Goal: Task Accomplishment & Management: Manage account settings

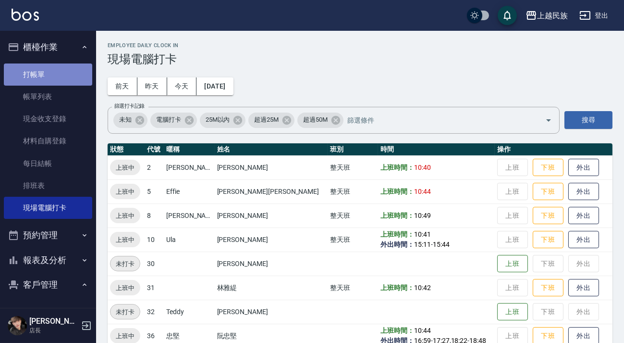
click at [59, 79] on link "打帳單" at bounding box center [48, 74] width 88 height 22
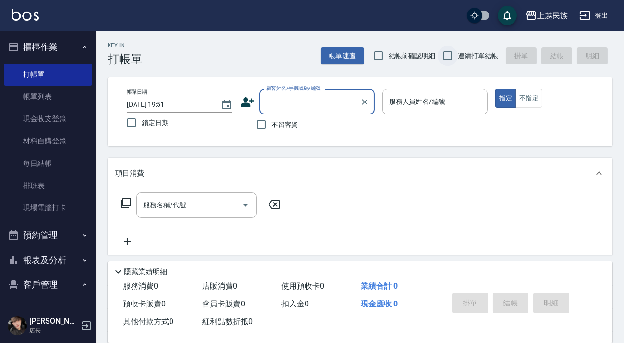
click at [449, 49] on input "連續打單結帳" at bounding box center [448, 56] width 20 height 20
checkbox input "true"
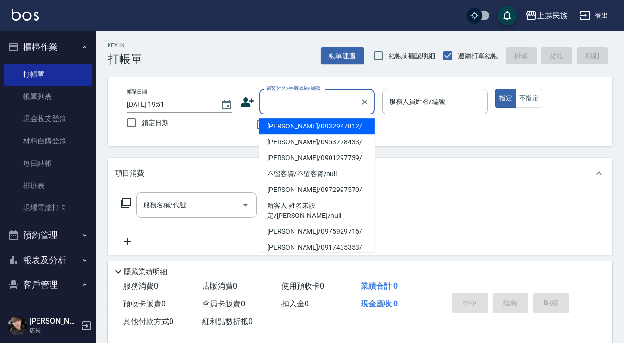
click at [351, 100] on input "顧客姓名/手機號碼/編號" at bounding box center [310, 101] width 92 height 17
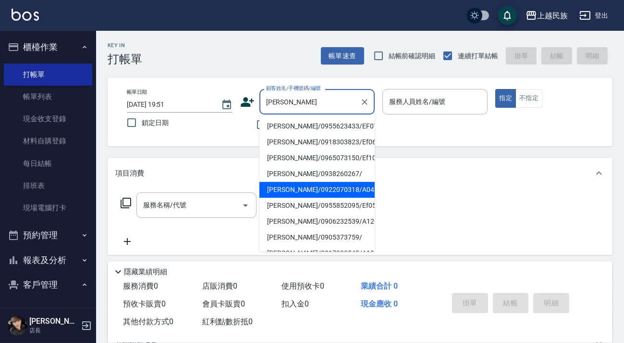
scroll to position [87, 0]
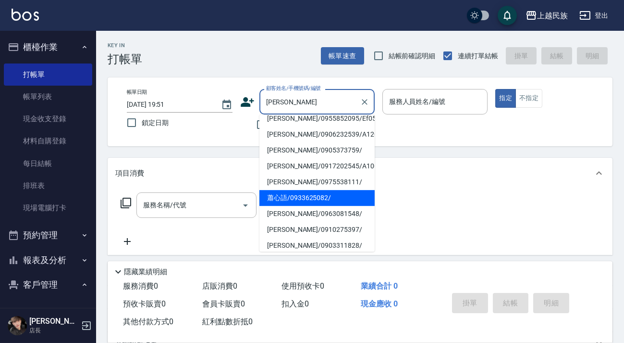
click at [333, 195] on li "蕭心語/0933625082/" at bounding box center [316, 198] width 115 height 16
type input "蕭心語/0933625082/"
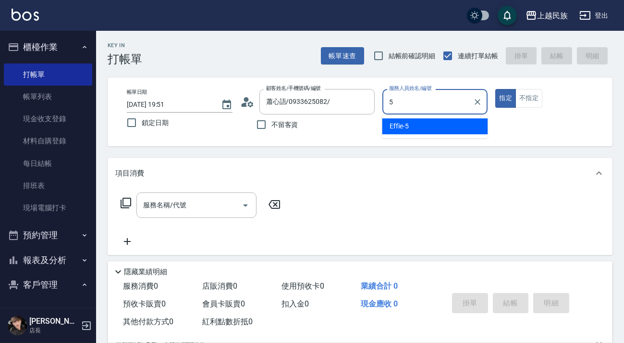
type input "5"
type button "true"
type input "Effie-5"
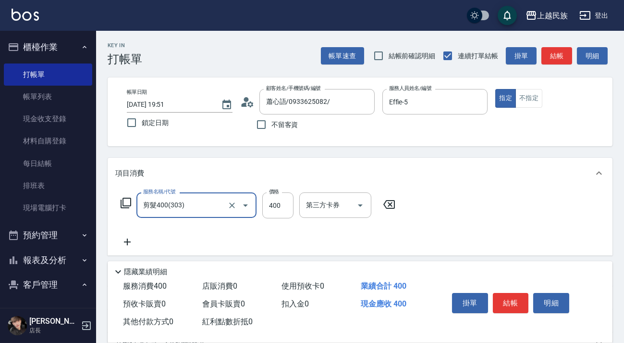
type input "剪髮400(303)"
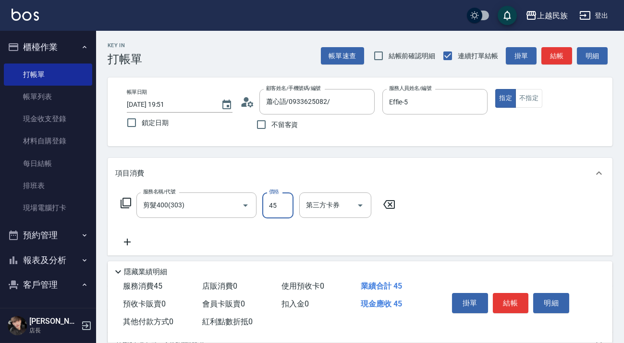
type input "450"
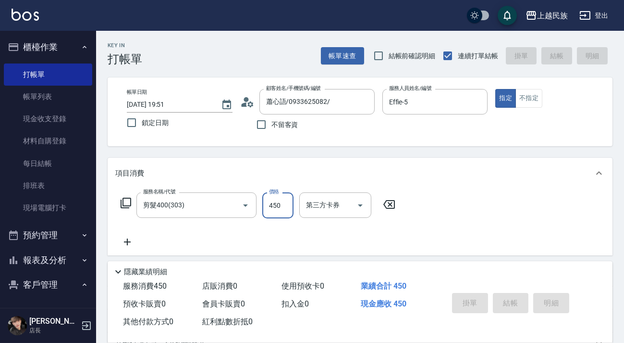
type input "[DATE] 19:52"
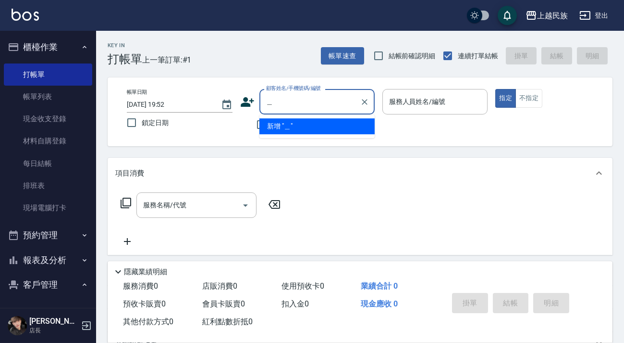
type input "姑"
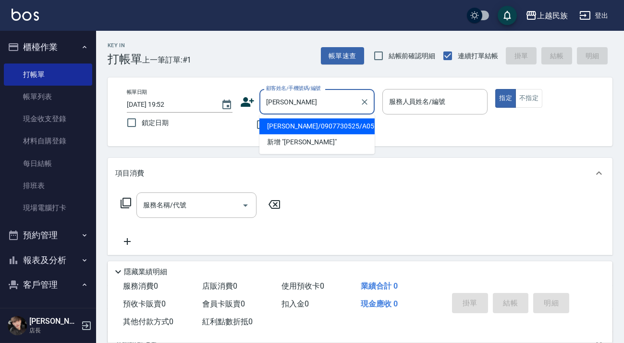
click at [340, 131] on li "郭益豪/0907730525/A051411" at bounding box center [316, 126] width 115 height 16
type input "郭益豪/0907730525/A051411"
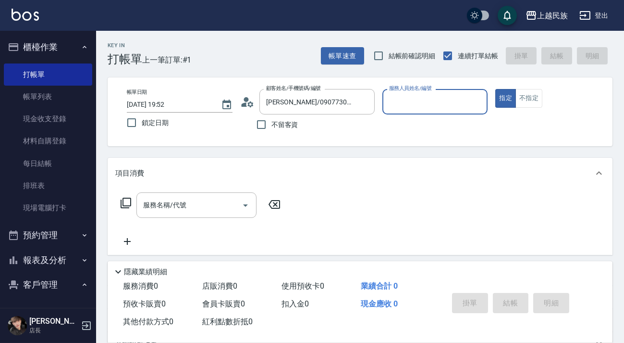
type input "Alan-2"
click at [495, 89] on button "指定" at bounding box center [505, 98] width 21 height 19
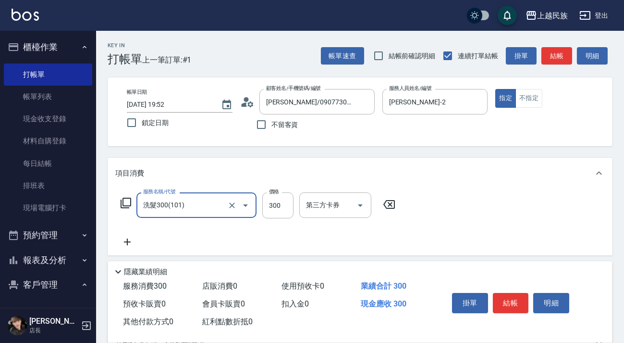
type input "洗髮300(101)"
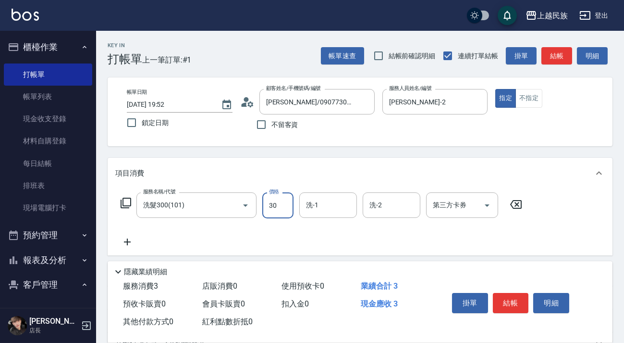
type input "300"
type input "Alan-2"
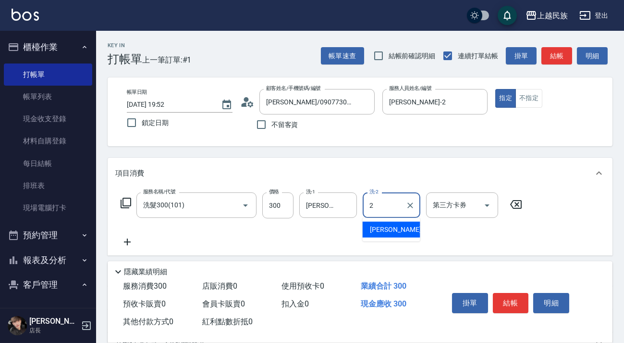
type input "Alan-2"
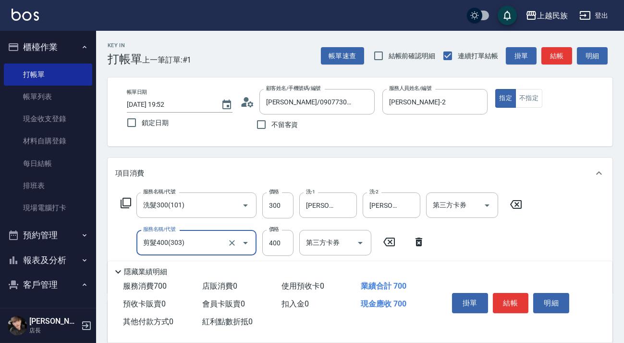
scroll to position [163, 0]
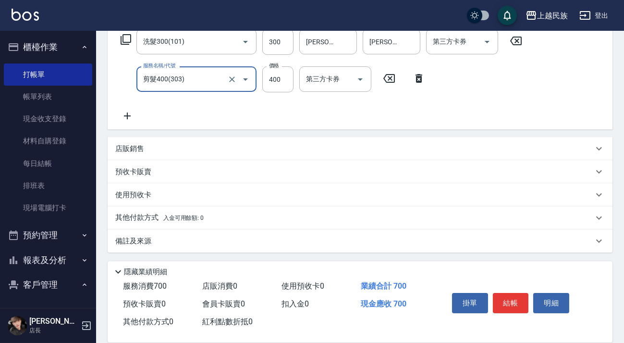
type input "剪髮400(303)"
drag, startPoint x: 232, startPoint y: 217, endPoint x: 242, endPoint y: 217, distance: 10.6
click at [232, 218] on div "其他付款方式 入金可用餘額: 0" at bounding box center [354, 217] width 478 height 11
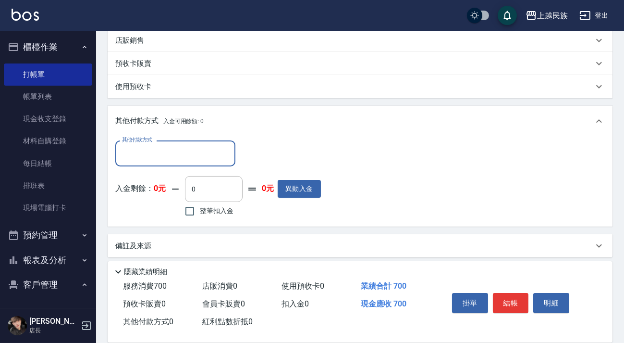
scroll to position [0, 0]
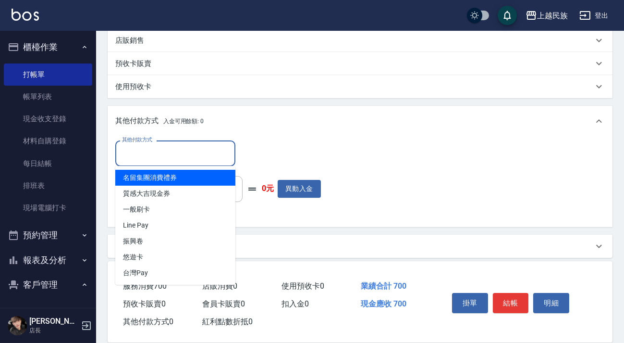
click at [211, 157] on input "其他付款方式" at bounding box center [175, 153] width 111 height 17
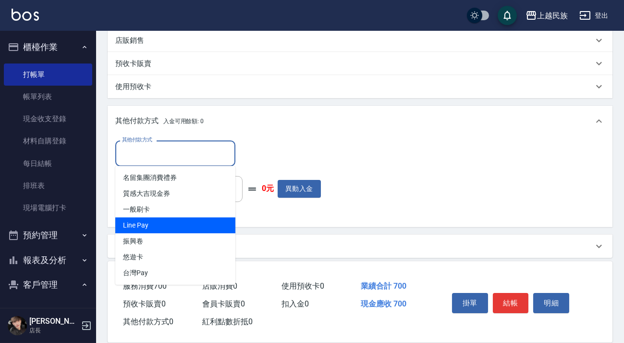
click at [207, 227] on span "Line Pay" at bounding box center [175, 225] width 120 height 16
type input "Line Pay"
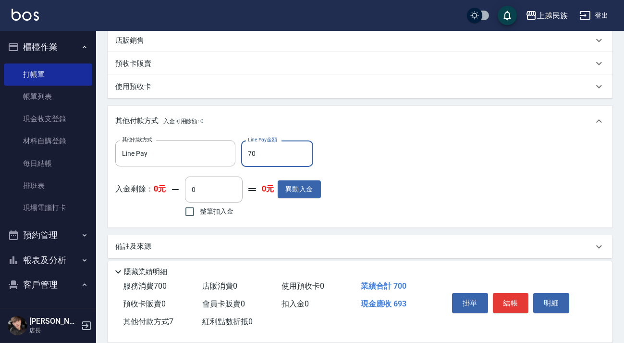
type input "700"
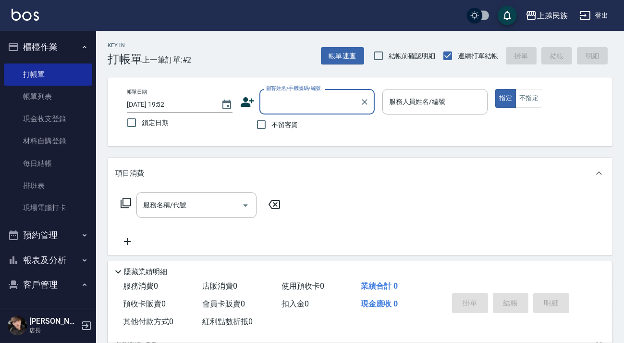
click at [292, 121] on span "不留客資" at bounding box center [284, 125] width 27 height 10
click at [271, 121] on input "不留客資" at bounding box center [261, 124] width 20 height 20
checkbox input "true"
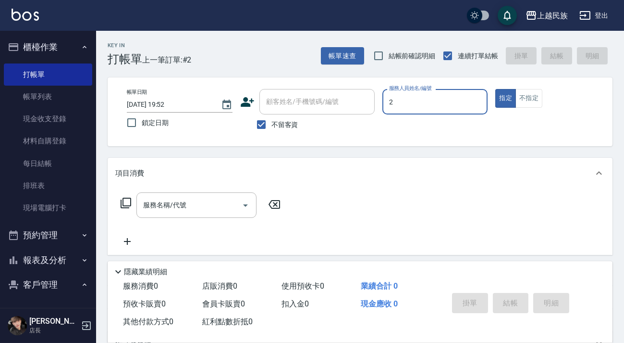
type input "Alan-2"
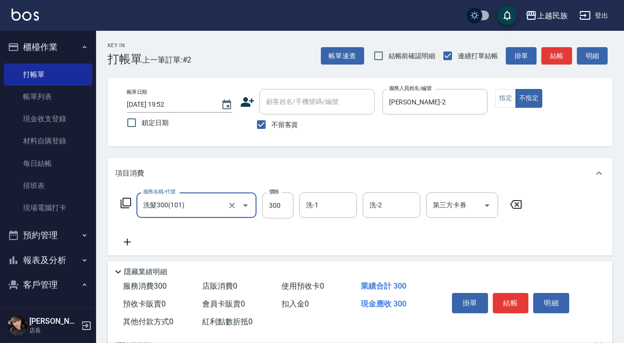
type input "洗髮300(101)"
type input "2"
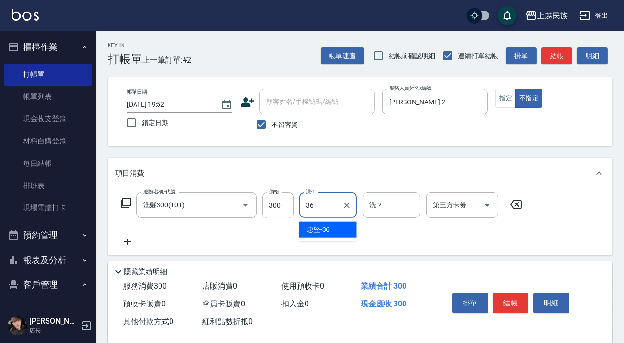
type input "忠堅-36"
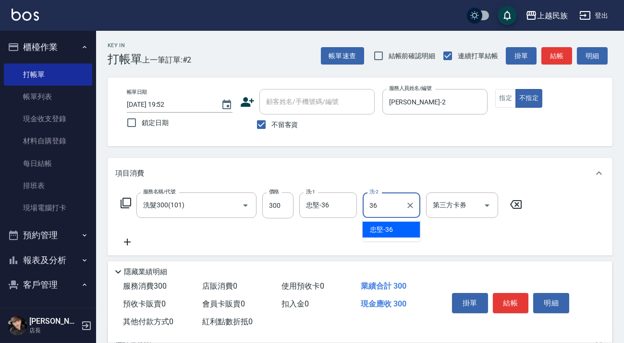
type input "忠堅-36"
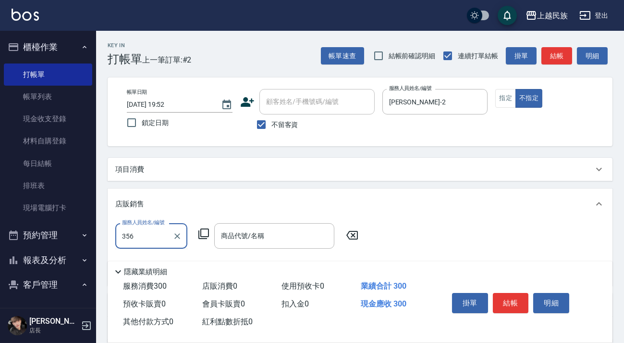
type input "356"
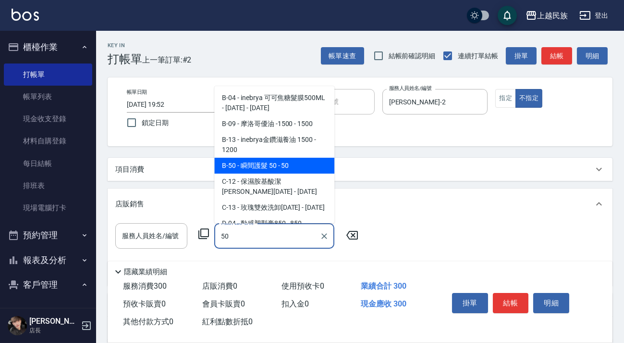
click at [278, 160] on span "B-50 - 瞬間護髮 50 - 50" at bounding box center [274, 166] width 120 height 16
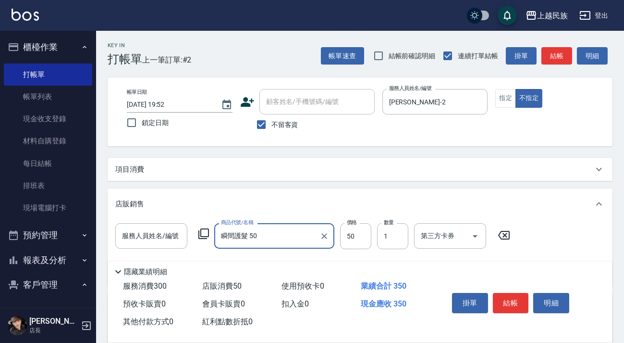
type input "瞬間護髮 50"
click at [154, 227] on div "服務人員姓名/編號 服務人員姓名/編號" at bounding box center [151, 236] width 72 height 26
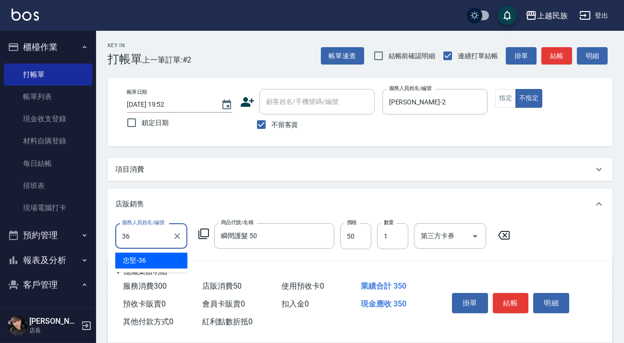
type input "忠堅-36"
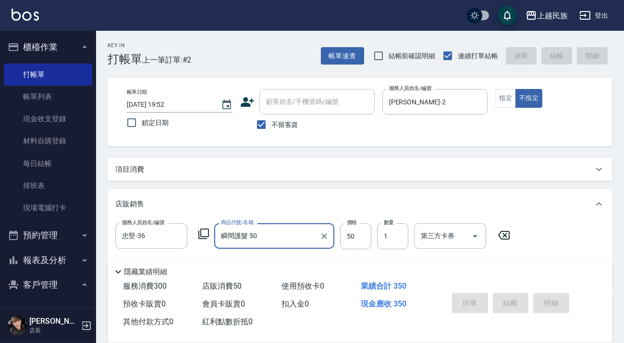
type input "2025/10/04 19:53"
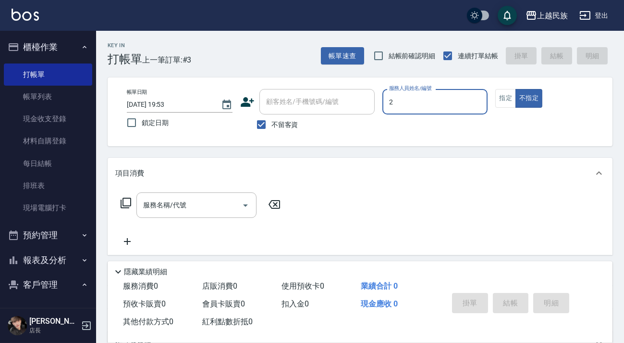
type input "Alan-2"
type button "false"
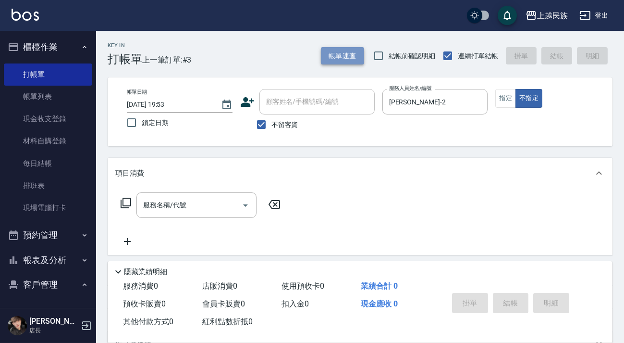
click at [354, 53] on button "帳單速查" at bounding box center [342, 56] width 43 height 18
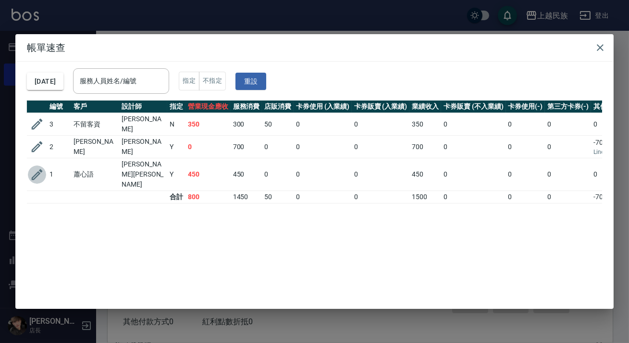
click at [40, 167] on icon "button" at bounding box center [37, 174] width 14 height 14
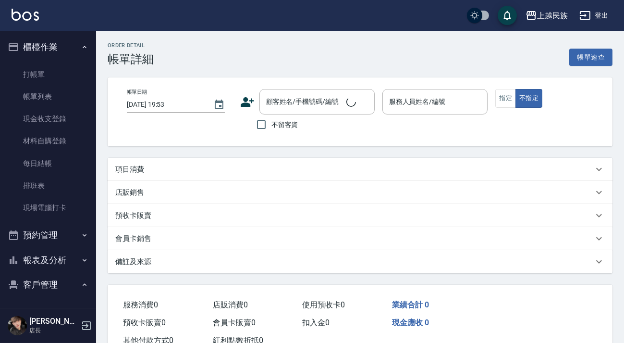
type input "2025/10/04 19:51"
type input "Effie-5"
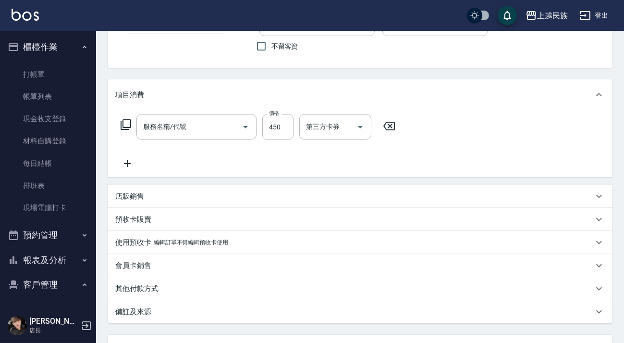
type input "蕭心語/0933625082/"
type input "剪髮400(303)"
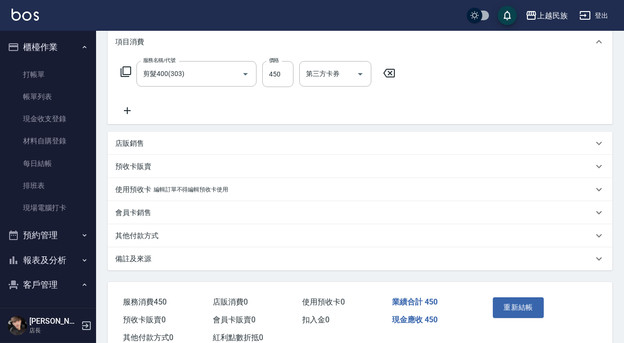
click at [446, 265] on div "備註及來源" at bounding box center [360, 258] width 505 height 23
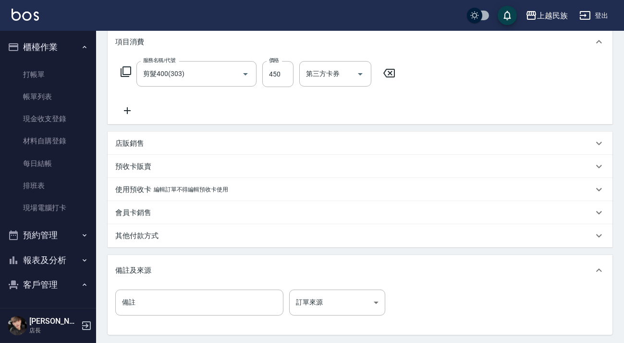
scroll to position [225, 0]
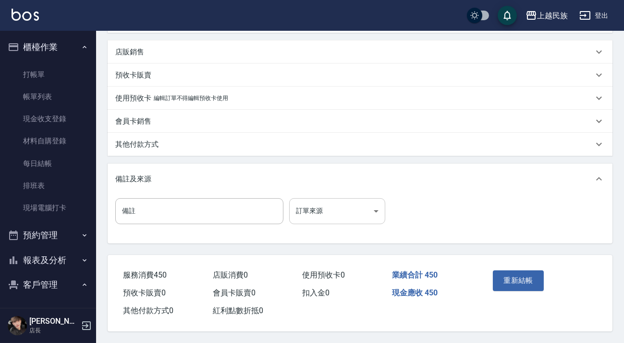
click at [369, 218] on body "上越民族 登出 櫃檯作業 打帳單 帳單列表 現金收支登錄 材料自購登錄 每日結帳 排班表 現場電腦打卡 預約管理 預約管理 單日預約紀錄 單週預約紀錄 報表及…" at bounding box center [312, 60] width 624 height 565
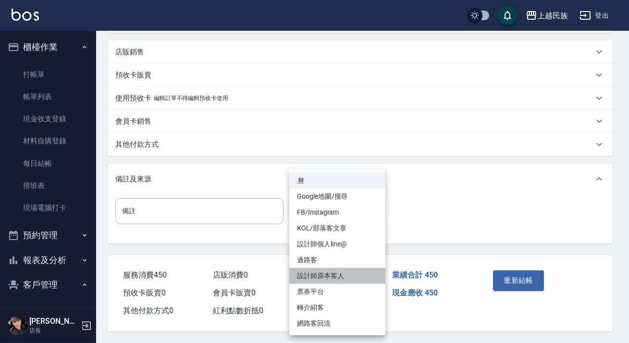
click at [356, 276] on li "設計師原本客人" at bounding box center [337, 276] width 96 height 16
type input "設計師原本客人"
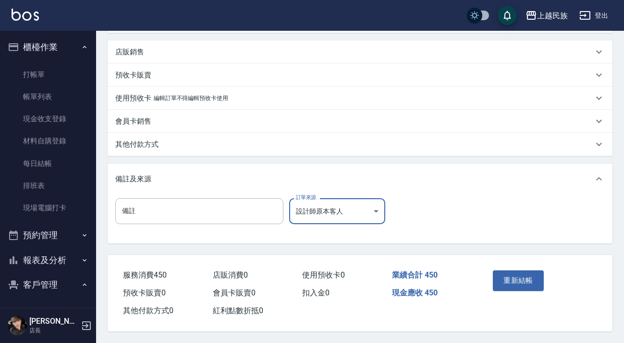
click at [509, 280] on button "重新結帳" at bounding box center [518, 280] width 51 height 20
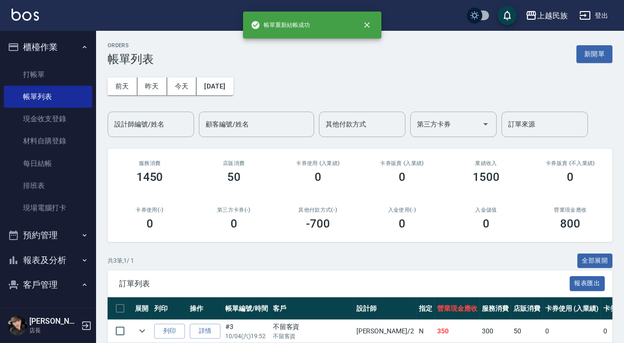
scroll to position [91, 0]
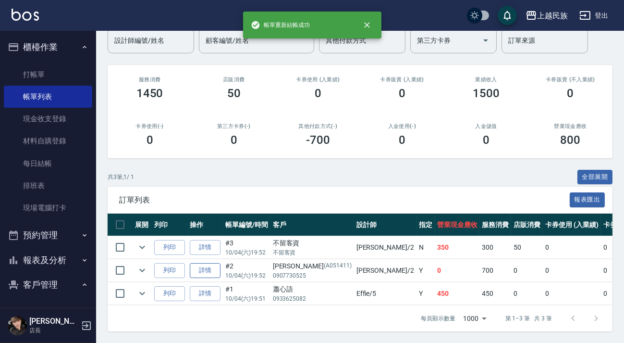
click at [211, 264] on link "詳情" at bounding box center [205, 270] width 31 height 15
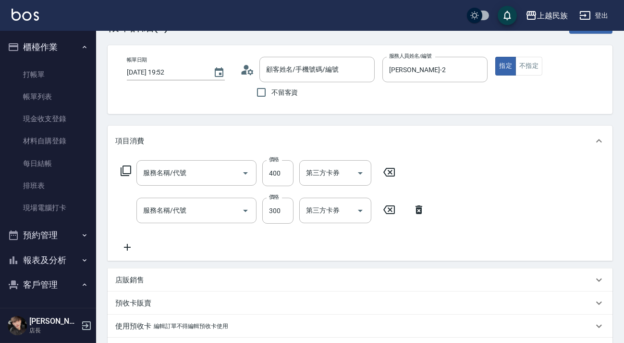
type input "2025/10/04 19:52"
type input "Alan-2"
type input "剪髮400(303)"
type input "洗髮300(101)"
type input "郭益豪/0907730525/A051411"
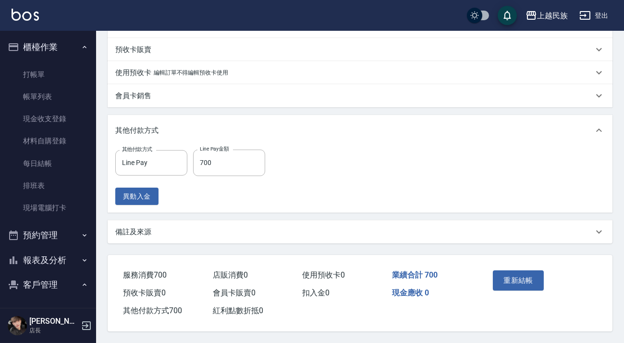
scroll to position [288, 0]
click at [444, 240] on div "備註及來源" at bounding box center [360, 231] width 505 height 23
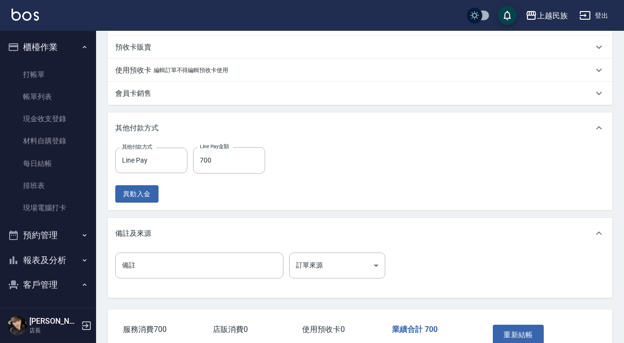
scroll to position [344, 0]
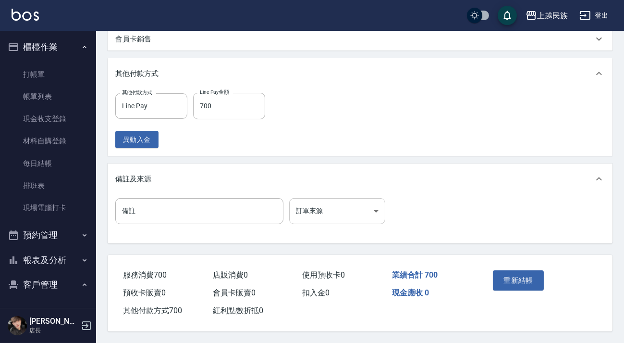
click at [383, 208] on body "上越民族 登出 櫃檯作業 打帳單 帳單列表 現金收支登錄 材料自購登錄 每日結帳 排班表 現場電腦打卡 預約管理 預約管理 單日預約紀錄 單週預約紀錄 報表及…" at bounding box center [312, 0] width 624 height 685
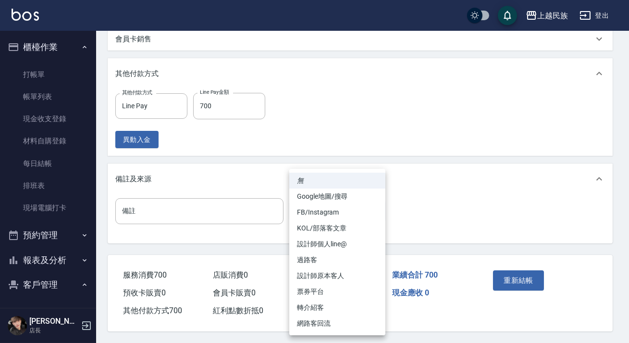
click at [354, 270] on li "設計師原本客人" at bounding box center [337, 276] width 96 height 16
type input "設計師原本客人"
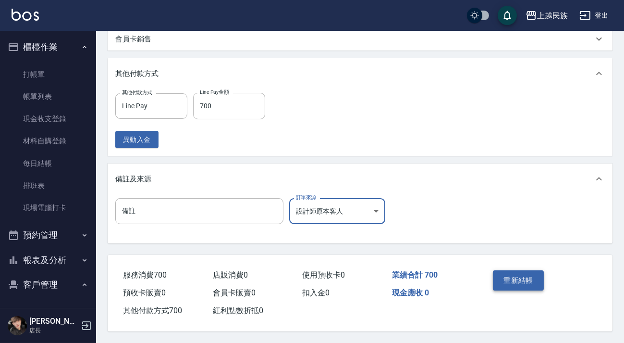
click at [493, 276] on div "重新結帳" at bounding box center [514, 287] width 50 height 42
click at [499, 275] on button "重新結帳" at bounding box center [518, 280] width 51 height 20
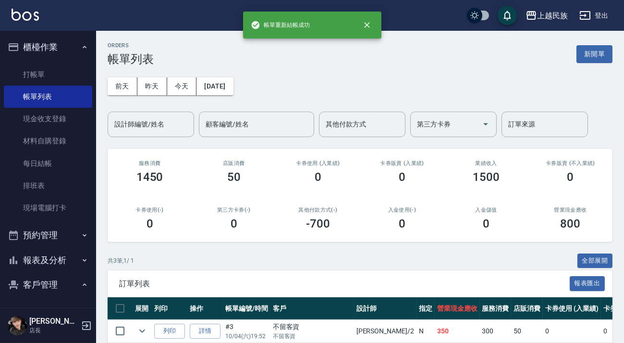
scroll to position [91, 0]
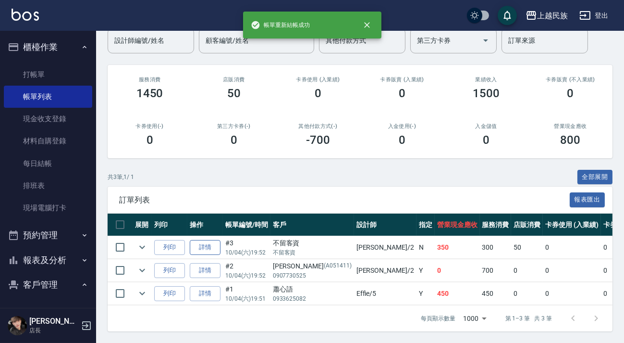
click at [205, 240] on link "詳情" at bounding box center [205, 247] width 31 height 15
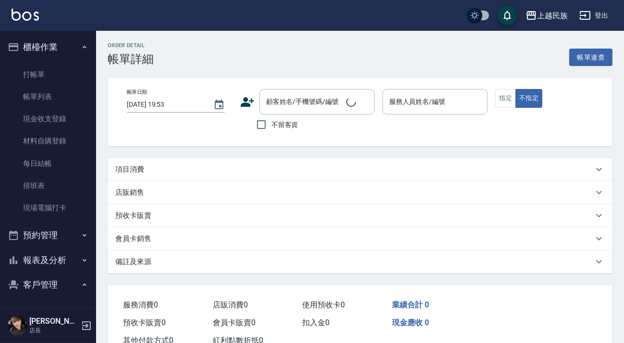
type input "2025/10/04 19:52"
checkbox input "true"
type input "Alan-2"
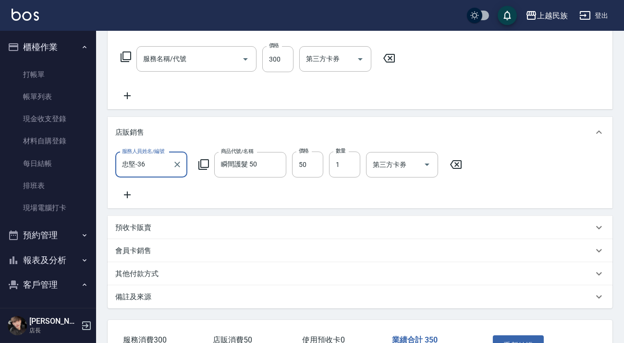
type input "洗髮300(101)"
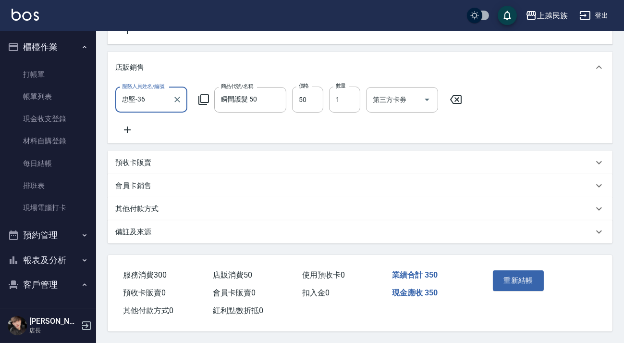
click at [417, 229] on div "備註及來源" at bounding box center [354, 232] width 478 height 10
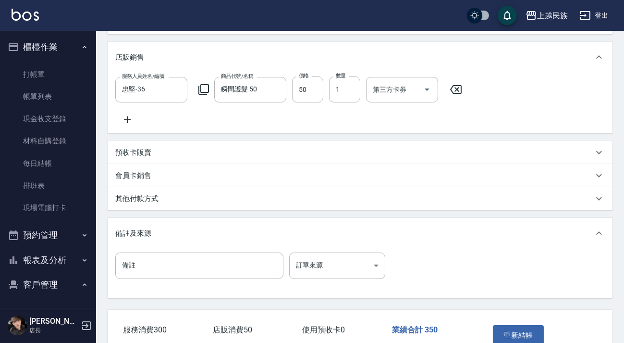
scroll to position [285, 0]
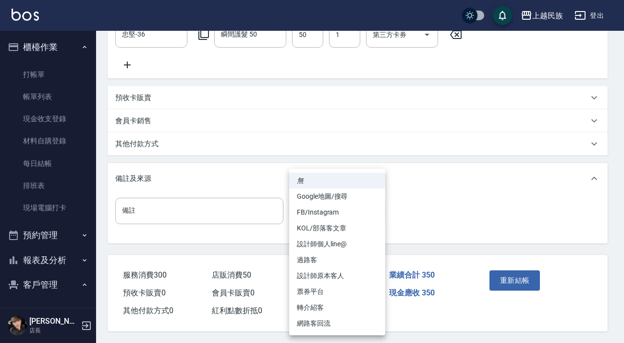
click at [380, 207] on body "上越民族 登出 櫃檯作業 打帳單 帳單列表 現金收支登錄 材料自購登錄 每日結帳 排班表 現場電腦打卡 預約管理 預約管理 單日預約紀錄 單週預約紀錄 報表及…" at bounding box center [312, 33] width 624 height 618
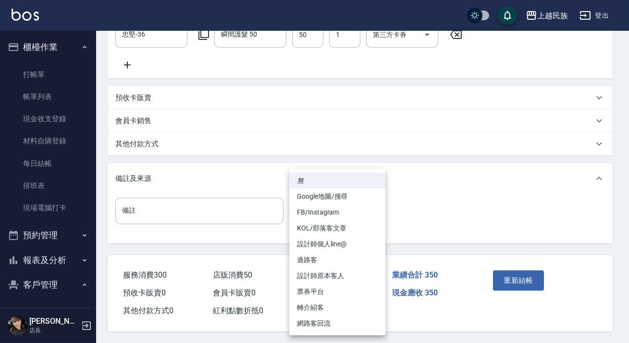
click at [356, 263] on li "過路客" at bounding box center [337, 260] width 96 height 16
type input "過路客"
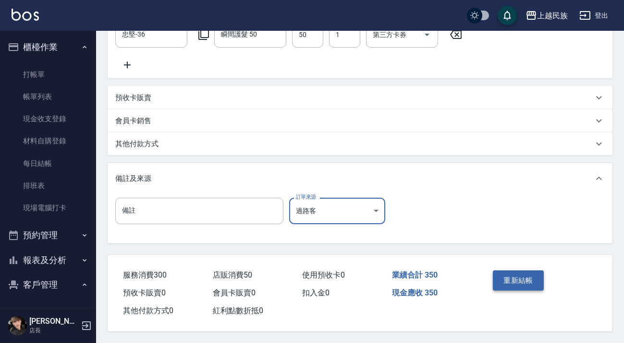
click at [505, 277] on button "重新結帳" at bounding box center [518, 280] width 51 height 20
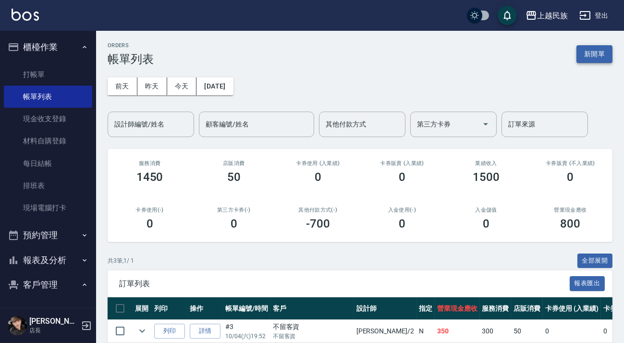
click at [591, 50] on button "新開單" at bounding box center [595, 54] width 36 height 18
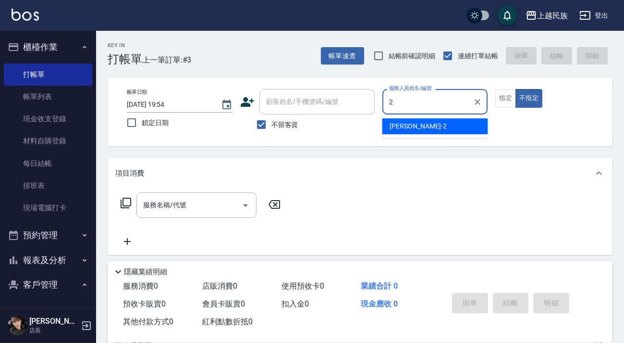
type input "Alan-2"
type button "false"
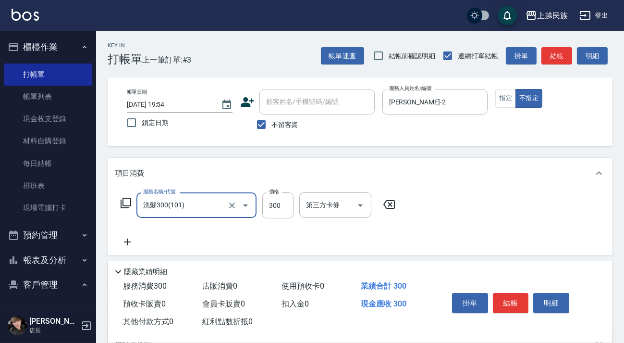
type input "洗髮300(101)"
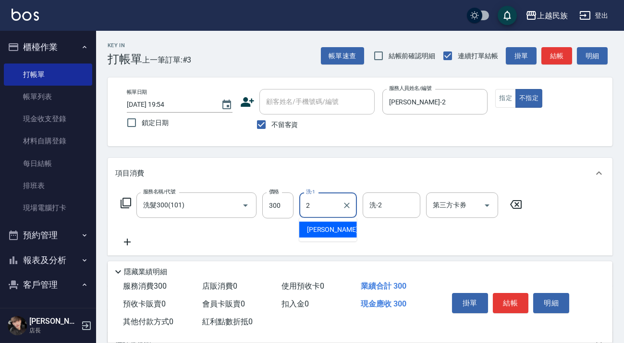
type input "Alan-2"
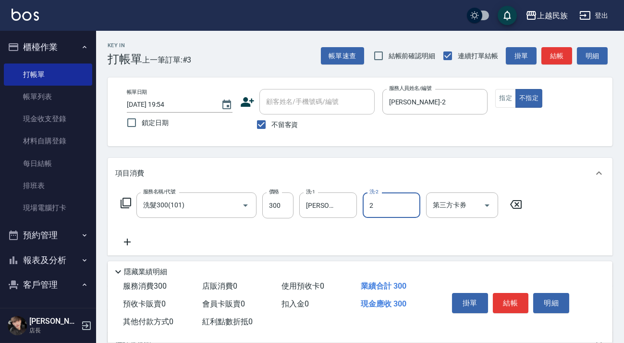
type input "Alan-2"
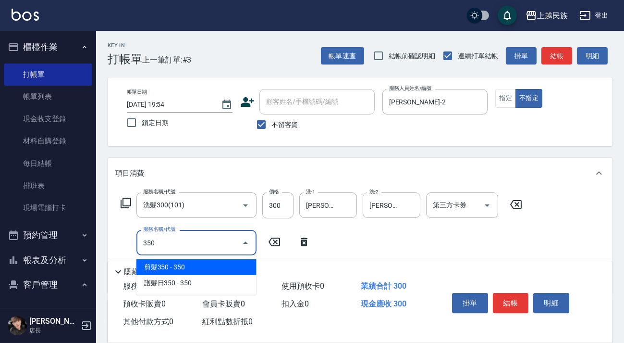
type input "剪髮350(304)"
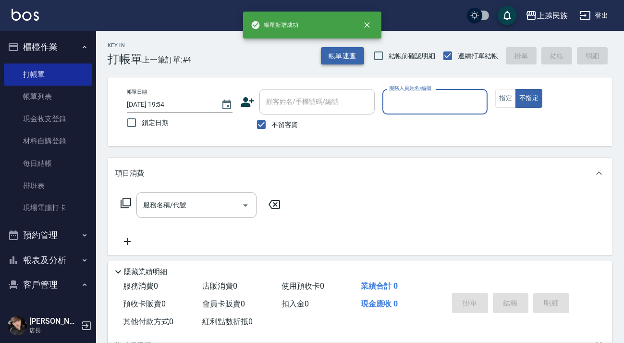
click at [348, 63] on button "帳單速查" at bounding box center [342, 56] width 43 height 18
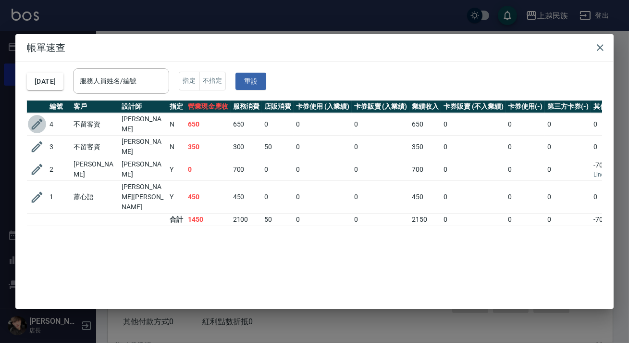
click at [45, 122] on button "button" at bounding box center [37, 124] width 18 height 18
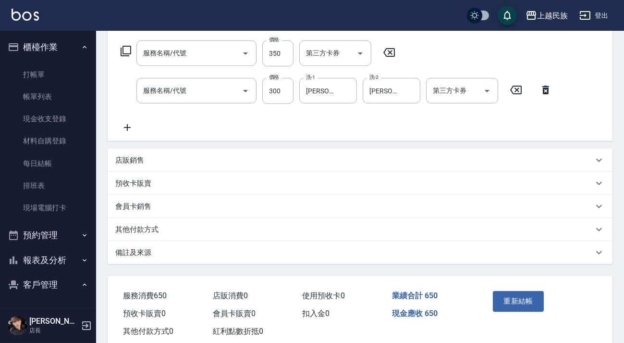
checkbox input "true"
type input "Alan-2"
type input "剪髮350(304)"
type input "洗髮300(101)"
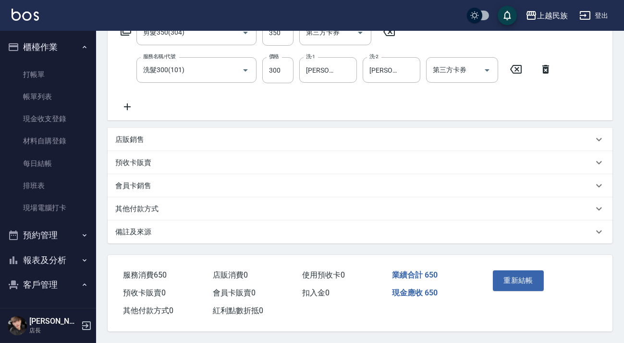
click at [396, 237] on div "備註及來源" at bounding box center [360, 231] width 505 height 23
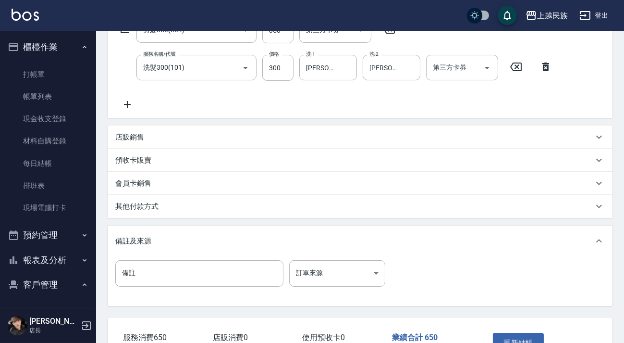
scroll to position [239, 0]
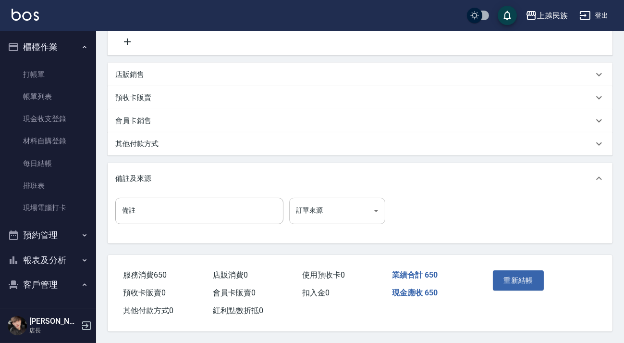
click at [380, 211] on body "上越民族 登出 櫃檯作業 打帳單 帳單列表 現金收支登錄 材料自購登錄 每日結帳 排班表 現場電腦打卡 預約管理 預約管理 單日預約紀錄 單週預約紀錄 報表及…" at bounding box center [312, 53] width 624 height 580
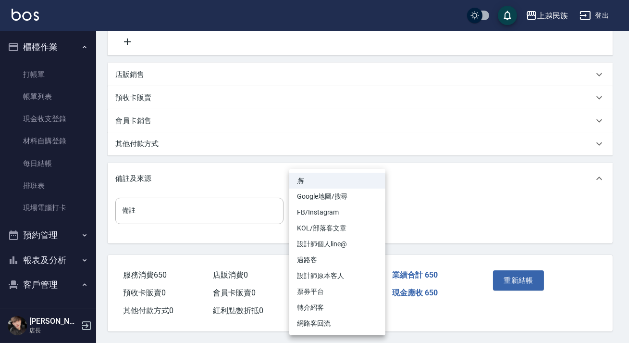
click at [361, 259] on li "過路客" at bounding box center [337, 260] width 96 height 16
type input "過路客"
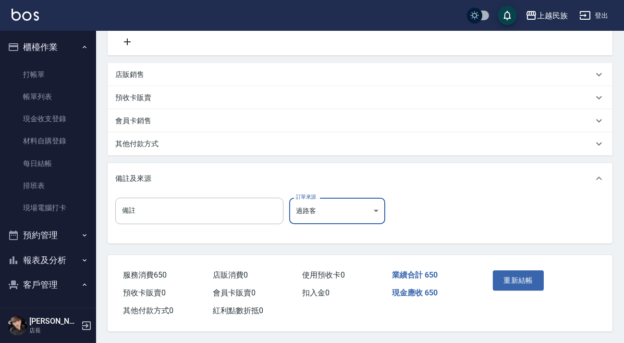
click at [509, 275] on button "重新結帳" at bounding box center [518, 280] width 51 height 20
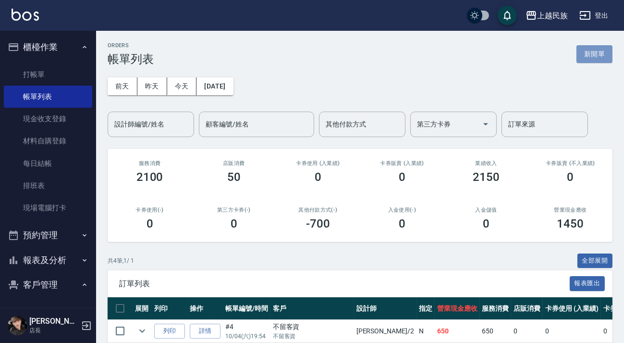
drag, startPoint x: 597, startPoint y: 49, endPoint x: 557, endPoint y: 67, distance: 43.7
click at [596, 49] on button "新開單" at bounding box center [595, 54] width 36 height 18
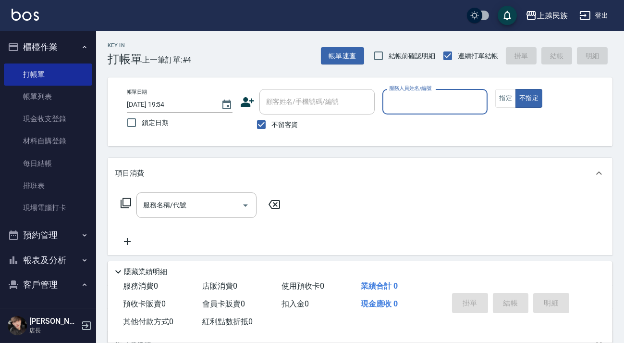
click at [278, 121] on span "不留客資" at bounding box center [284, 125] width 27 height 10
click at [271, 121] on input "不留客資" at bounding box center [261, 124] width 20 height 20
checkbox input "false"
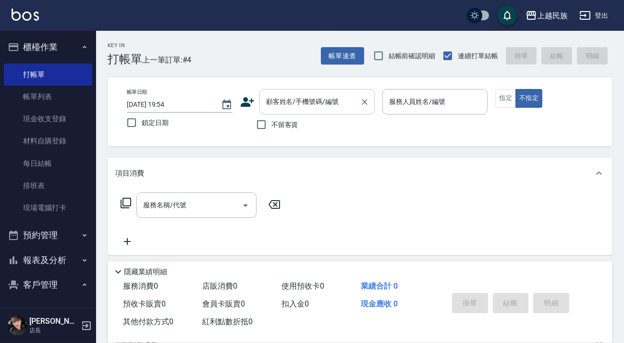
click at [293, 105] on div "顧客姓名/手機號碼/編號 顧客姓名/手機號碼/編號" at bounding box center [316, 101] width 115 height 25
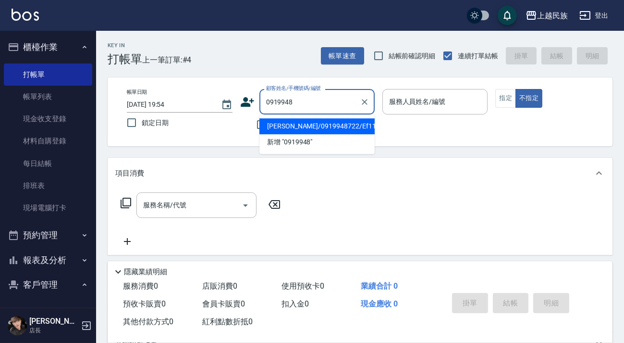
click at [321, 128] on li "洪禎蔚/0919948722/Ef111821" at bounding box center [316, 126] width 115 height 16
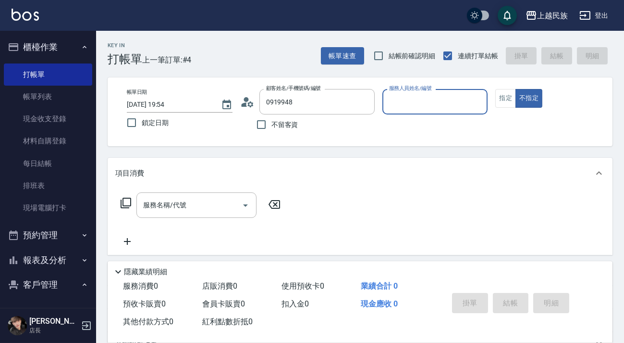
type input "洪禎蔚/0919948722/Ef111821"
type input "Effie-5"
click at [317, 102] on input "洪禎蔚/0919948722/Ef111821" at bounding box center [310, 101] width 92 height 17
click at [246, 100] on circle at bounding box center [246, 99] width 5 height 5
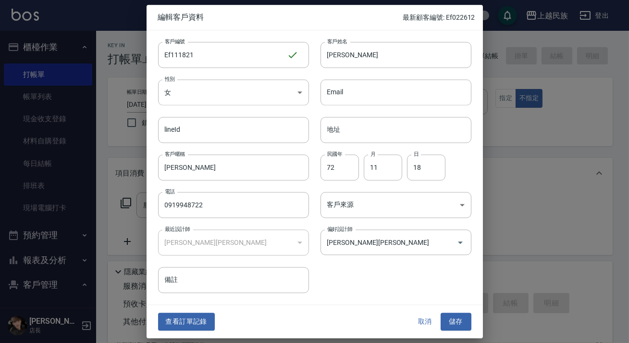
click at [208, 317] on button "查看訂單記錄" at bounding box center [186, 322] width 57 height 18
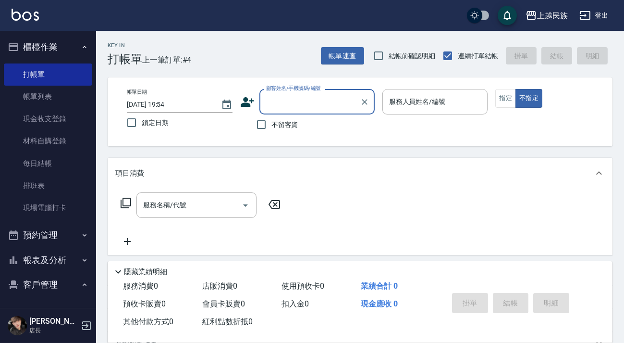
drag, startPoint x: 294, startPoint y: 111, endPoint x: 299, endPoint y: 104, distance: 9.2
click at [295, 110] on div "顧客姓名/手機號碼/編號" at bounding box center [316, 101] width 115 height 25
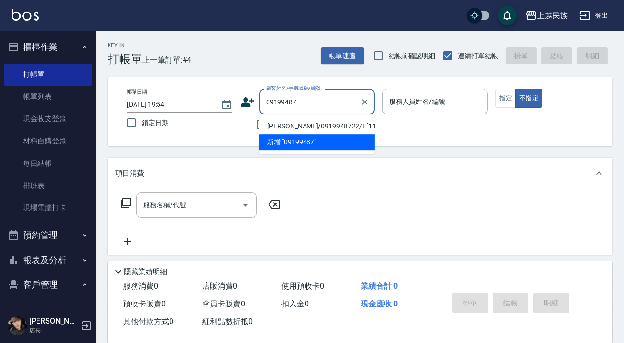
click at [303, 125] on li "洪禎蔚/0919948722/Ef111821" at bounding box center [316, 126] width 115 height 16
type input "洪禎蔚/0919948722/Ef111821"
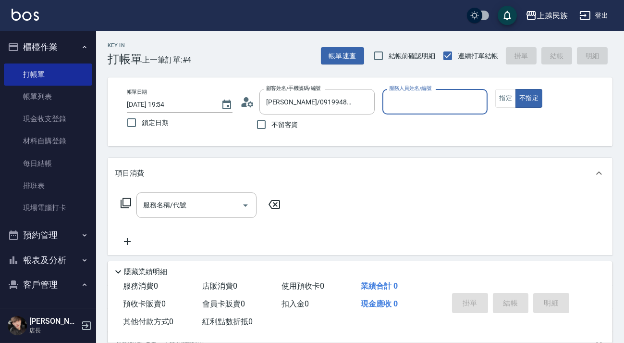
type input "Effie-5"
click at [516, 89] on button "不指定" at bounding box center [529, 98] width 27 height 19
type button "false"
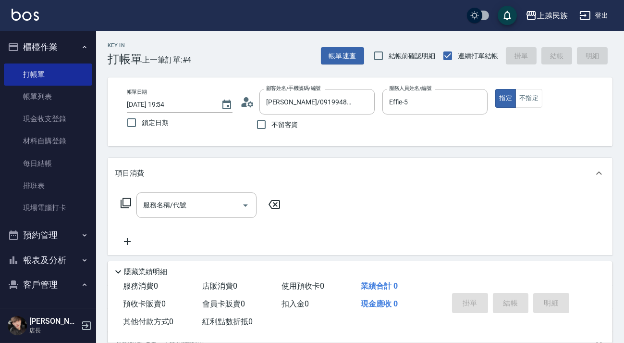
click at [128, 206] on icon at bounding box center [126, 202] width 11 height 11
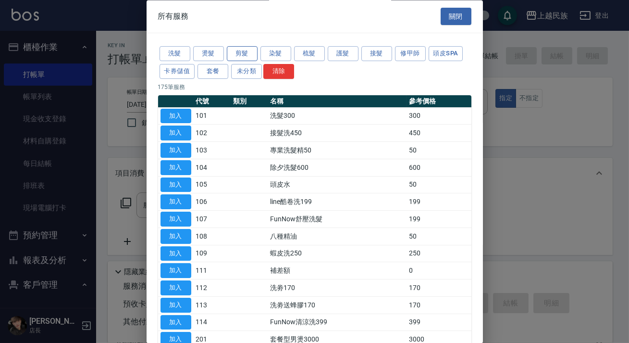
click at [243, 52] on button "剪髮" at bounding box center [242, 54] width 31 height 15
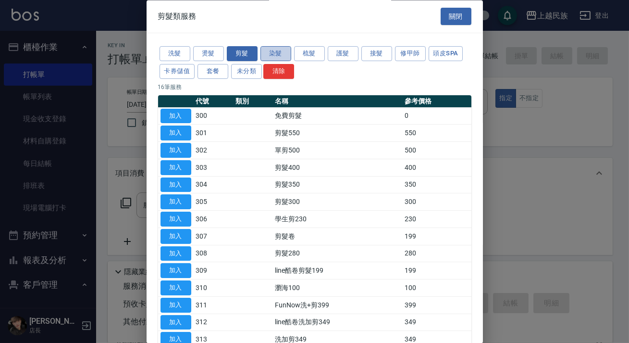
click at [276, 53] on button "染髮" at bounding box center [275, 54] width 31 height 15
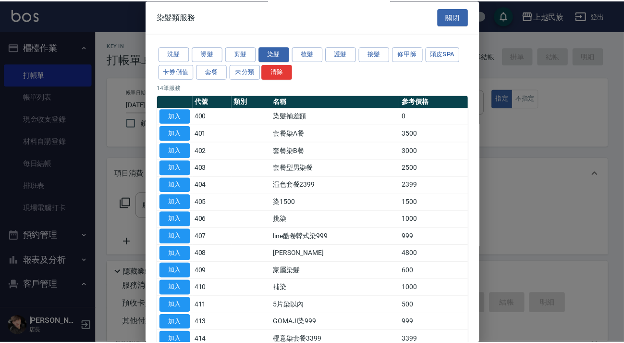
scroll to position [57, 0]
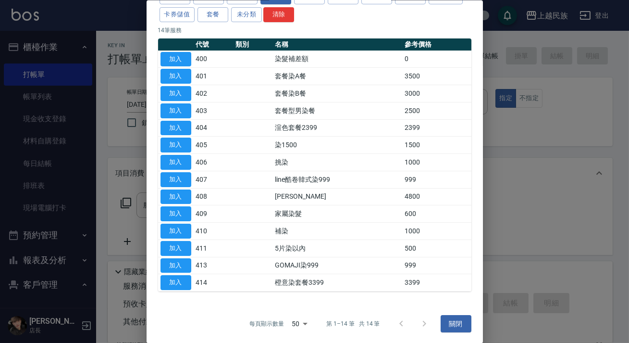
click at [190, 124] on button "加入" at bounding box center [175, 127] width 31 height 15
type input "渲色套餐2399(404)"
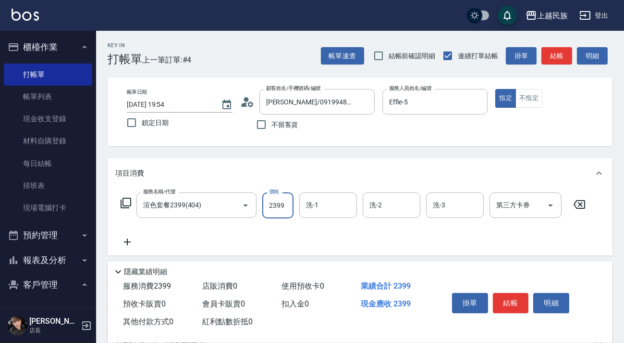
click at [290, 201] on input "2399" at bounding box center [277, 205] width 31 height 26
type input "2899"
click at [479, 100] on icon "Clear" at bounding box center [478, 102] width 10 height 10
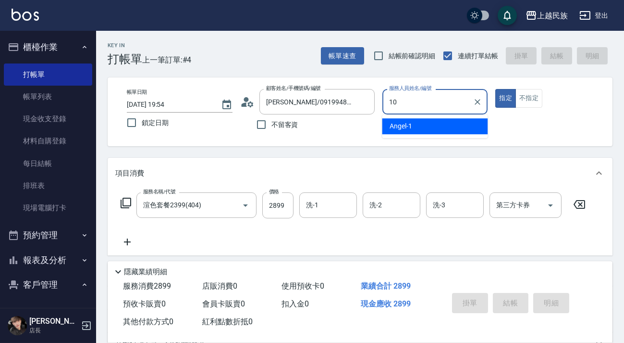
type input "Ula-10"
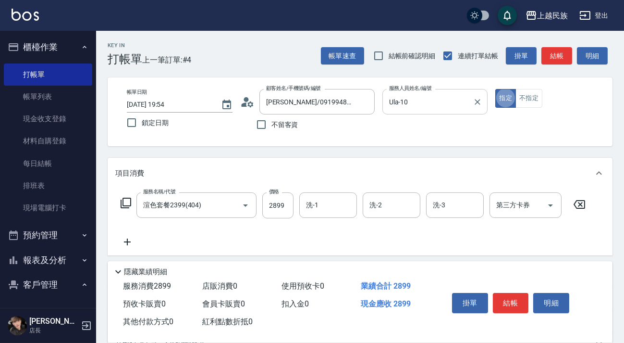
type button "true"
click at [327, 207] on input "洗-1" at bounding box center [328, 204] width 49 height 17
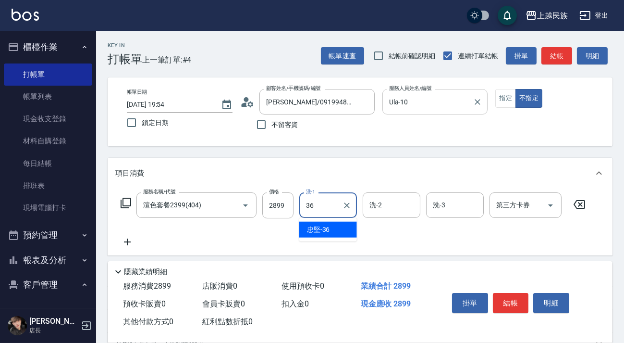
type input "忠堅-36"
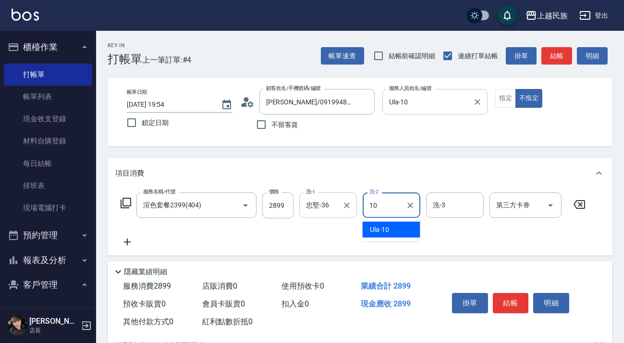
type input "Ula-10"
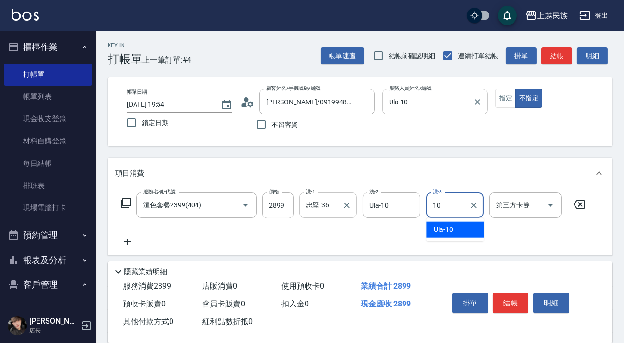
type input "Ula-10"
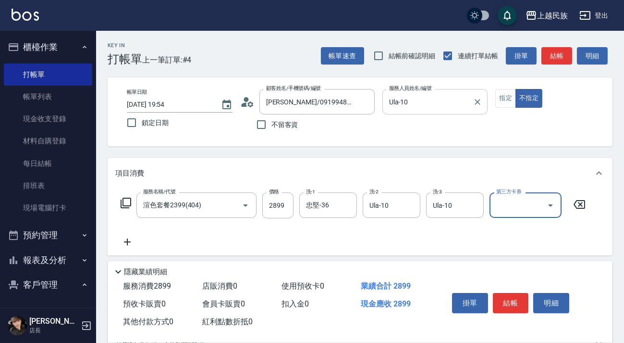
scroll to position [126, 0]
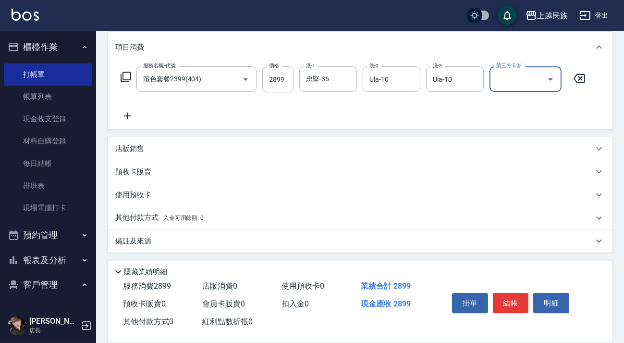
click at [257, 212] on div "其他付款方式 入金可用餘額: 0" at bounding box center [354, 217] width 478 height 11
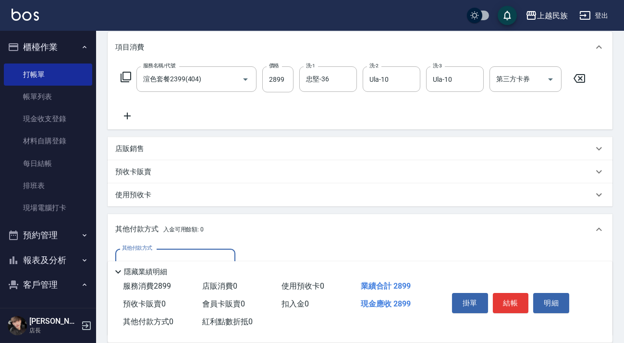
scroll to position [0, 0]
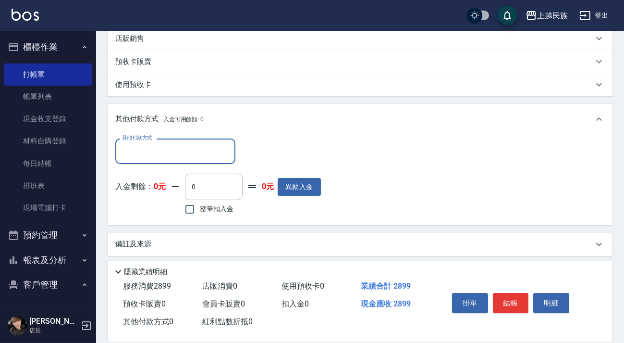
click at [213, 163] on div "其他付款方式" at bounding box center [175, 150] width 120 height 25
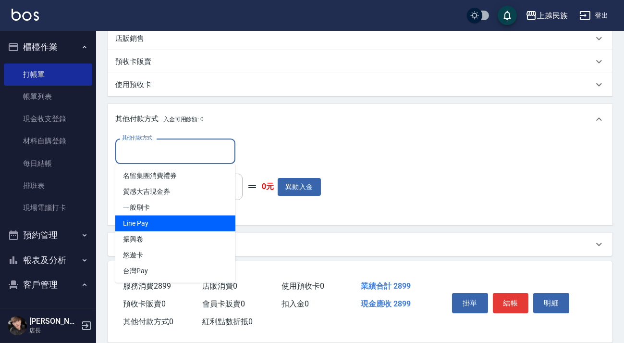
click at [214, 221] on span "Line Pay" at bounding box center [175, 223] width 120 height 16
type input "Line Pay"
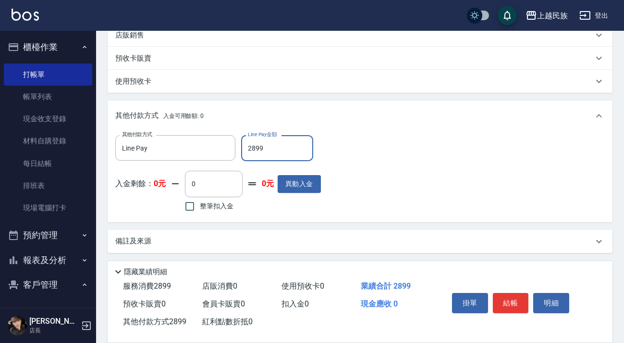
type input "2899"
click at [364, 237] on div "備註及來源" at bounding box center [354, 241] width 478 height 10
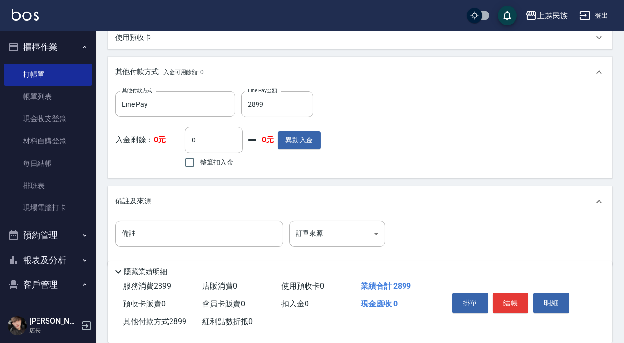
scroll to position [296, 0]
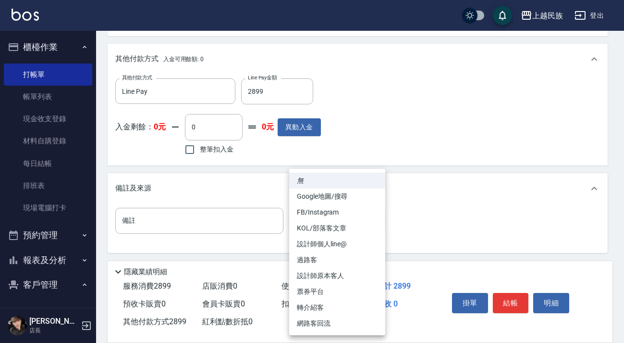
click at [366, 221] on body "上越民族 登出 櫃檯作業 打帳單 帳單列表 現金收支登錄 材料自購登錄 每日結帳 排班表 現場電腦打卡 預約管理 預約管理 單日預約紀錄 單週預約紀錄 報表及…" at bounding box center [312, 23] width 624 height 639
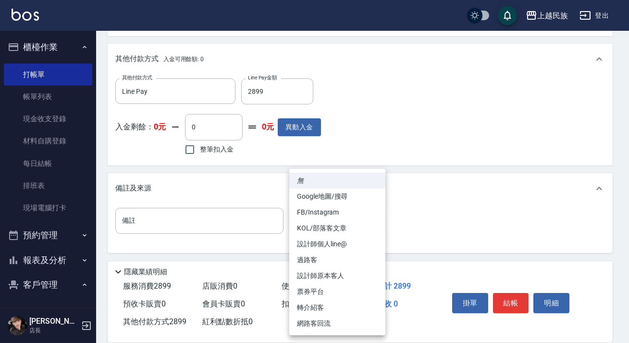
click at [409, 174] on div at bounding box center [314, 171] width 629 height 343
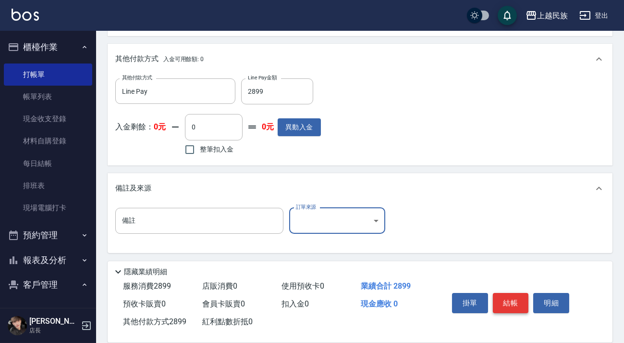
click at [523, 301] on button "結帳" at bounding box center [511, 303] width 36 height 20
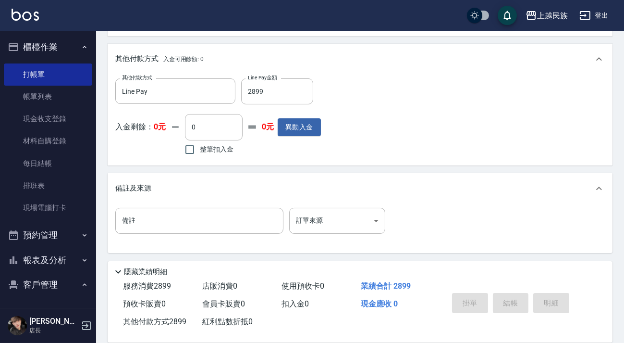
type input "2025/10/04 19:55"
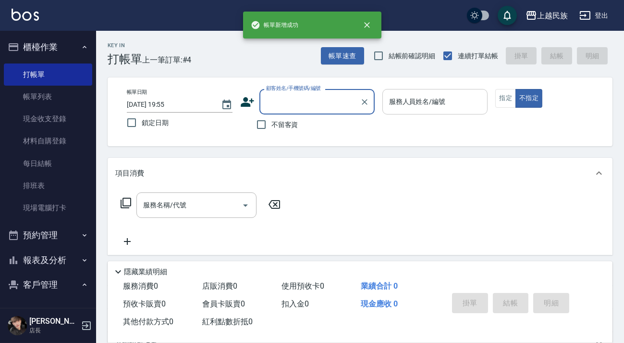
scroll to position [0, 0]
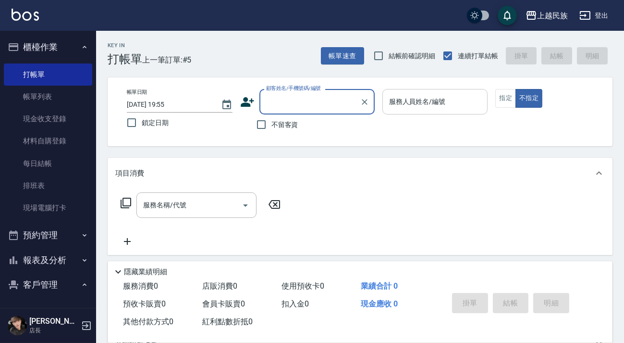
click at [279, 128] on span "不留客資" at bounding box center [284, 125] width 27 height 10
click at [271, 128] on input "不留客資" at bounding box center [261, 124] width 20 height 20
checkbox input "true"
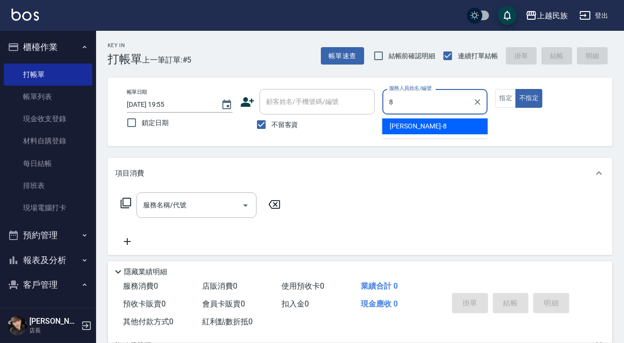
type input "Stella-8"
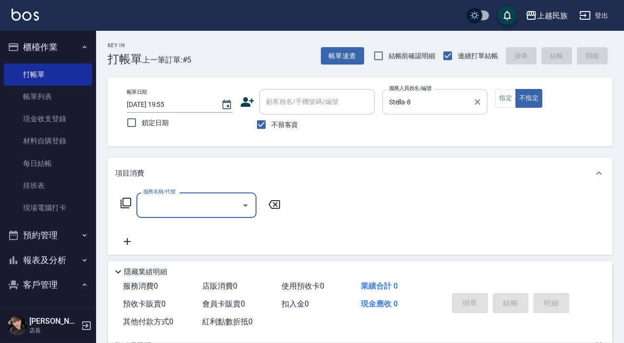
type input "3"
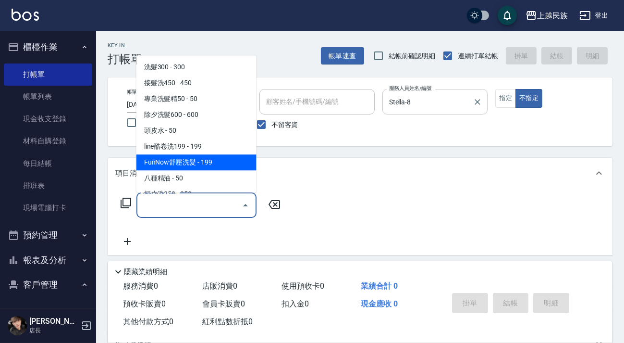
click at [205, 159] on span "FunNow舒壓洗髮 - 199" at bounding box center [196, 162] width 120 height 16
type input "FunNow舒壓洗髮(107)"
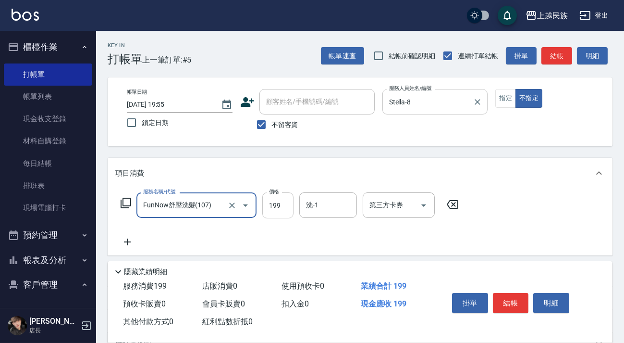
click at [283, 202] on input "199" at bounding box center [277, 205] width 31 height 26
type input "249"
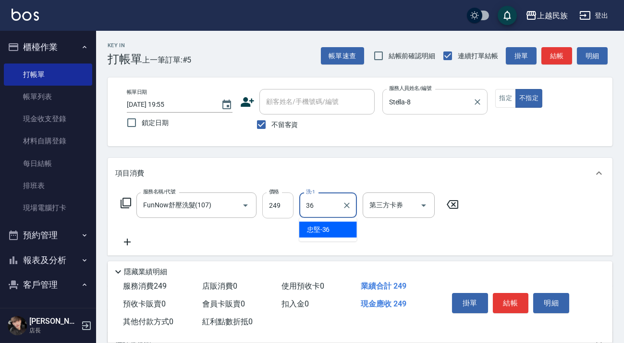
type input "忠堅-36"
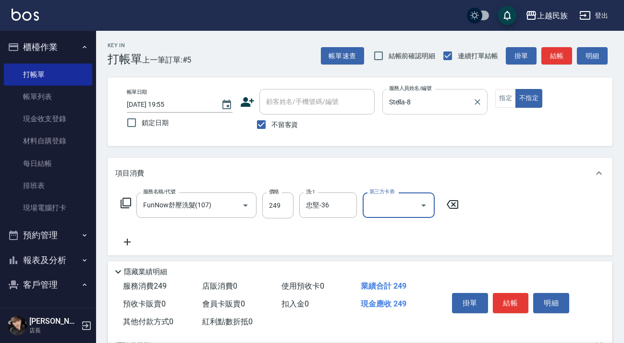
click at [421, 209] on button "Open" at bounding box center [423, 204] width 15 height 15
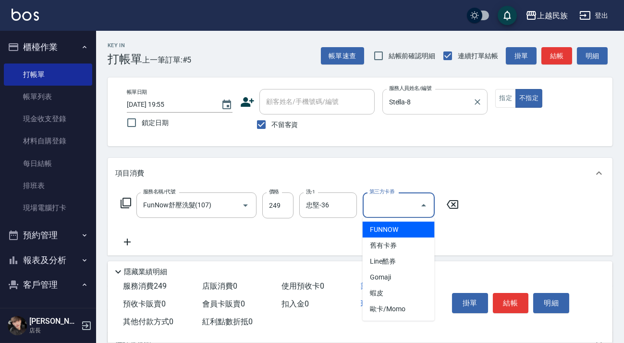
click at [406, 225] on span "FUNNOW" at bounding box center [399, 229] width 72 height 16
type input "FUNNOW"
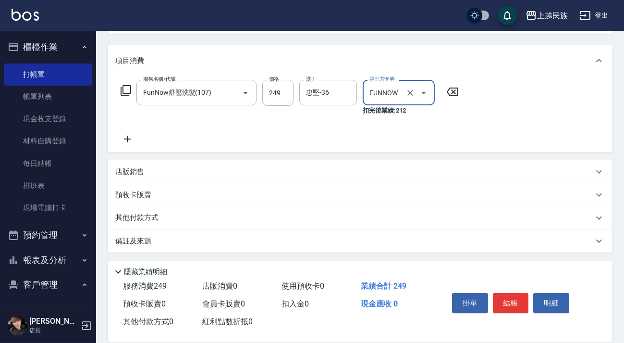
click at [307, 246] on div "備註及來源" at bounding box center [360, 240] width 505 height 23
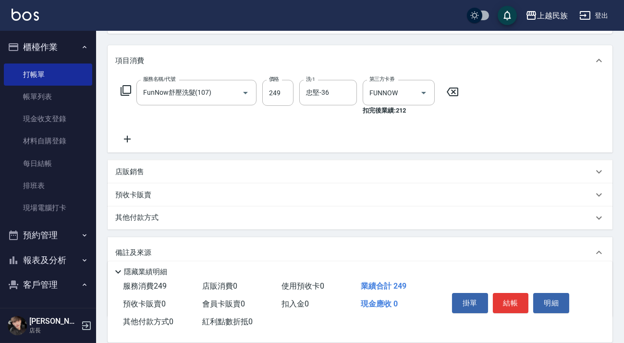
scroll to position [177, 0]
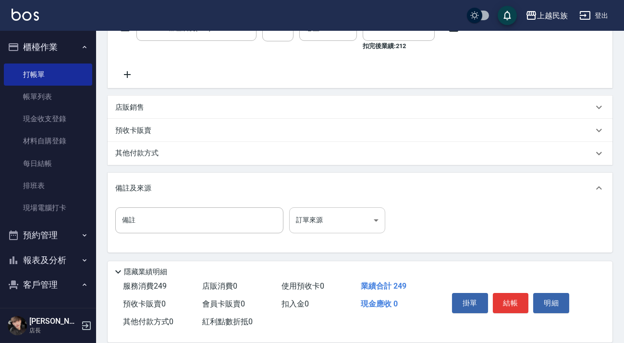
click at [323, 219] on body "上越民族 登出 櫃檯作業 打帳單 帳單列表 現金收支登錄 材料自購登錄 每日結帳 排班表 現場電腦打卡 預約管理 預約管理 單日預約紀錄 單週預約紀錄 報表及…" at bounding box center [312, 82] width 624 height 519
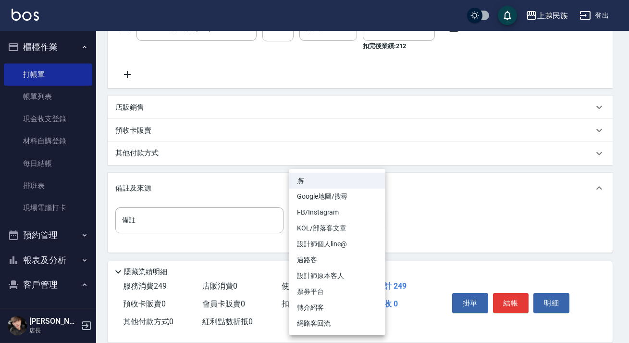
click at [331, 293] on li "票券平台" at bounding box center [337, 291] width 96 height 16
type input "票券平台"
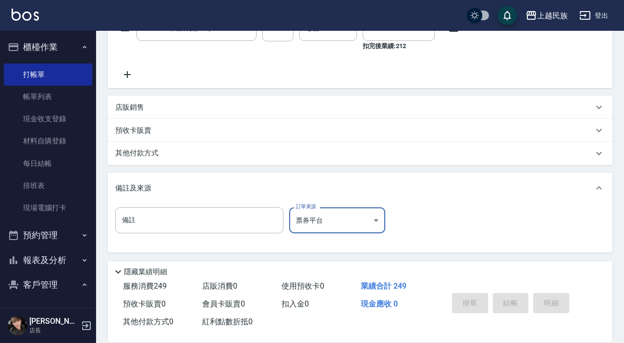
type input "2025/10/04 19:56"
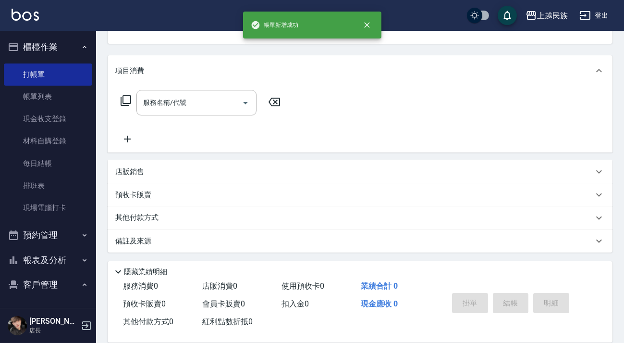
scroll to position [0, 0]
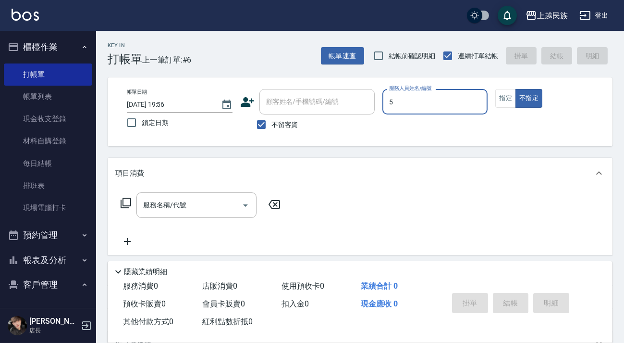
type input "Effie-5"
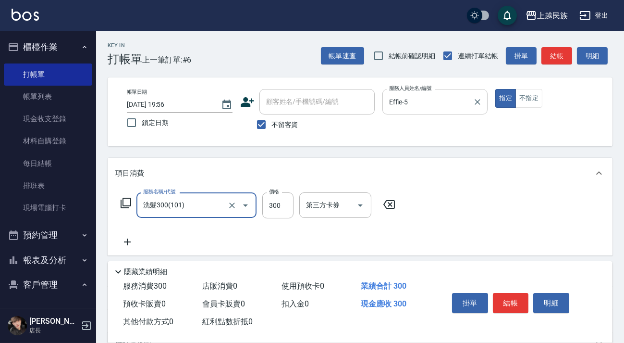
type input "洗髮300(101)"
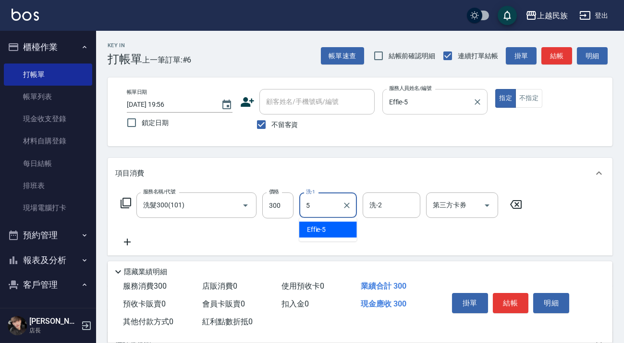
type input "Effie-5"
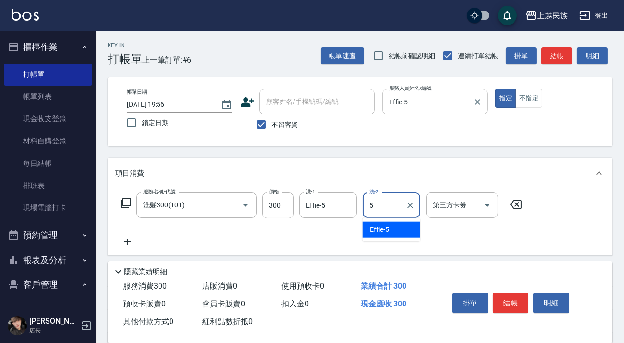
type input "Effie-5"
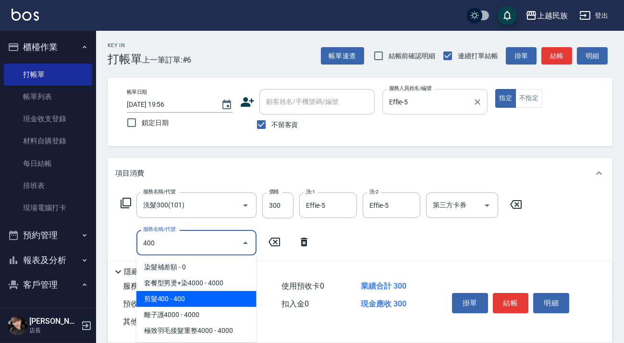
click at [190, 298] on span "剪髮400 - 400" at bounding box center [196, 299] width 120 height 16
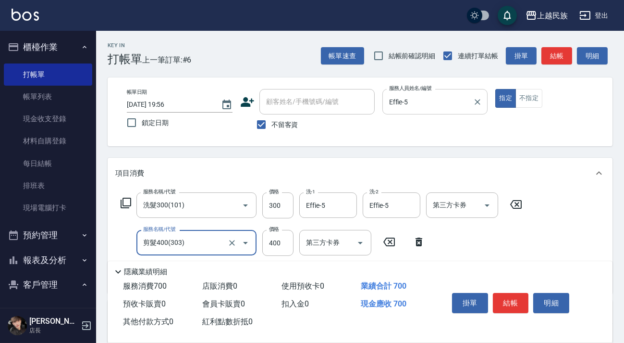
scroll to position [140, 0]
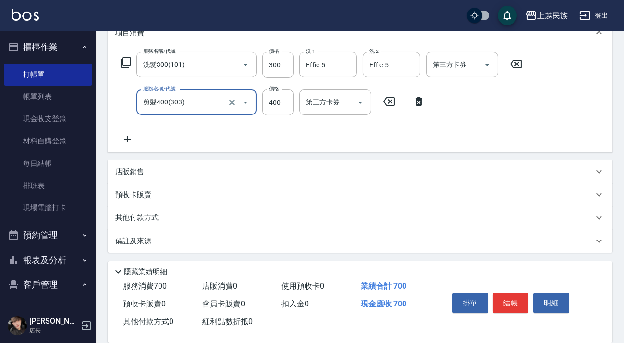
type input "剪髮400(303)"
click at [213, 171] on div "店販銷售" at bounding box center [354, 172] width 478 height 10
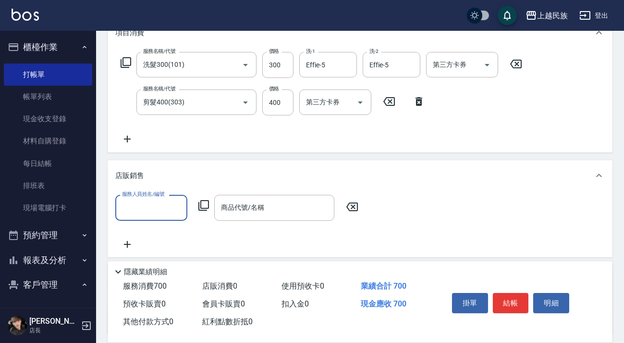
scroll to position [0, 0]
type input "Effie-5"
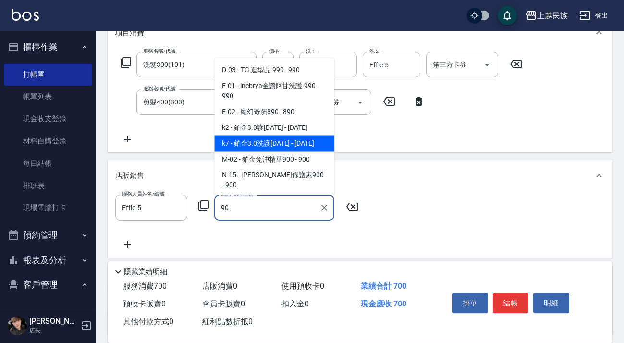
type input "9"
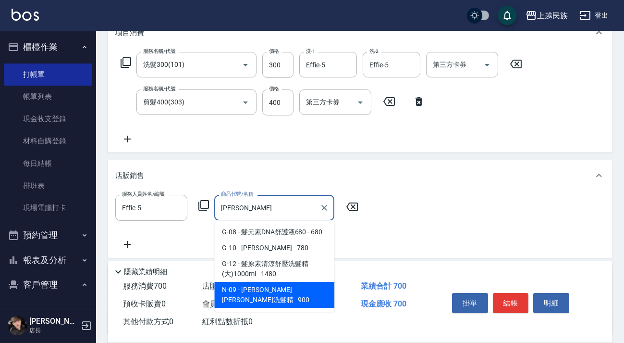
click at [287, 289] on span "N-09 - 舒敏平衡洗髮精 - 900" at bounding box center [274, 295] width 120 height 26
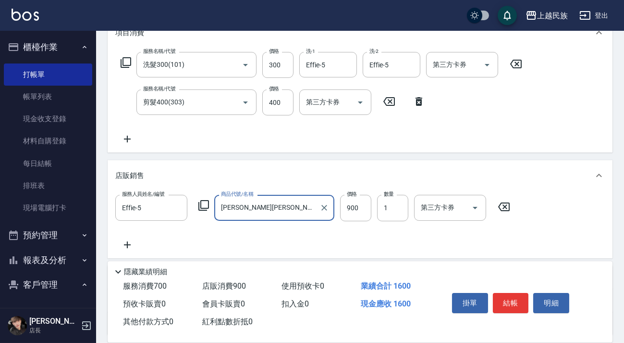
scroll to position [222, 0]
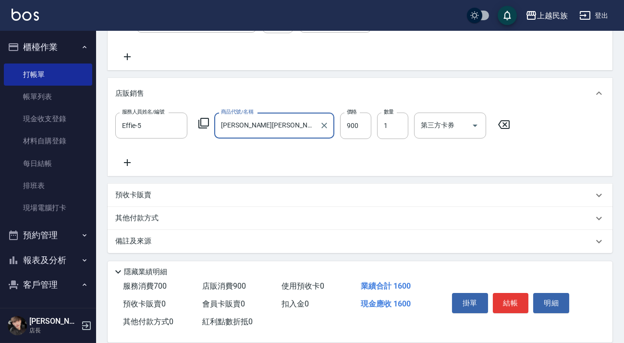
type input "舒敏平衡洗髮精"
click at [247, 217] on div "其他付款方式" at bounding box center [354, 218] width 478 height 11
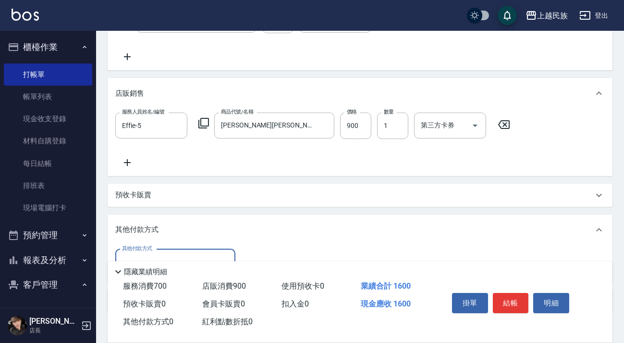
scroll to position [282, 0]
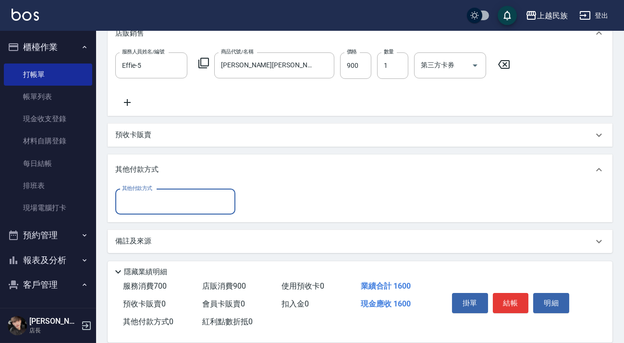
click at [210, 195] on input "其他付款方式" at bounding box center [175, 201] width 111 height 17
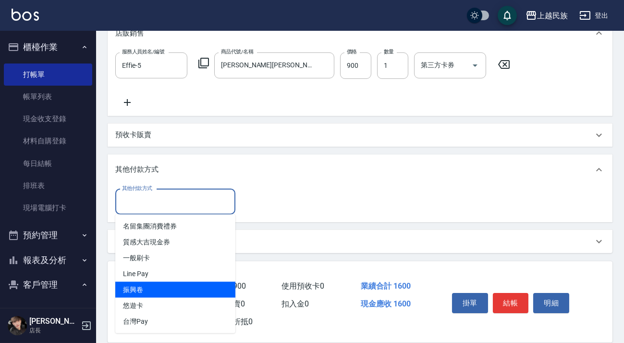
drag, startPoint x: 191, startPoint y: 282, endPoint x: 194, endPoint y: 278, distance: 5.2
click at [191, 282] on span "振興卷" at bounding box center [175, 290] width 120 height 16
type input "振興卷"
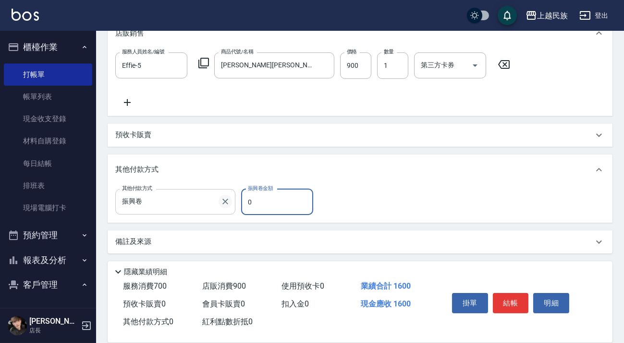
click at [222, 198] on icon "Clear" at bounding box center [226, 201] width 10 height 10
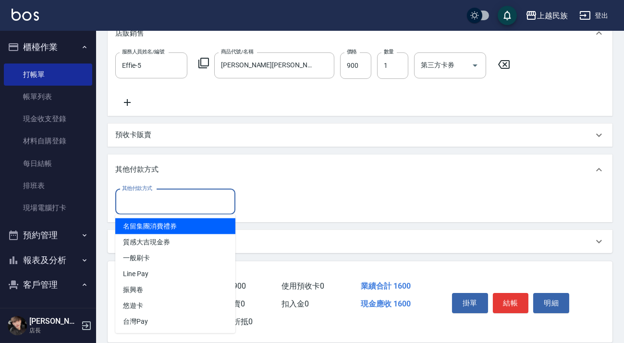
click at [196, 201] on input "其他付款方式" at bounding box center [175, 201] width 111 height 17
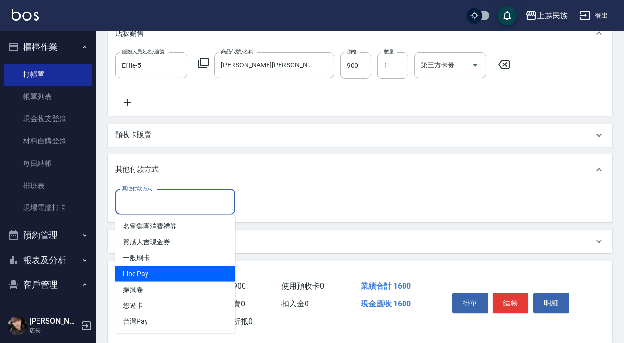
click at [187, 271] on span "Line Pay" at bounding box center [175, 274] width 120 height 16
type input "Line Pay"
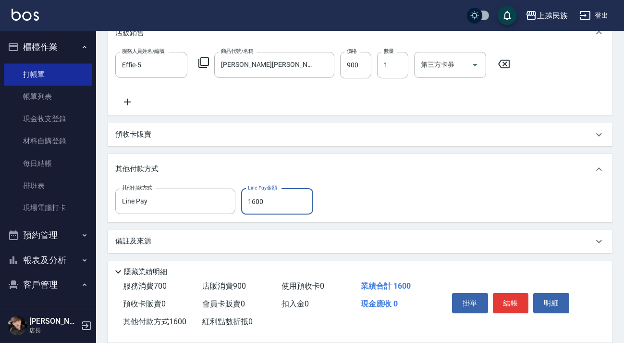
type input "1600"
click at [290, 237] on div "備註及來源" at bounding box center [354, 241] width 478 height 10
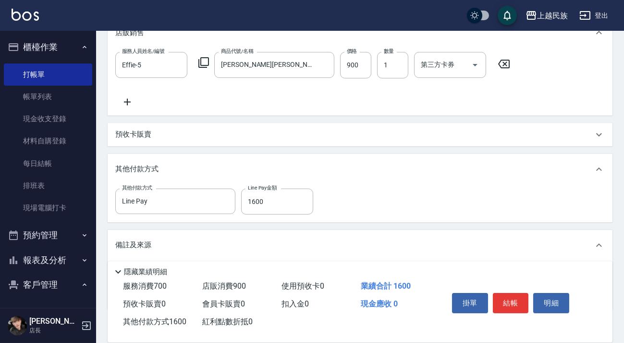
scroll to position [340, 0]
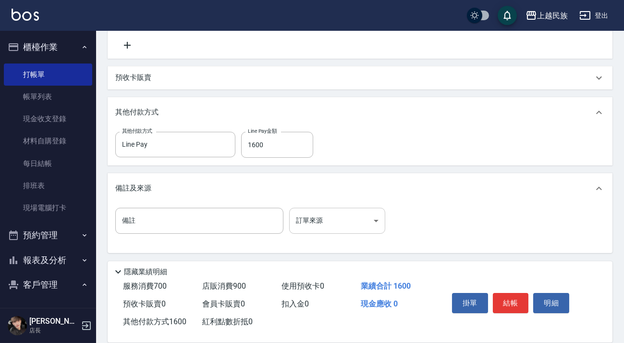
click at [307, 211] on body "上越民族 登出 櫃檯作業 打帳單 帳單列表 現金收支登錄 材料自購登錄 每日結帳 排班表 現場電腦打卡 預約管理 預約管理 單日預約紀錄 單週預約紀錄 報表及…" at bounding box center [312, 1] width 624 height 683
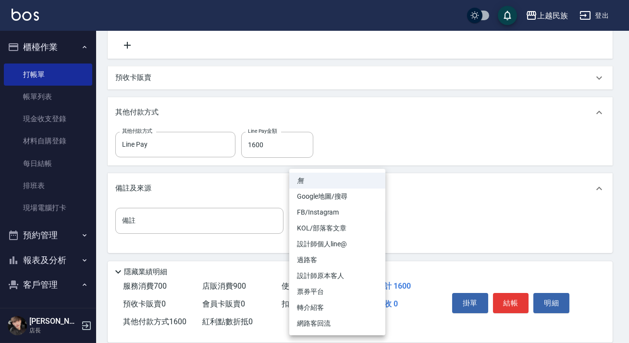
click at [337, 275] on li "設計師原本客人" at bounding box center [337, 276] width 96 height 16
type input "設計師原本客人"
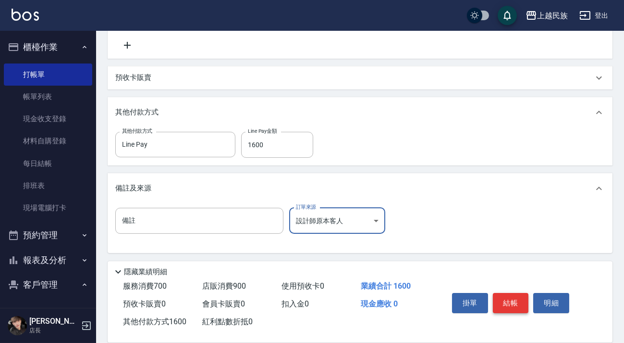
click at [516, 299] on button "結帳" at bounding box center [511, 303] width 36 height 20
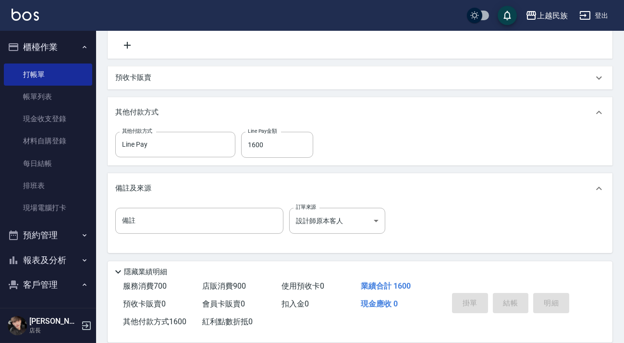
type input "2025/10/04 19:57"
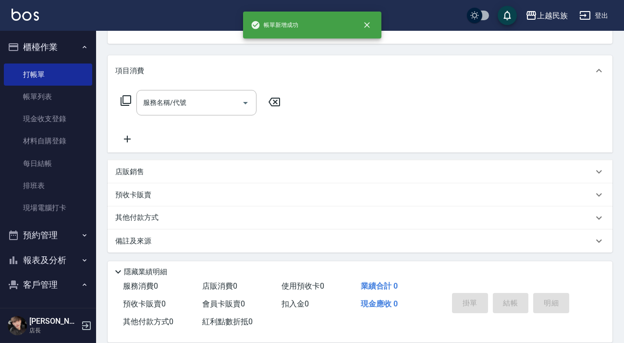
scroll to position [0, 0]
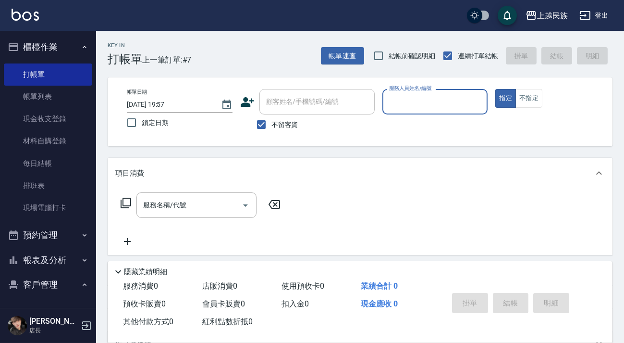
click at [280, 126] on span "不留客資" at bounding box center [284, 125] width 27 height 10
click at [271, 126] on input "不留客資" at bounding box center [261, 124] width 20 height 20
checkbox input "false"
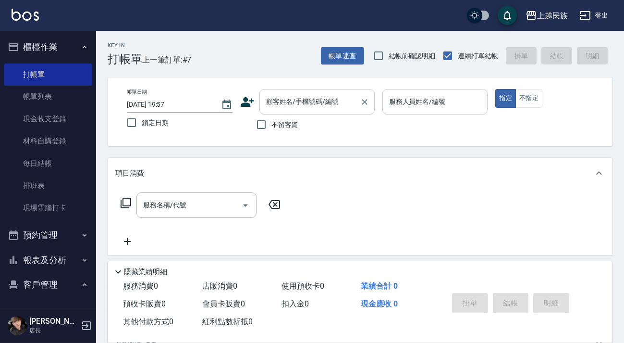
click at [297, 104] on div "顧客姓名/手機號碼/編號 顧客姓名/手機號碼/編號" at bounding box center [316, 101] width 115 height 25
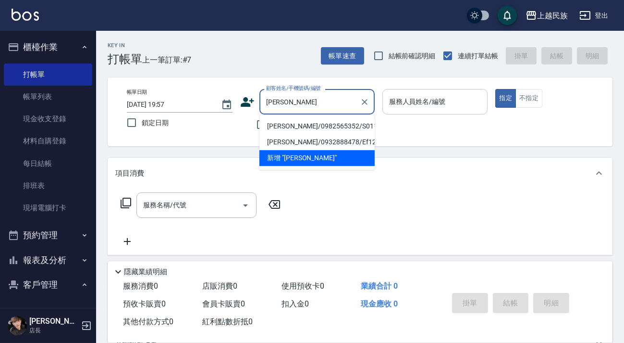
click at [304, 126] on li "王筱玲/0982565352/S011022" at bounding box center [316, 126] width 115 height 16
type input "王筱玲/0982565352/S011022"
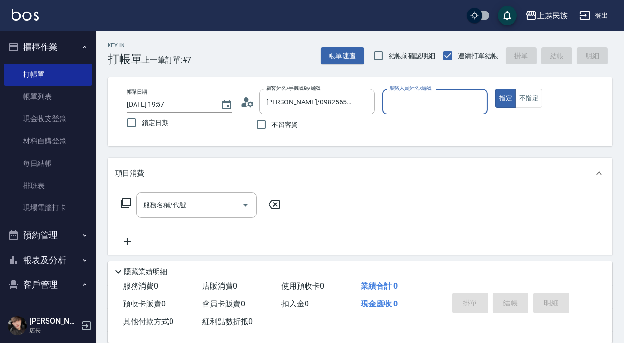
type input "Stella-8"
click at [495, 89] on button "指定" at bounding box center [505, 98] width 21 height 19
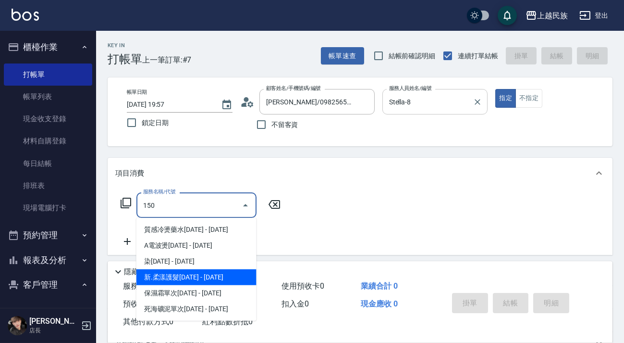
click at [224, 282] on span "新.柔漾護髮1500 - 1500" at bounding box center [196, 277] width 120 height 16
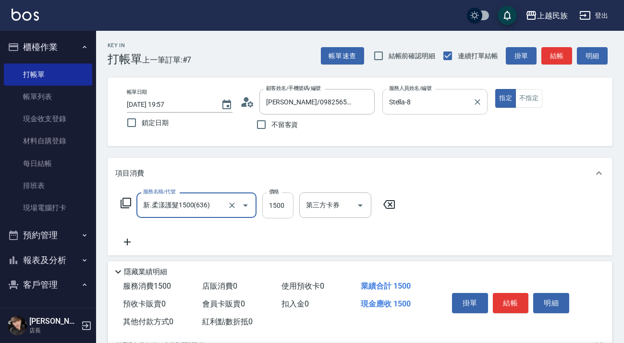
type input "新.柔漾護髮1500(636)"
click at [274, 206] on input "1500" at bounding box center [277, 205] width 31 height 26
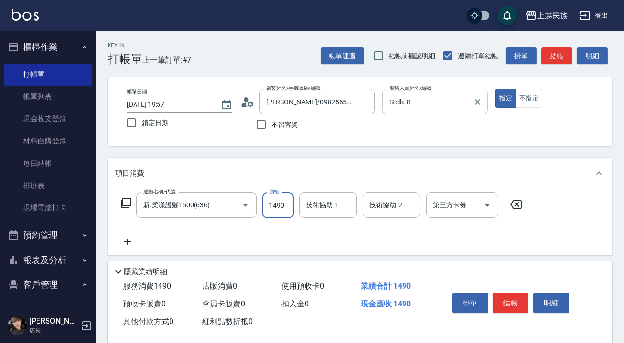
type input "1490"
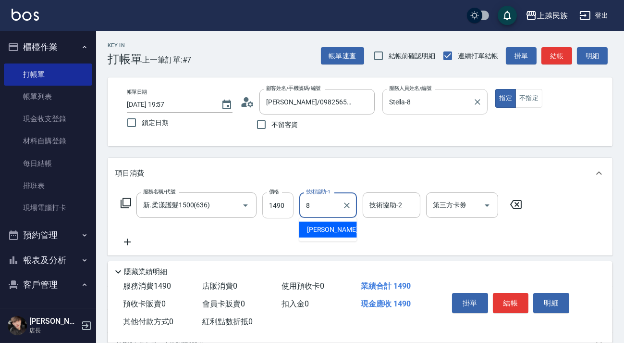
type input "Stella-8"
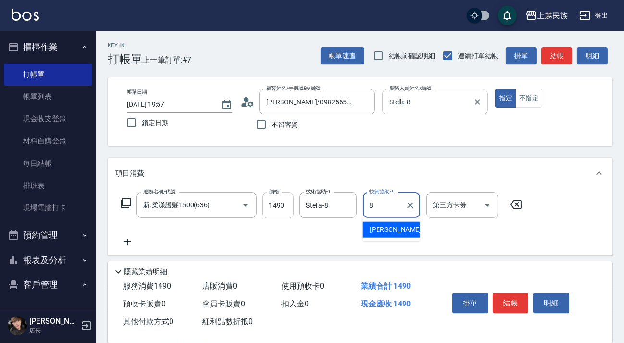
type input "Stella-8"
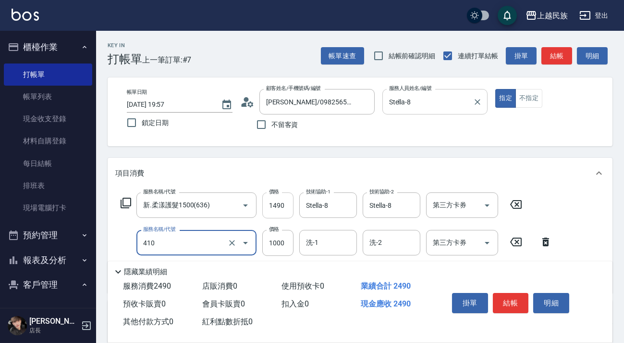
type input "補染(410)"
type input "1200"
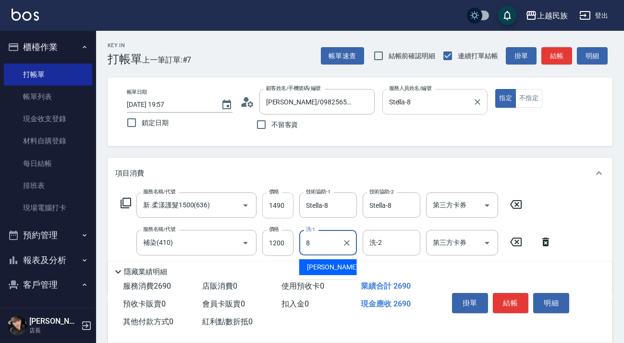
type input "Stella-8"
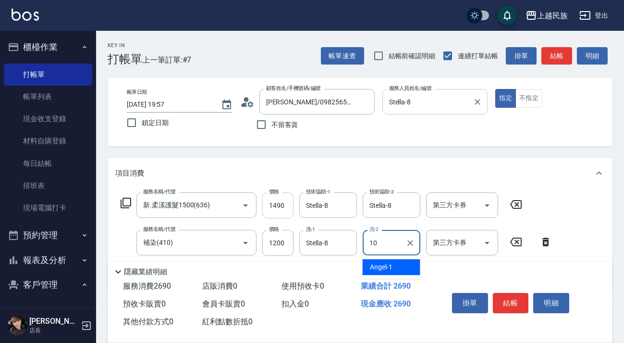
type input "Ula-10"
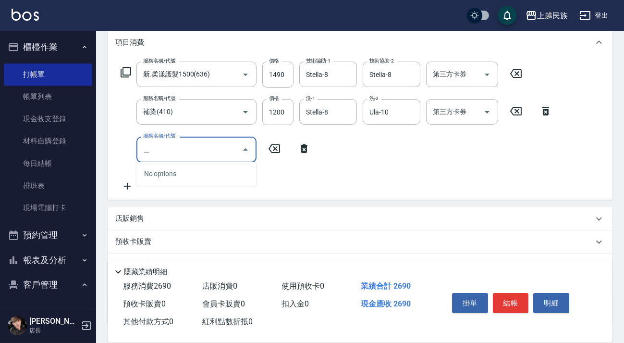
type input "燙"
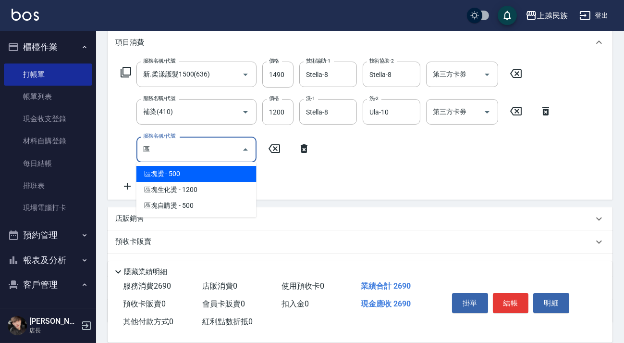
click at [210, 173] on span "區塊燙 - 500" at bounding box center [196, 174] width 120 height 16
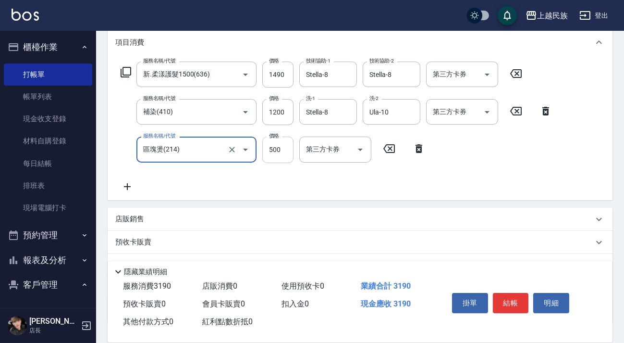
type input "區塊燙(214)"
click at [281, 154] on input "500" at bounding box center [277, 149] width 31 height 26
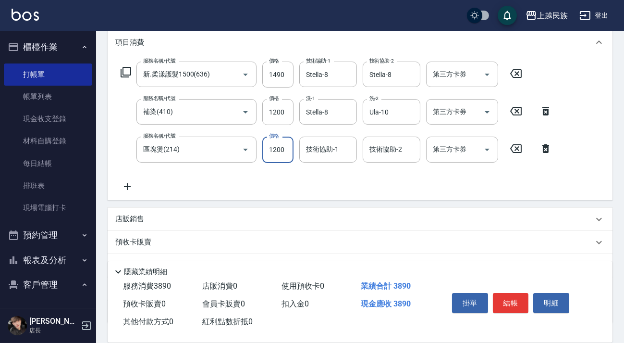
type input "1200"
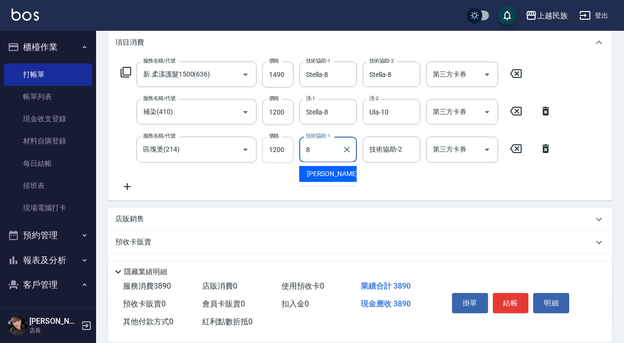
type input "Stella-8"
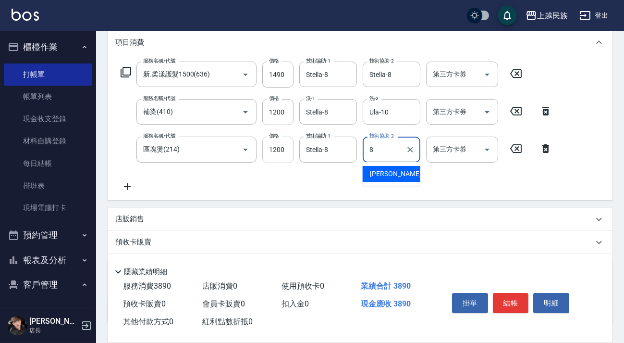
type input "Stella-8"
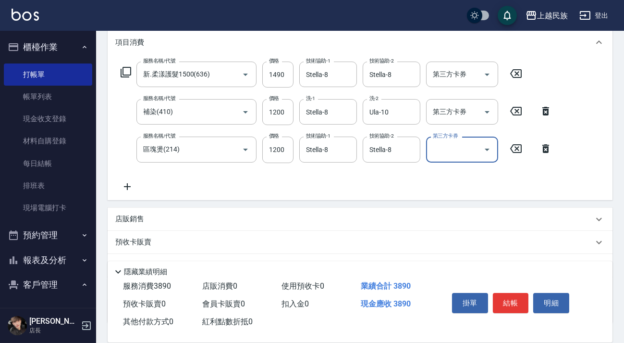
scroll to position [201, 0]
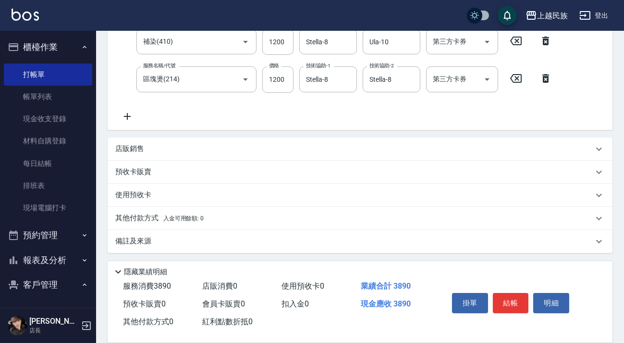
drag, startPoint x: 217, startPoint y: 219, endPoint x: 236, endPoint y: 222, distance: 20.1
click at [220, 221] on div "其他付款方式 入金可用餘額: 0" at bounding box center [354, 218] width 478 height 11
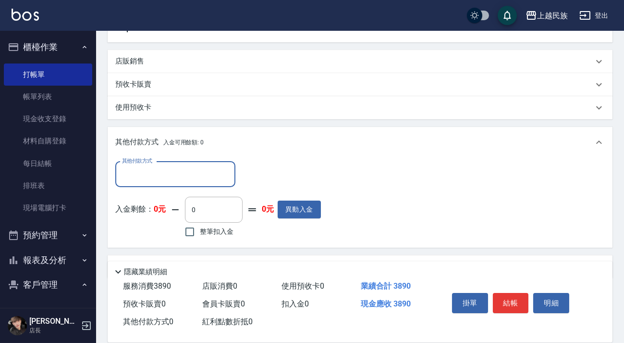
scroll to position [0, 0]
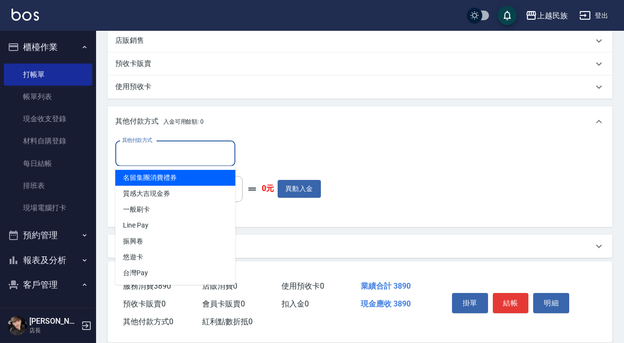
click at [196, 149] on input "其他付款方式" at bounding box center [175, 153] width 111 height 17
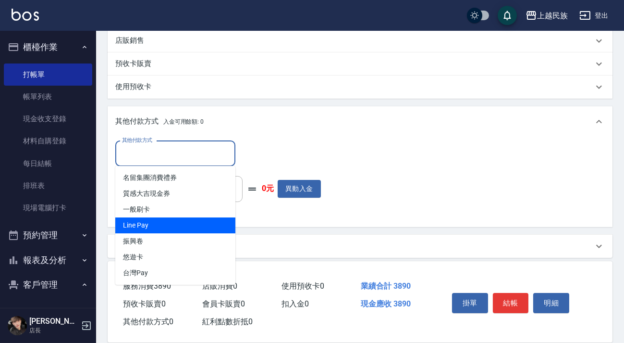
click at [187, 224] on span "Line Pay" at bounding box center [175, 225] width 120 height 16
type input "Line Pay"
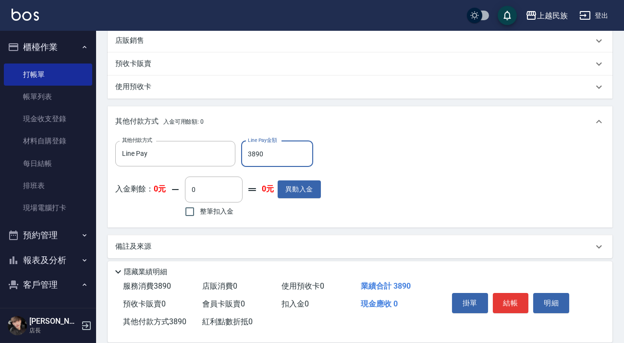
type input "3890"
click at [357, 253] on div "備註及來源" at bounding box center [360, 246] width 505 height 23
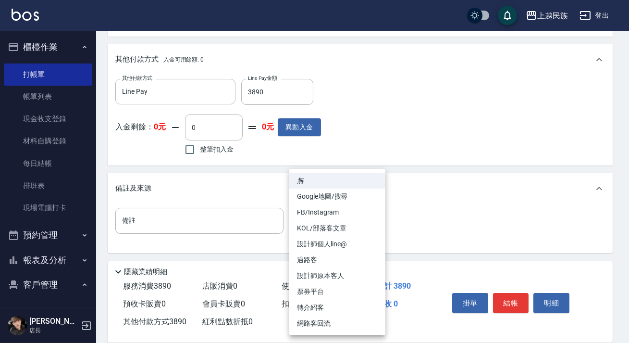
click at [351, 272] on li "設計師原本客人" at bounding box center [337, 276] width 96 height 16
type input "設計師原本客人"
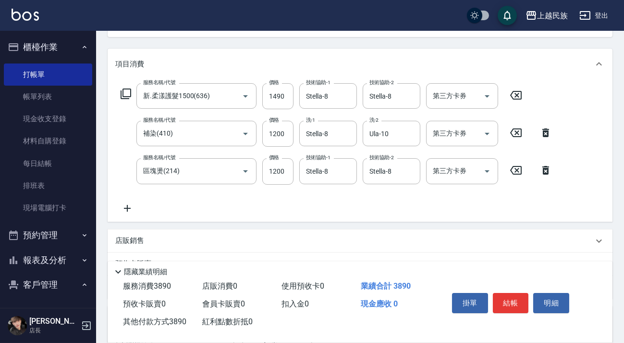
scroll to position [22, 0]
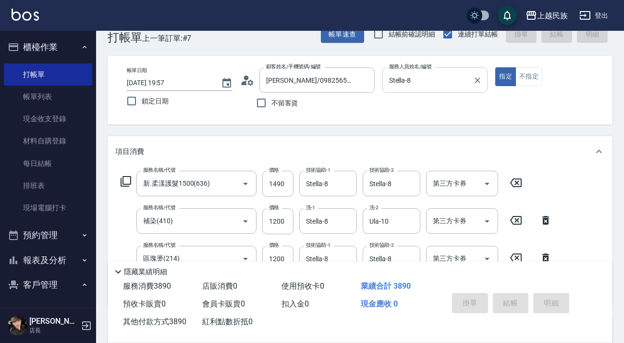
type input "2025/10/04 19:58"
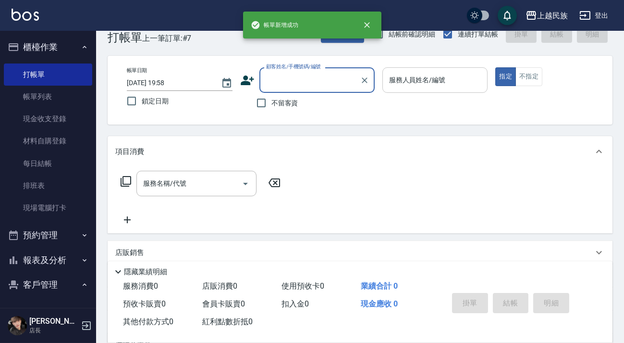
scroll to position [0, 0]
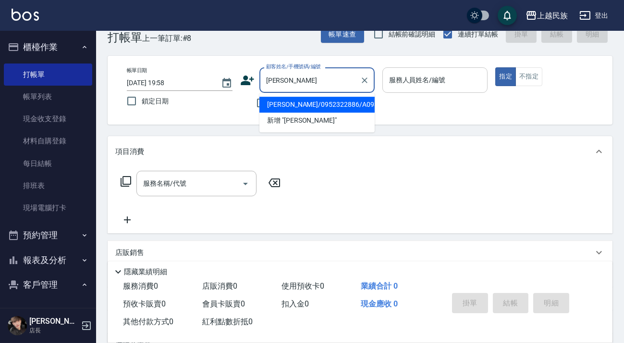
click at [336, 98] on li "劉佳怡/0952322886/A093021" at bounding box center [316, 105] width 115 height 16
type input "劉佳怡/0952322886/A093021"
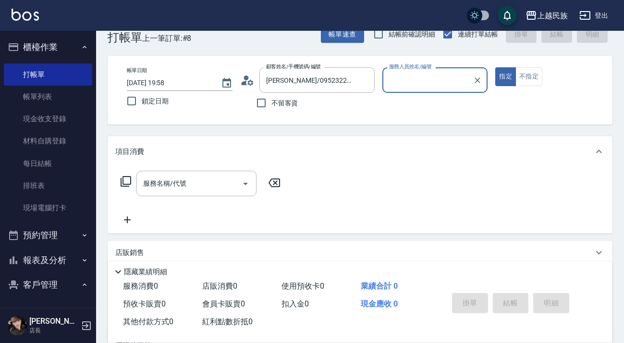
type input "Alan-2"
click at [495, 67] on button "指定" at bounding box center [505, 76] width 21 height 19
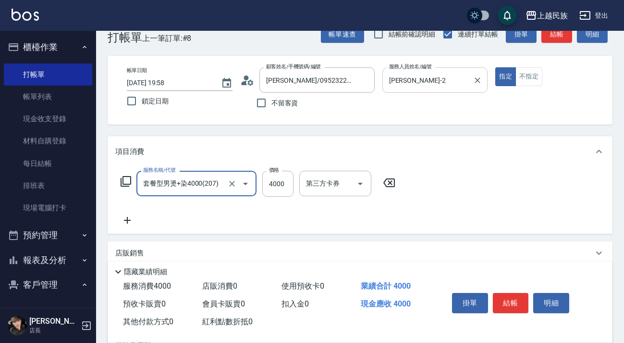
type input "套餐型男燙+染4000(207)"
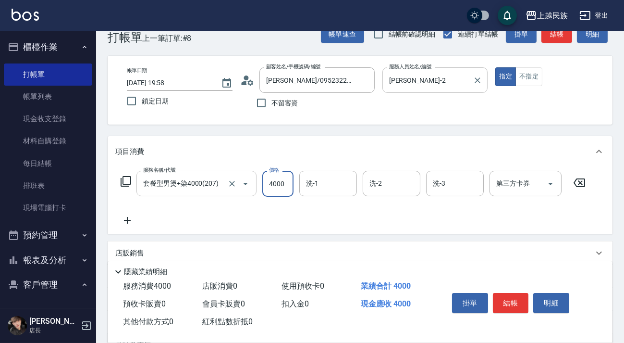
click at [238, 187] on div at bounding box center [238, 183] width 27 height 25
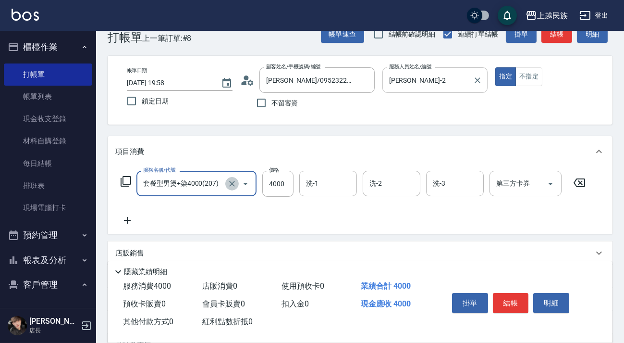
click at [234, 185] on icon "Clear" at bounding box center [232, 184] width 6 height 6
type input "剪髮400(303)"
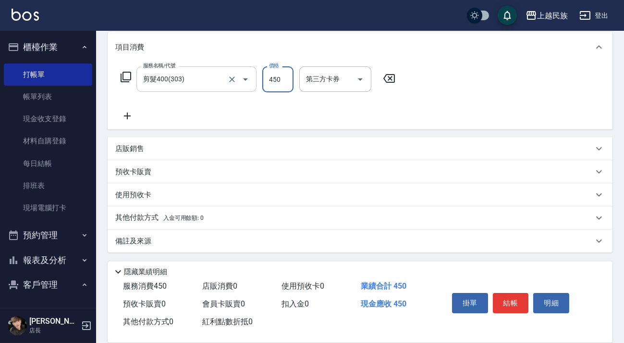
type input "450"
click at [274, 243] on div "備註及來源" at bounding box center [354, 241] width 478 height 10
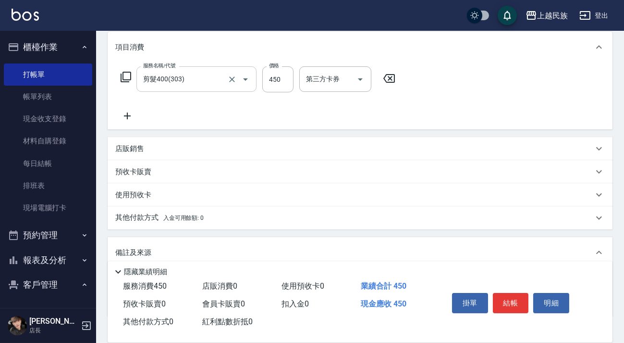
scroll to position [190, 0]
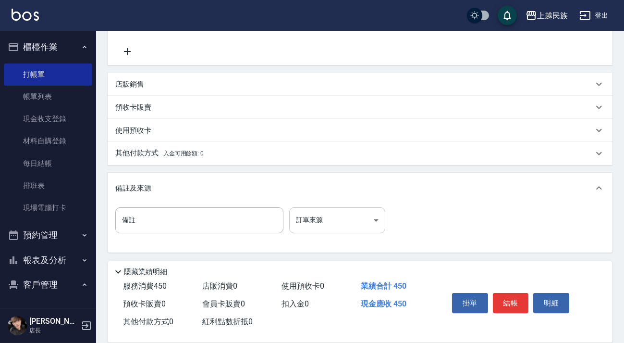
click at [370, 218] on body "上越民族 登出 櫃檯作業 打帳單 帳單列表 現金收支登錄 材料自購登錄 每日結帳 排班表 現場電腦打卡 預約管理 預約管理 單日預約紀錄 單週預約紀錄 報表及…" at bounding box center [312, 76] width 624 height 533
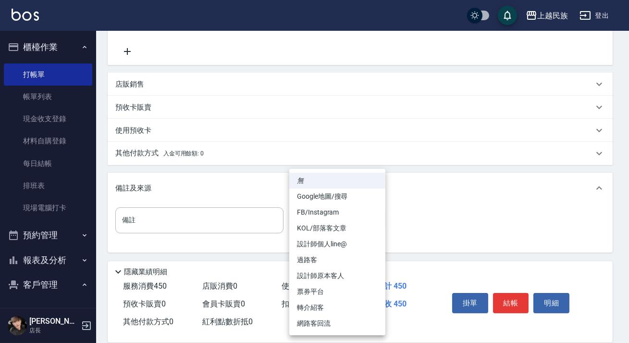
click at [360, 272] on li "設計師原本客人" at bounding box center [337, 276] width 96 height 16
type input "設計師原本客人"
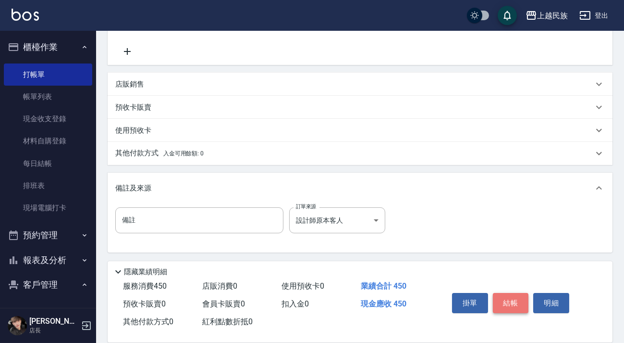
click at [511, 305] on button "結帳" at bounding box center [511, 303] width 36 height 20
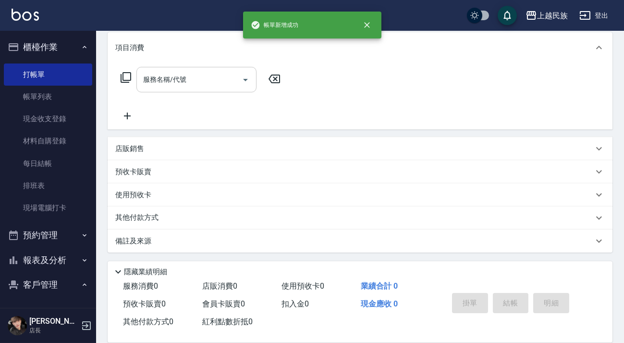
scroll to position [0, 0]
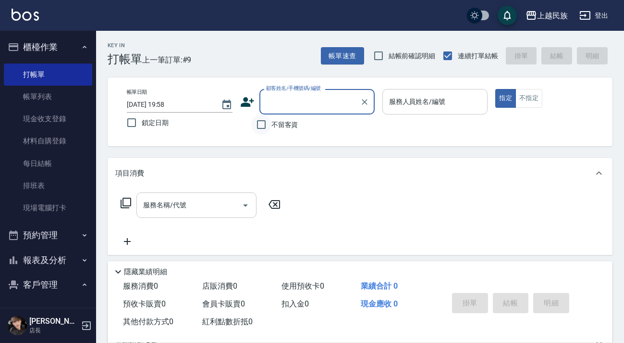
click at [266, 118] on input "不留客資" at bounding box center [261, 124] width 20 height 20
checkbox input "true"
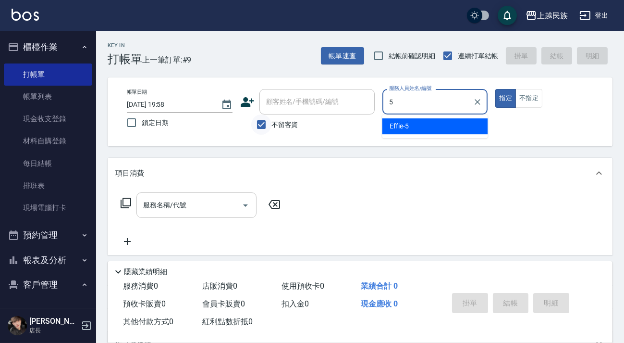
type input "Effie-5"
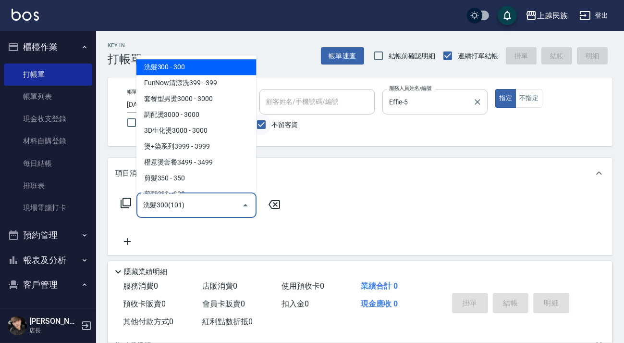
type input "洗髮300(101)"
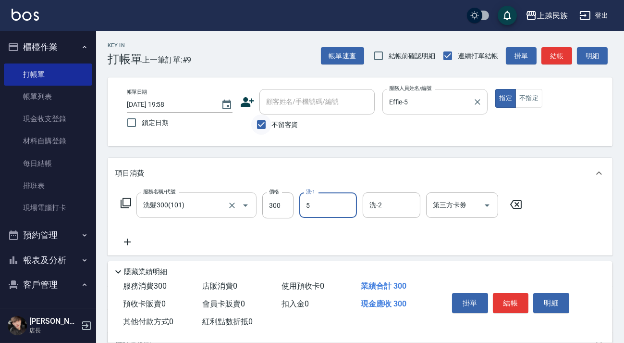
type input "Effie-5"
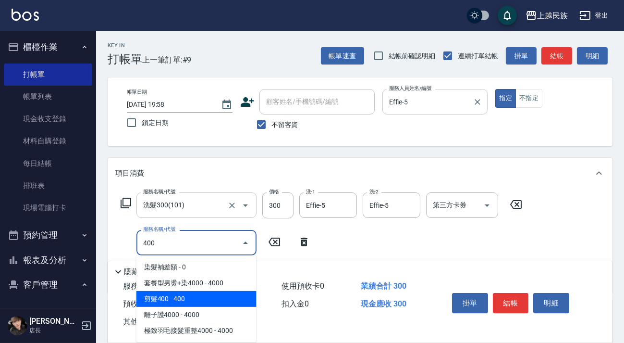
click at [201, 295] on span "剪髮400 - 400" at bounding box center [196, 299] width 120 height 16
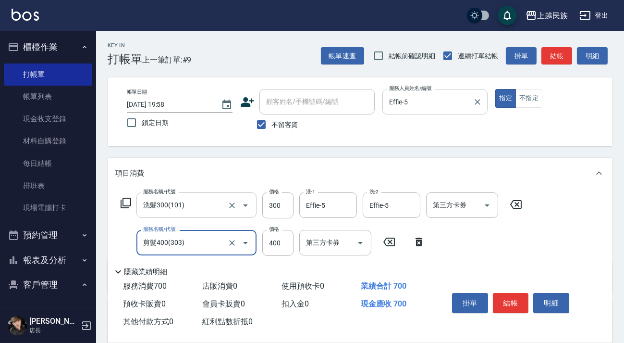
scroll to position [140, 0]
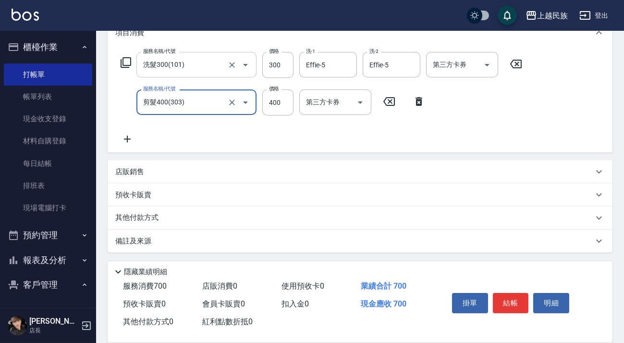
type input "剪髮400(303)"
click at [259, 248] on div "備註及來源" at bounding box center [360, 240] width 505 height 23
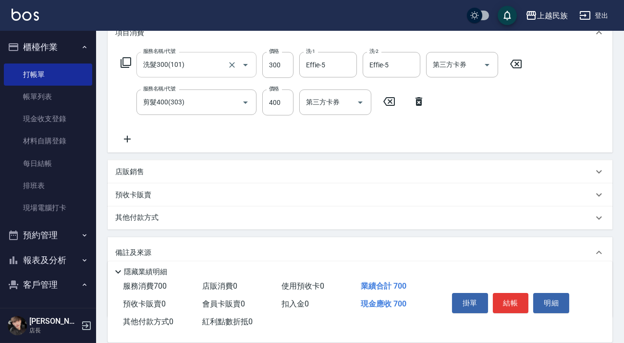
scroll to position [205, 0]
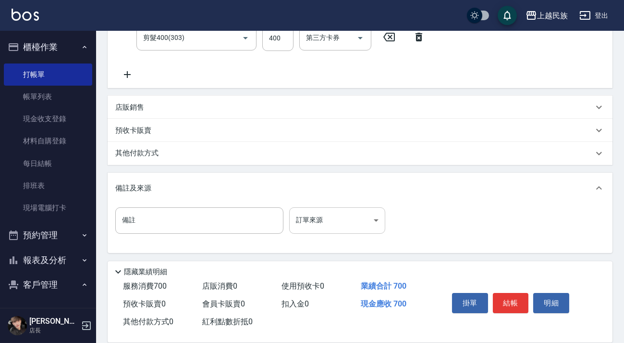
click at [356, 224] on body "上越民族 登出 櫃檯作業 打帳單 帳單列表 現金收支登錄 材料自購登錄 每日結帳 排班表 現場電腦打卡 預約管理 預約管理 單日預約紀錄 單週預約紀錄 報表及…" at bounding box center [312, 69] width 624 height 548
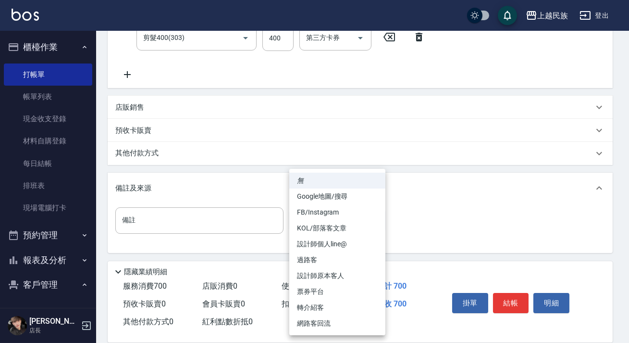
click at [343, 269] on li "設計師原本客人" at bounding box center [337, 276] width 96 height 16
type input "設計師原本客人"
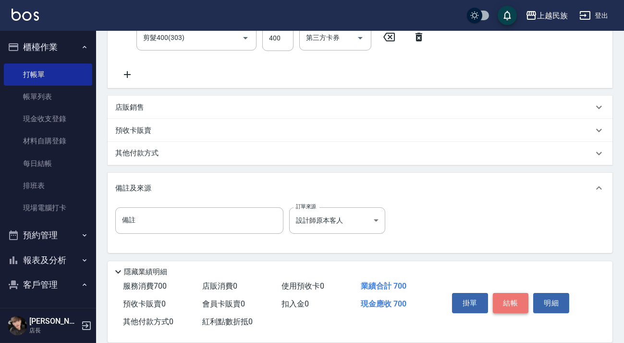
click at [515, 293] on button "結帳" at bounding box center [511, 303] width 36 height 20
type input "2025/10/04 20:00"
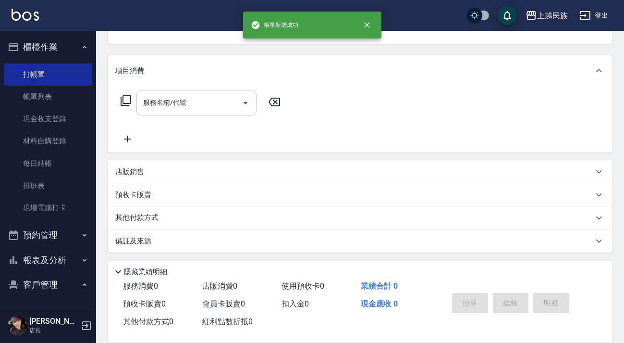
scroll to position [0, 0]
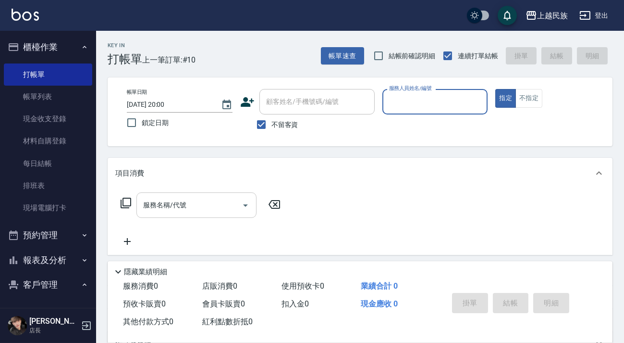
click at [282, 129] on span "不留客資" at bounding box center [284, 125] width 27 height 10
click at [271, 129] on input "不留客資" at bounding box center [261, 124] width 20 height 20
checkbox input "false"
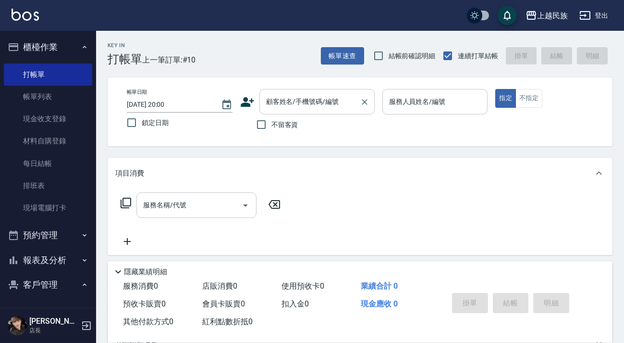
click at [300, 109] on input "顧客姓名/手機號碼/編號" at bounding box center [310, 101] width 92 height 17
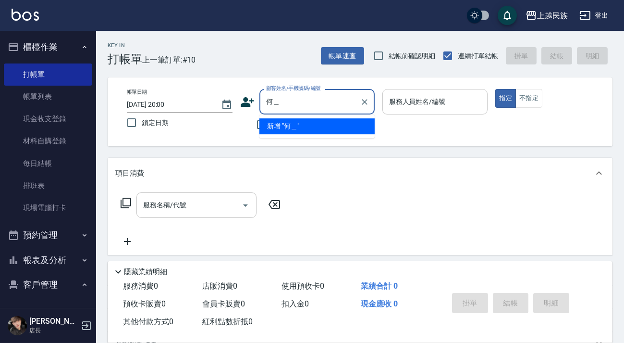
type input "何明"
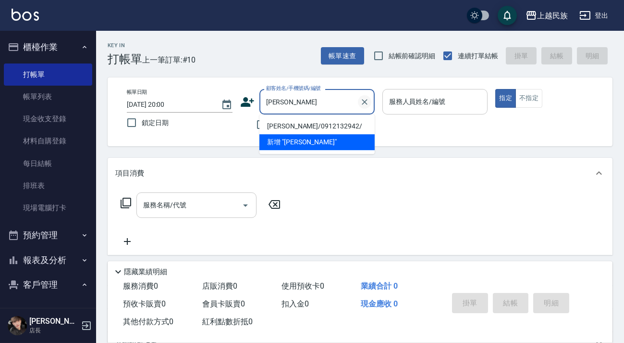
drag, startPoint x: 371, startPoint y: 98, endPoint x: 365, endPoint y: 98, distance: 6.7
click at [371, 98] on div "何明 顧客姓名/手機號碼/編號" at bounding box center [316, 101] width 115 height 25
click at [365, 98] on icon "Clear" at bounding box center [365, 102] width 10 height 10
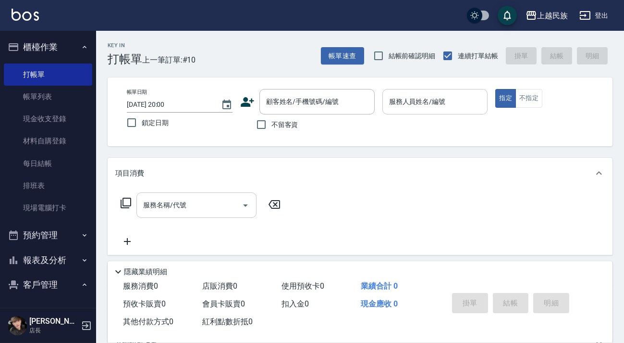
click at [245, 138] on div "帳單日期 2025/10/04 20:00 鎖定日期 顧客姓名/手機號碼/編號 顧客姓名/手機號碼/編號 不留客資 服務人員姓名/編號 服務人員姓名/編號 指…" at bounding box center [360, 111] width 505 height 69
click at [260, 132] on input "不留客資" at bounding box center [261, 124] width 20 height 20
checkbox input "true"
type input "Stella-8"
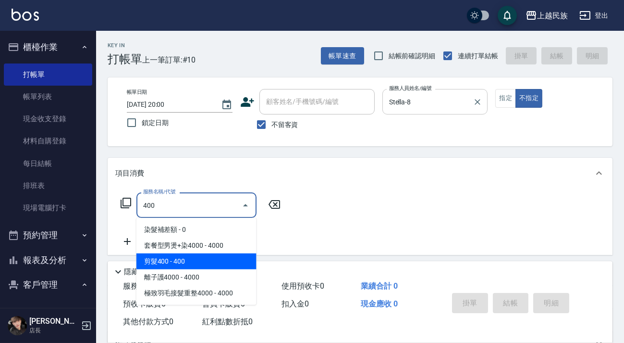
click at [221, 261] on span "剪髮400 - 400" at bounding box center [196, 261] width 120 height 16
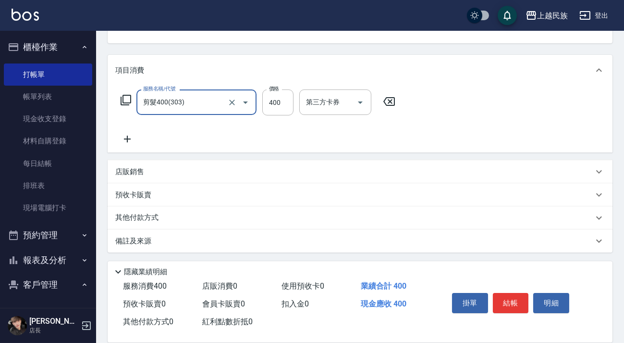
type input "剪髮400(303)"
drag, startPoint x: 413, startPoint y: 235, endPoint x: 418, endPoint y: 242, distance: 8.9
click at [413, 238] on div "備註及來源" at bounding box center [360, 240] width 505 height 23
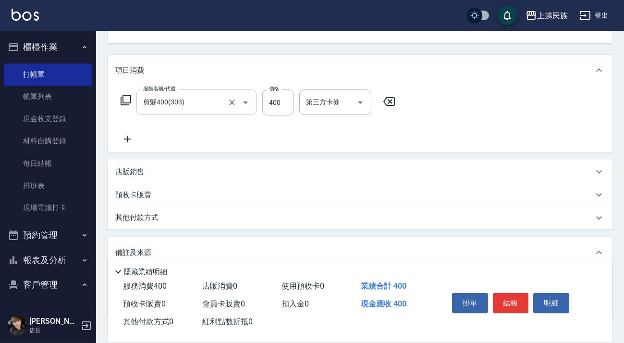
scroll to position [167, 0]
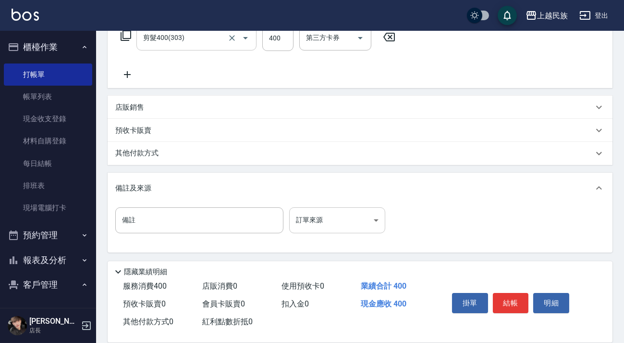
click at [380, 221] on body "上越民族 登出 櫃檯作業 打帳單 帳單列表 現金收支登錄 材料自購登錄 每日結帳 排班表 現場電腦打卡 預約管理 預約管理 單日預約紀錄 單週預約紀錄 報表及…" at bounding box center [312, 88] width 624 height 510
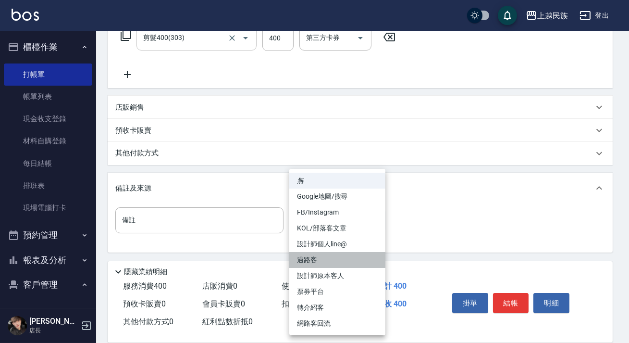
click at [350, 258] on li "過路客" at bounding box center [337, 260] width 96 height 16
type input "過路客"
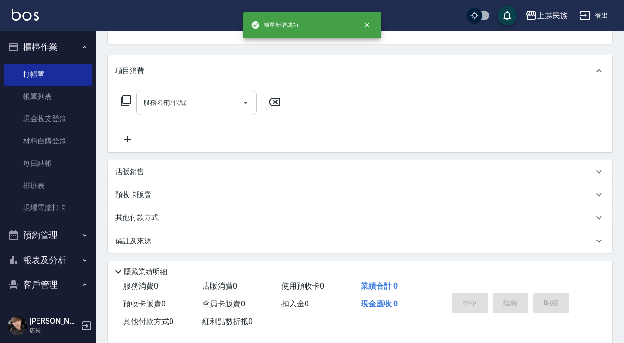
scroll to position [0, 0]
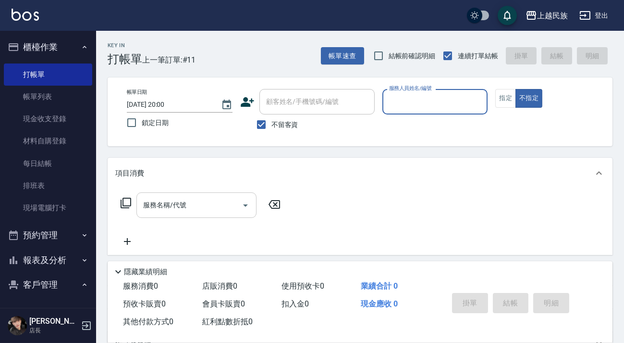
click at [271, 127] on input "不留客資" at bounding box center [261, 124] width 20 height 20
checkbox input "false"
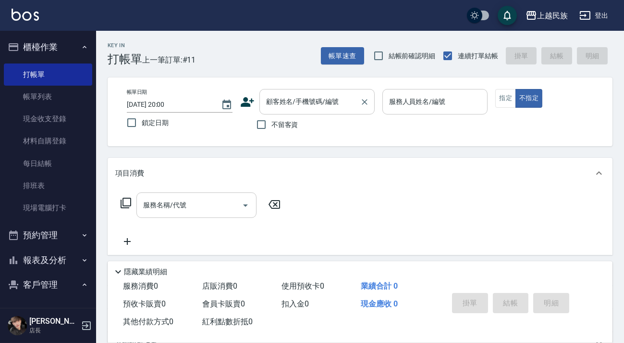
click at [297, 94] on input "顧客姓名/手機號碼/編號" at bounding box center [310, 101] width 92 height 17
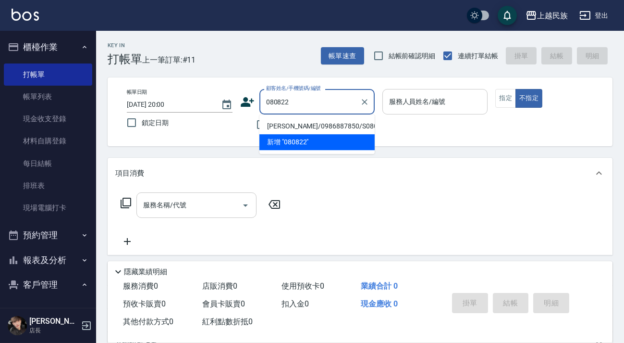
click at [287, 127] on li "傅珮娍/0986887850/S080822" at bounding box center [316, 126] width 115 height 16
type input "傅珮娍/0986887850/S080822"
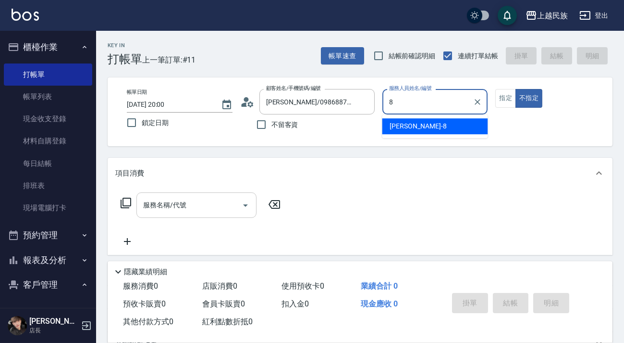
type input "Stella-8"
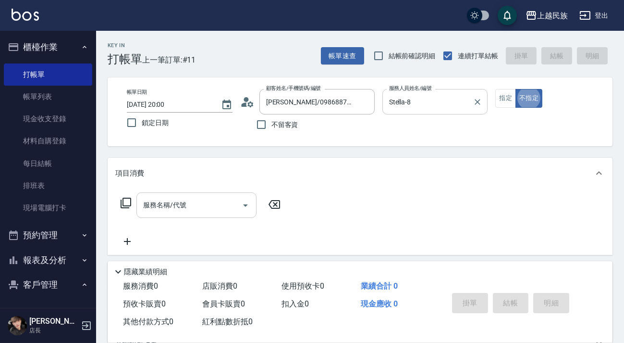
scroll to position [17, 0]
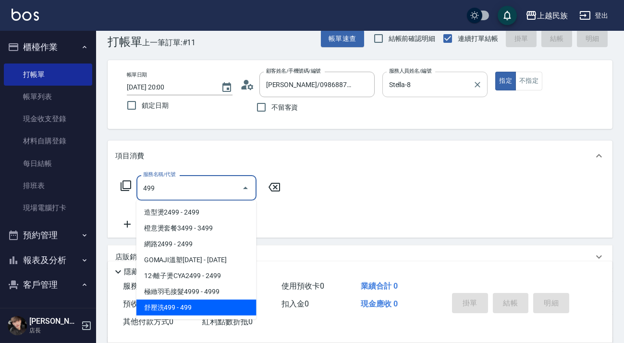
click at [187, 303] on span "舒壓洗499 - 499" at bounding box center [196, 307] width 120 height 16
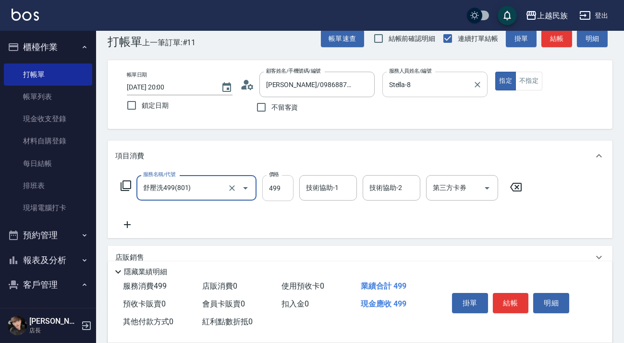
type input "舒壓洗499(801)"
click at [279, 184] on input "499" at bounding box center [277, 188] width 31 height 26
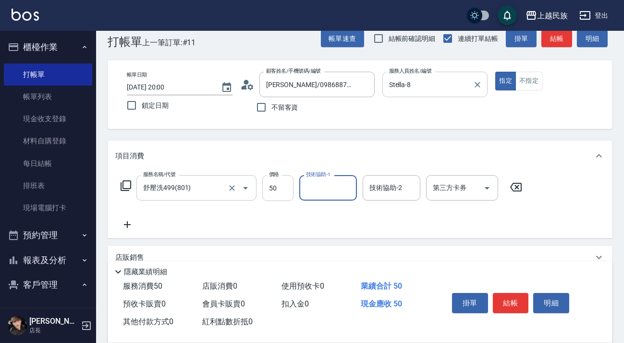
click at [283, 183] on input "50" at bounding box center [277, 188] width 31 height 26
type input "500"
type input "Stella-8"
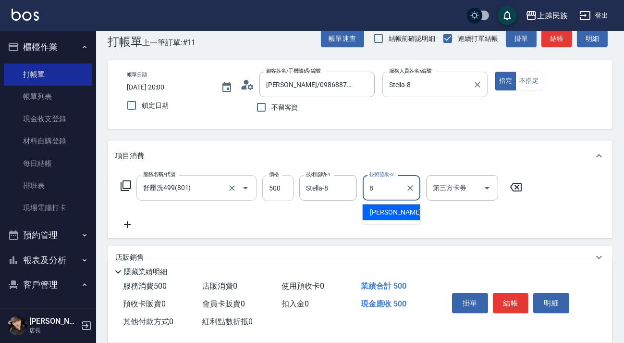
type input "Stella-8"
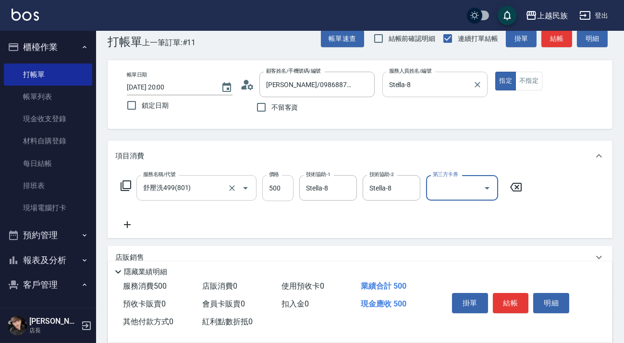
scroll to position [126, 0]
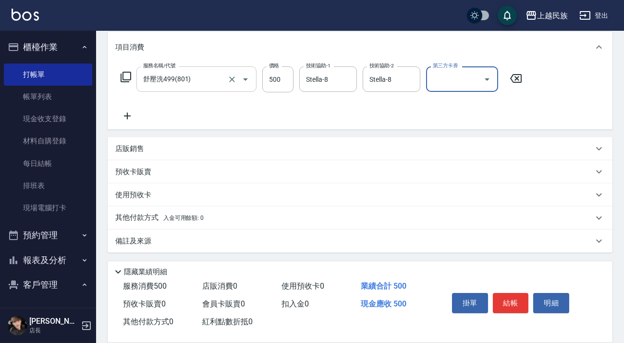
drag, startPoint x: 280, startPoint y: 234, endPoint x: 322, endPoint y: 235, distance: 42.3
click at [282, 234] on div "備註及來源" at bounding box center [360, 240] width 505 height 23
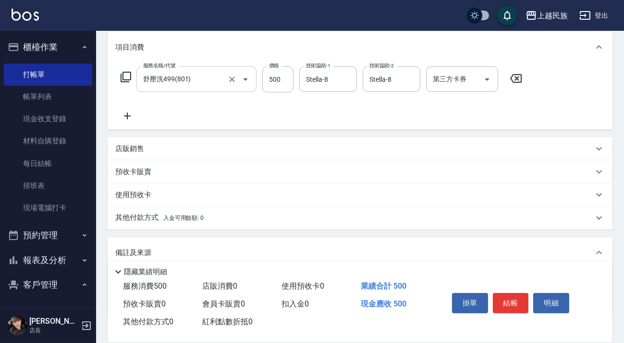
scroll to position [190, 0]
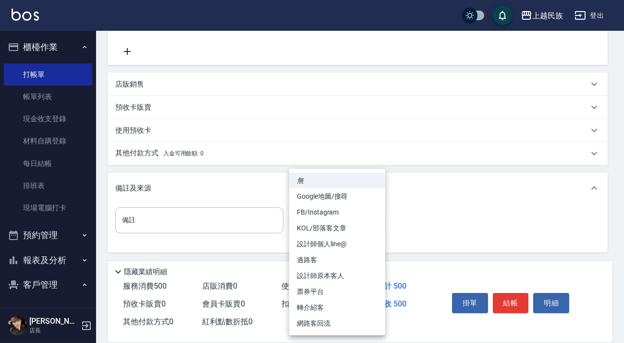
click at [366, 219] on body "上越民族 登出 櫃檯作業 打帳單 帳單列表 現金收支登錄 材料自購登錄 每日結帳 排班表 現場電腦打卡 預約管理 預約管理 單日預約紀錄 單週預約紀錄 報表及…" at bounding box center [312, 76] width 624 height 533
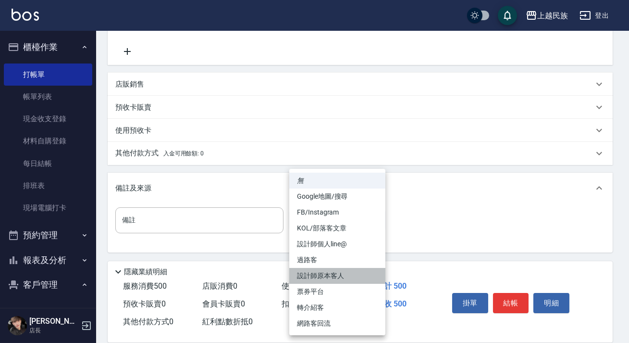
click at [358, 272] on li "設計師原本客人" at bounding box center [337, 276] width 96 height 16
type input "設計師原本客人"
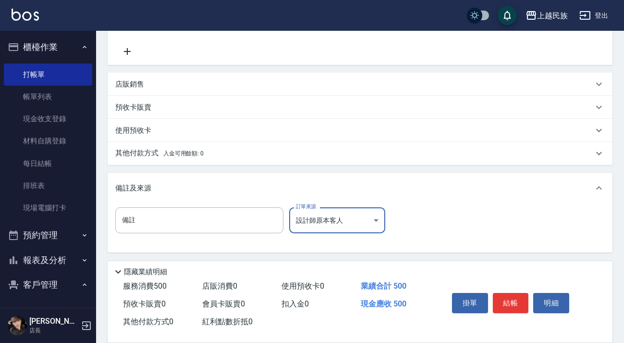
click at [511, 299] on button "結帳" at bounding box center [511, 303] width 36 height 20
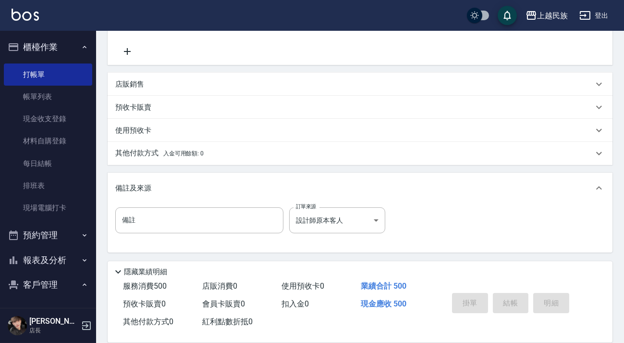
type input "2025/10/04 20:01"
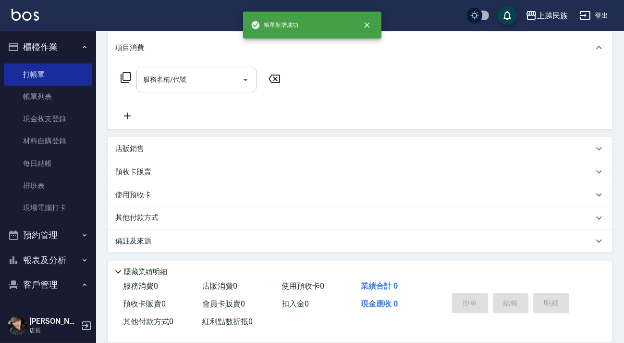
scroll to position [0, 0]
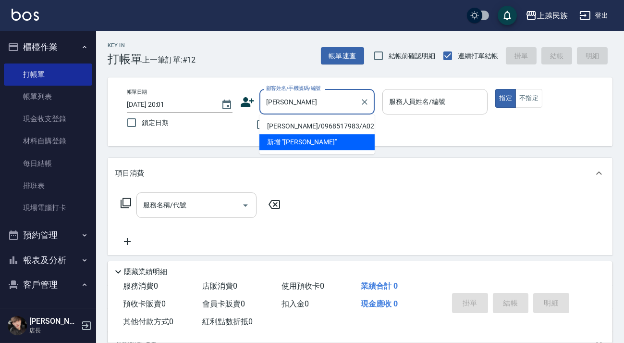
click at [328, 134] on li "新增 "洪煒"" at bounding box center [316, 142] width 115 height 16
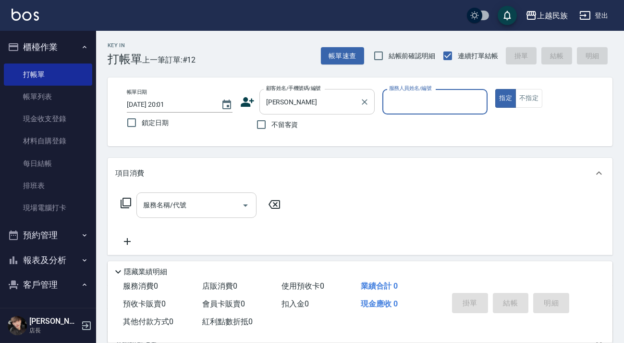
click at [318, 111] on div "洪煒 顧客姓名/手機號碼/編號" at bounding box center [316, 101] width 115 height 25
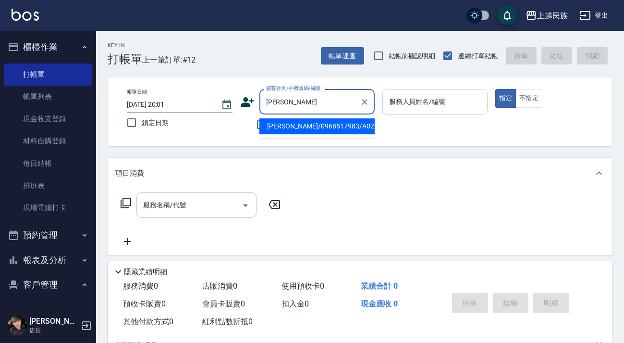
click at [318, 123] on li "洪煒庭/0968517983/A021212" at bounding box center [316, 126] width 115 height 16
type input "洪煒庭/0968517983/A021212"
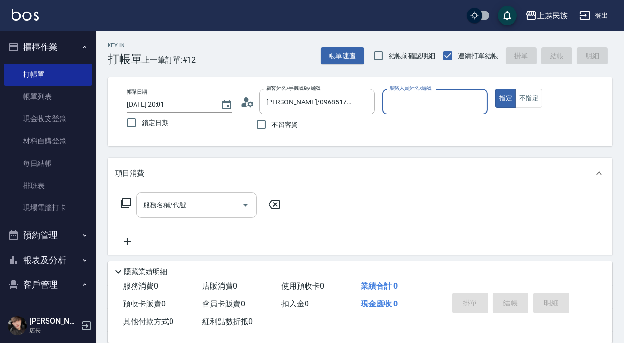
type input "Alan-2"
click at [495, 89] on button "指定" at bounding box center [505, 98] width 21 height 19
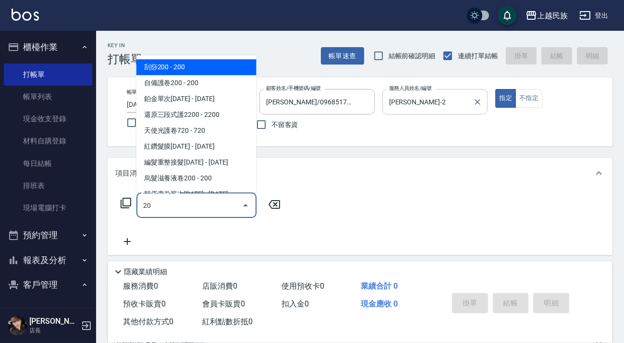
type input "2"
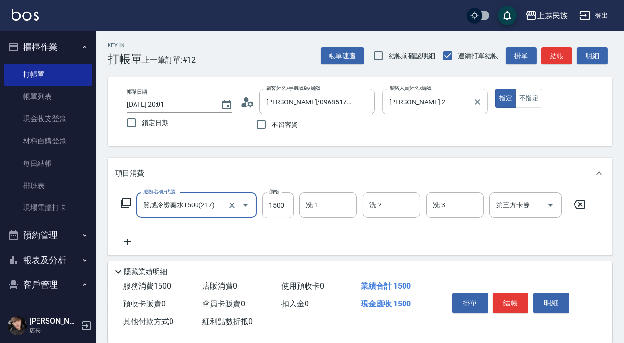
type input "質感冷燙藥水1500(217)"
type input "2000"
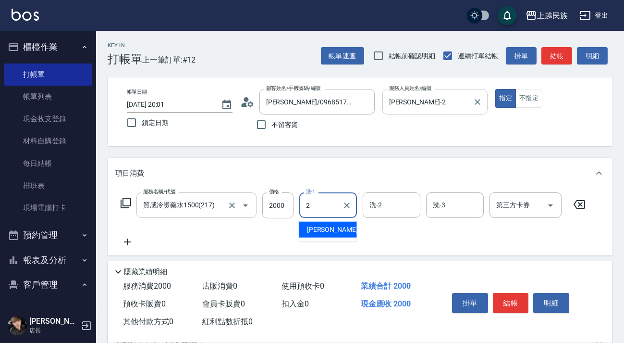
type input "Alan-2"
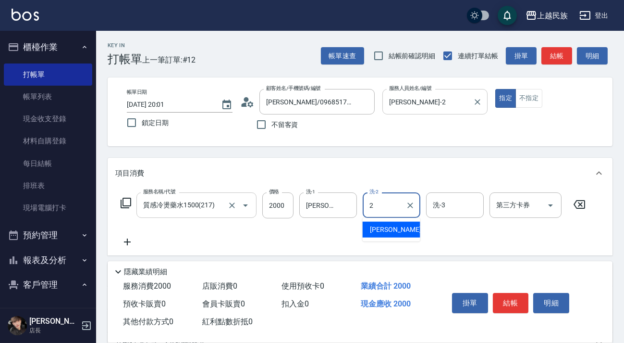
type input "Alan-2"
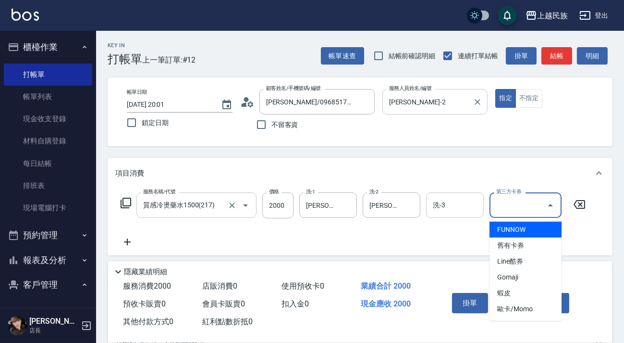
click at [448, 199] on input "洗-3" at bounding box center [454, 204] width 49 height 17
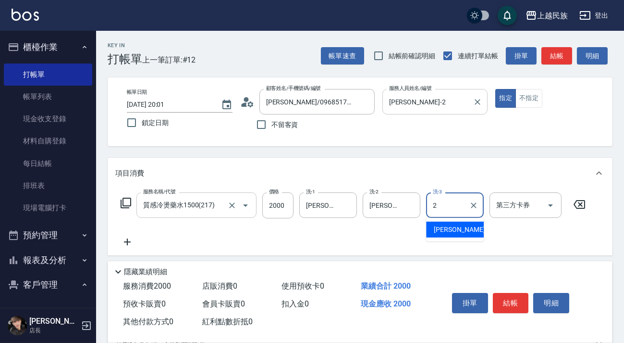
type input "Alan-2"
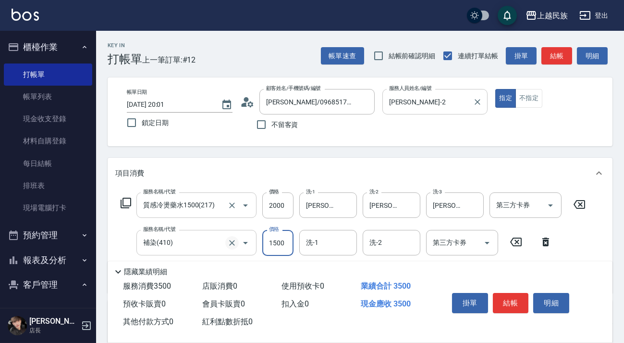
click at [228, 248] on button "Clear" at bounding box center [231, 242] width 13 height 13
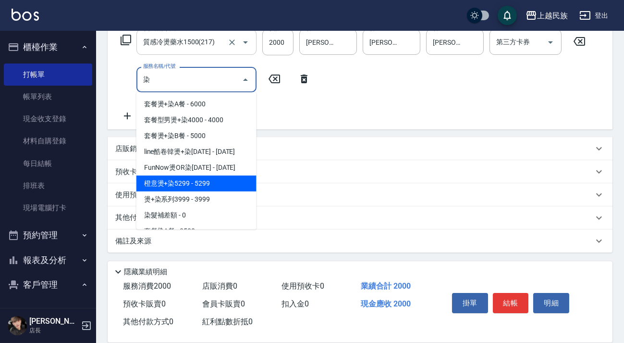
scroll to position [87, 0]
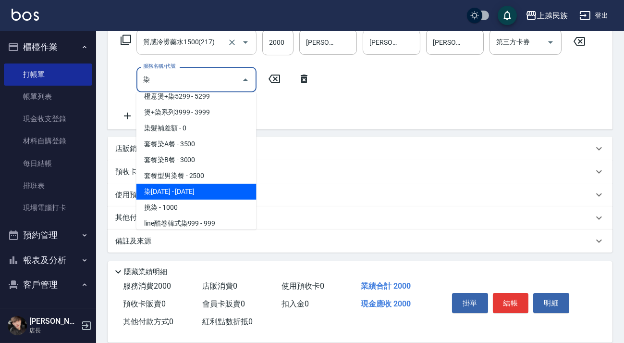
click at [195, 186] on span "染1500 - 1500" at bounding box center [196, 192] width 120 height 16
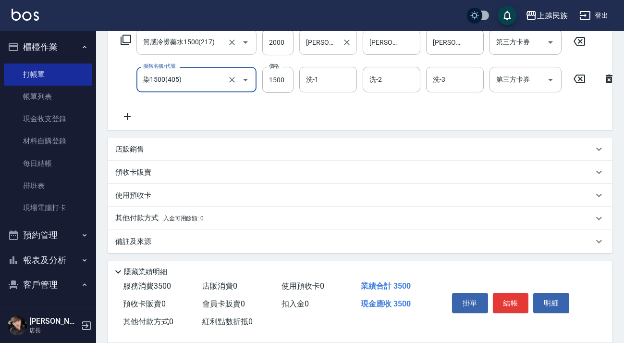
scroll to position [75, 0]
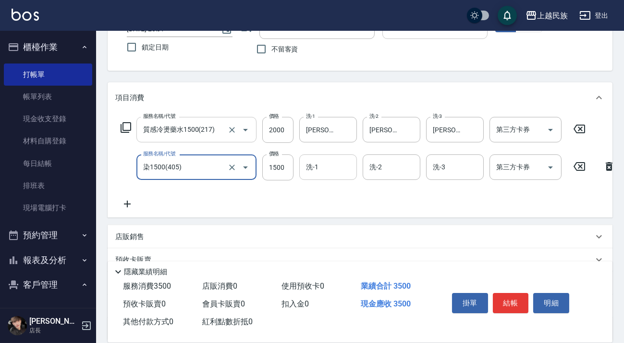
click at [330, 165] on input "洗-1" at bounding box center [328, 167] width 49 height 17
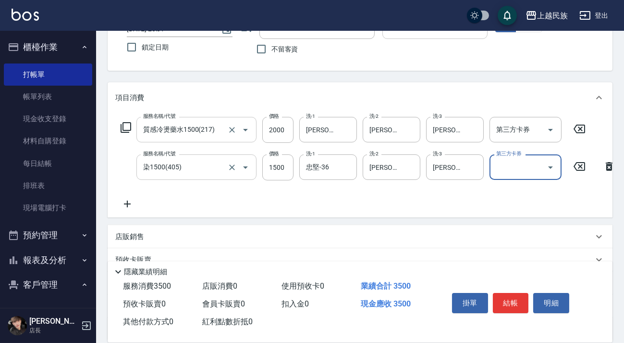
scroll to position [171, 0]
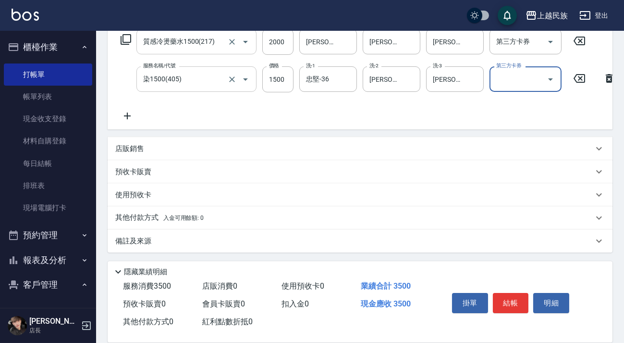
click at [198, 147] on div "店販銷售" at bounding box center [354, 149] width 478 height 10
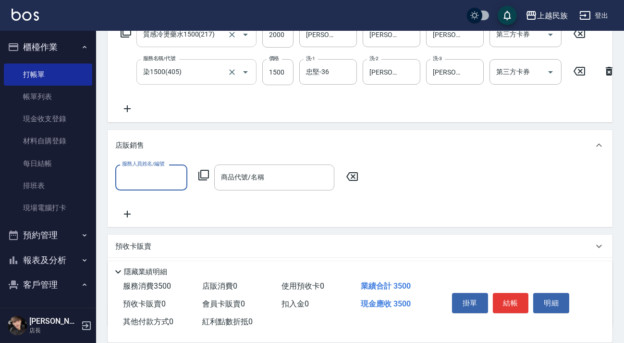
scroll to position [0, 0]
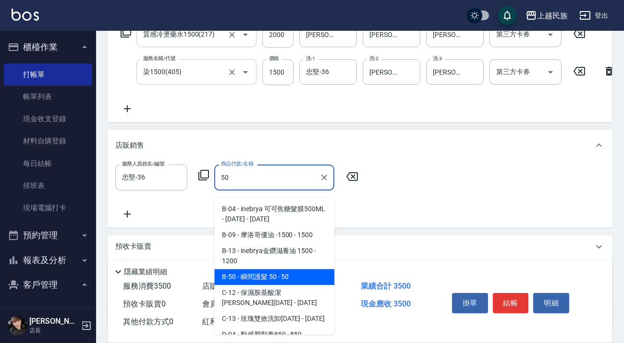
click at [255, 278] on span "B-50 - 瞬間護髮 50 - 50" at bounding box center [274, 277] width 120 height 16
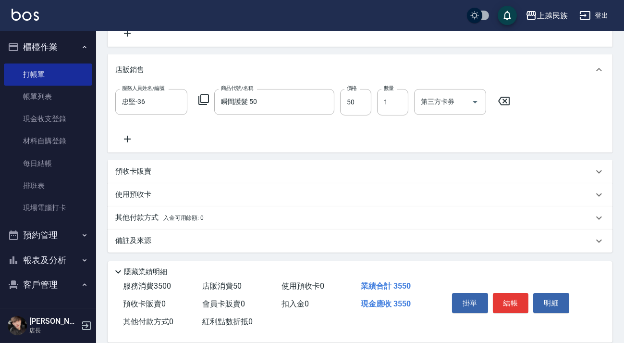
click at [349, 239] on div "備註及來源" at bounding box center [354, 240] width 478 height 10
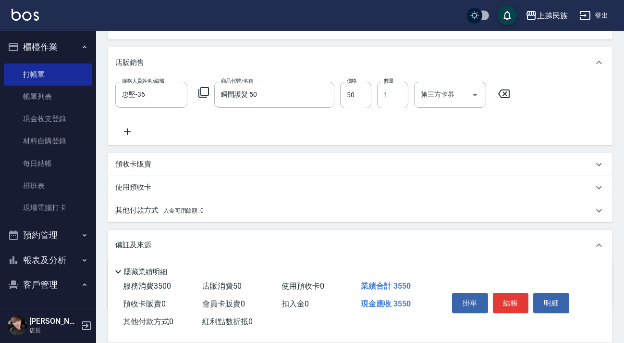
scroll to position [317, 0]
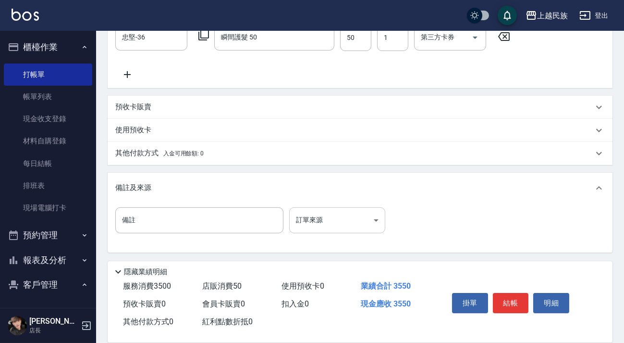
click at [372, 218] on body "上越民族 登出 櫃檯作業 打帳單 帳單列表 現金收支登錄 材料自購登錄 每日結帳 排班表 現場電腦打卡 預約管理 預約管理 單日預約紀錄 單週預約紀錄 報表及…" at bounding box center [312, 16] width 624 height 653
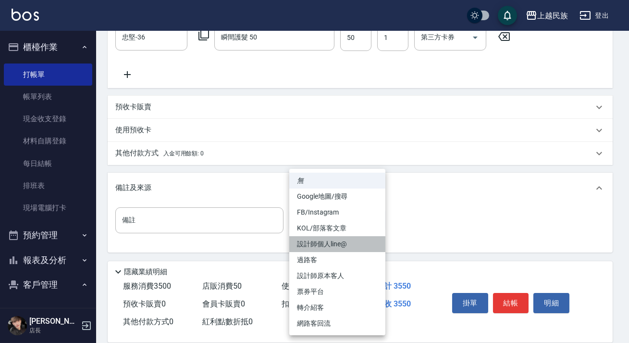
click at [362, 245] on li "設計師個人line@" at bounding box center [337, 244] width 96 height 16
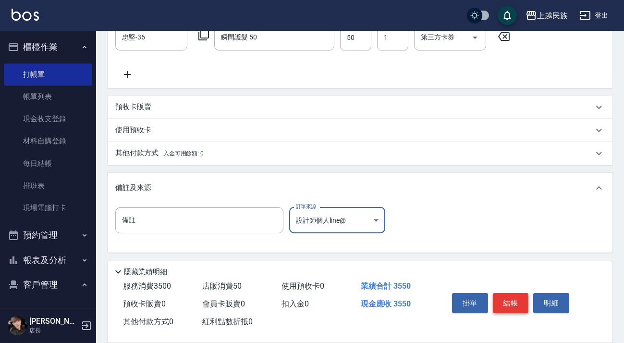
scroll to position [55, 0]
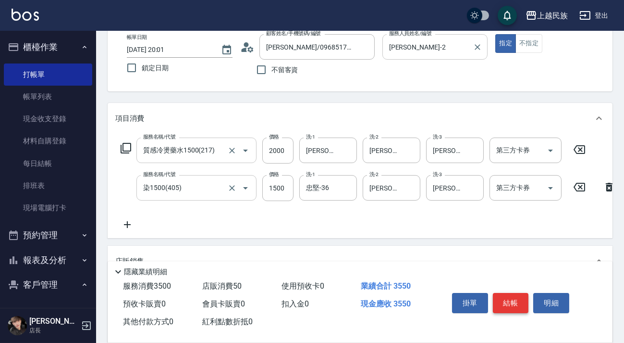
click at [519, 302] on button "結帳" at bounding box center [511, 303] width 36 height 20
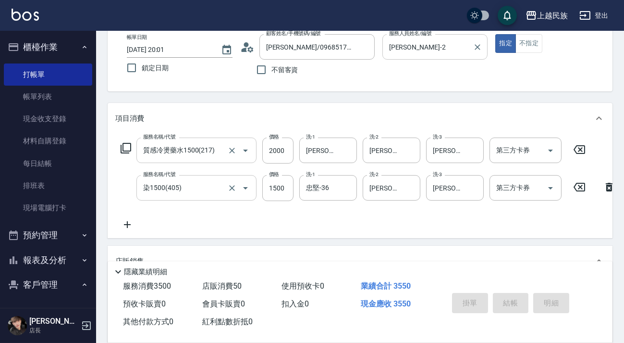
scroll to position [54, 0]
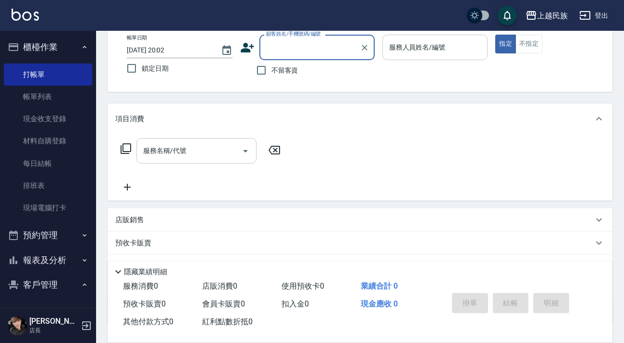
click at [69, 220] on ul "打帳單 帳單列表 現金收支登錄 材料自購登錄 每日結帳 排班表 現場電腦打卡" at bounding box center [48, 141] width 88 height 163
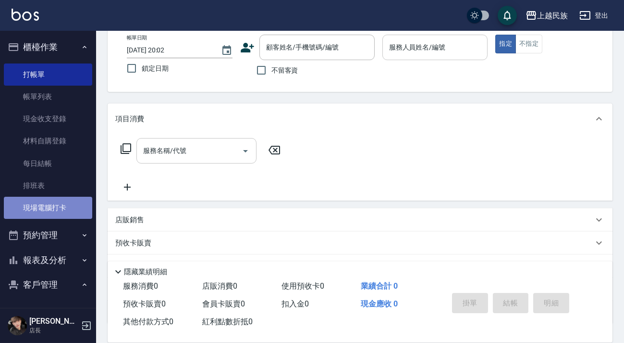
click at [72, 206] on link "現場電腦打卡" at bounding box center [48, 207] width 88 height 22
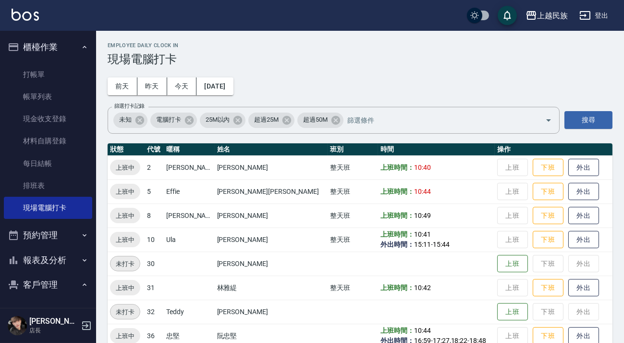
scroll to position [16, 0]
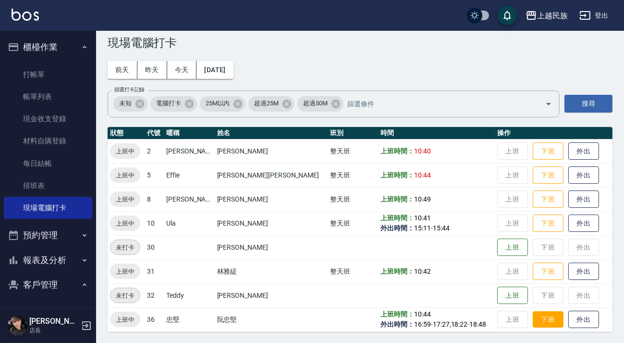
click at [533, 322] on button "下班" at bounding box center [548, 319] width 31 height 17
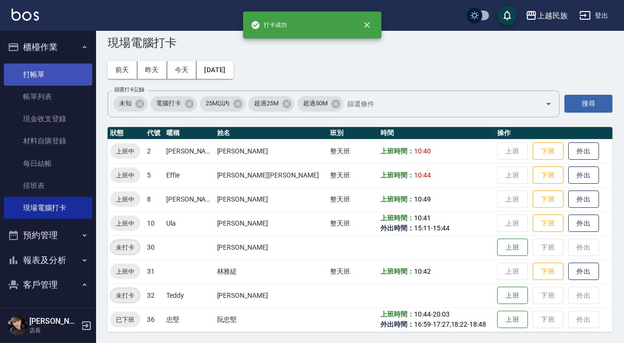
click at [51, 78] on link "打帳單" at bounding box center [48, 74] width 88 height 22
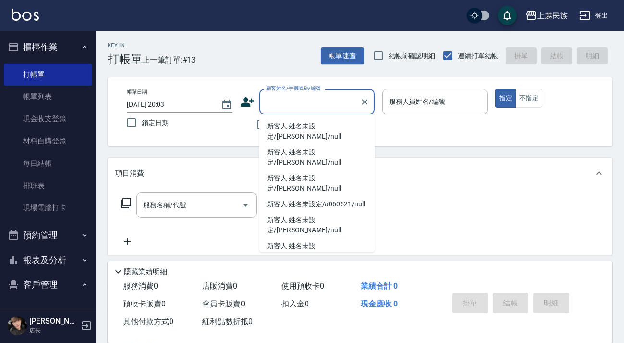
click at [396, 116] on p at bounding box center [435, 119] width 106 height 10
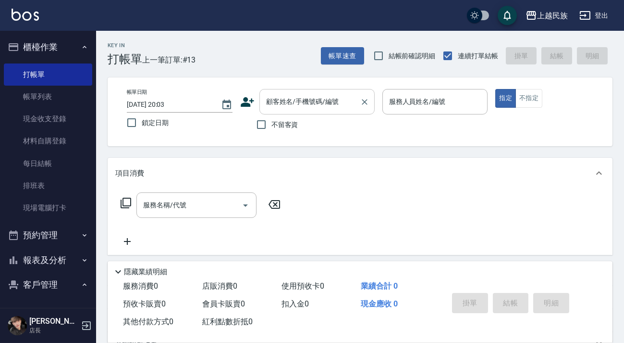
click at [325, 101] on input "顧客姓名/手機號碼/編號" at bounding box center [310, 101] width 92 height 17
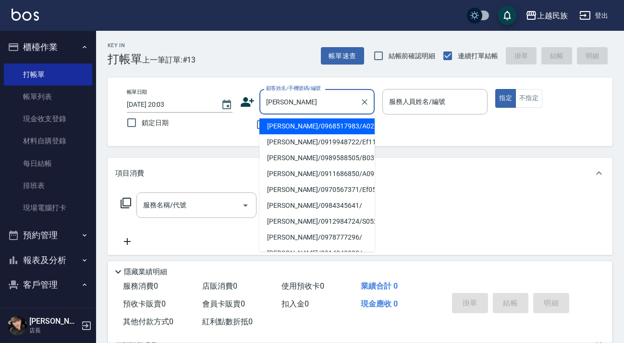
click at [329, 125] on li "洪煒庭/0968517983/A021212" at bounding box center [316, 126] width 115 height 16
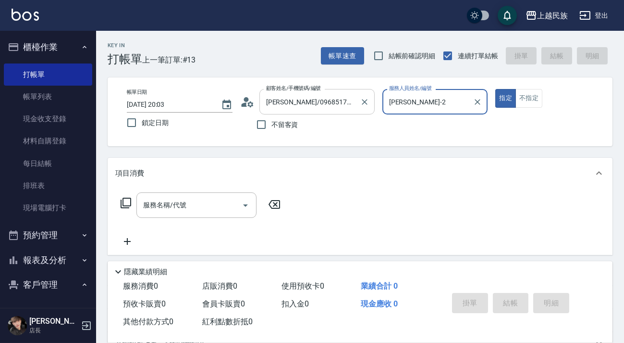
click at [355, 105] on input "洪煒庭/0968517983/A021212" at bounding box center [310, 101] width 92 height 17
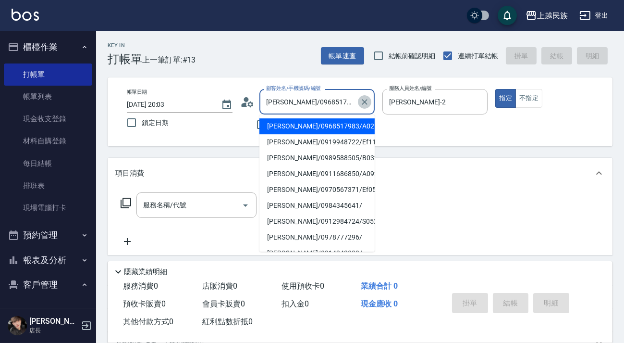
drag, startPoint x: 363, startPoint y: 105, endPoint x: 355, endPoint y: 88, distance: 18.7
click at [363, 105] on icon "Clear" at bounding box center [365, 102] width 10 height 10
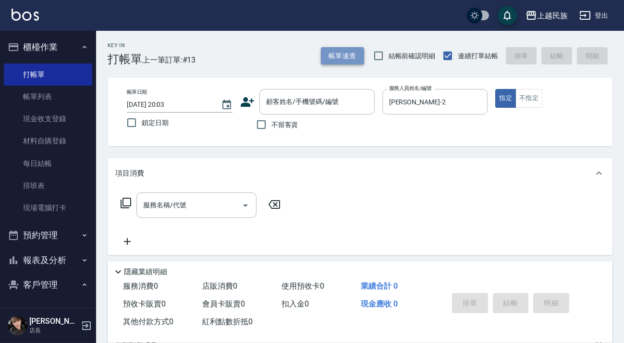
click at [347, 55] on button "帳單速查" at bounding box center [342, 56] width 43 height 18
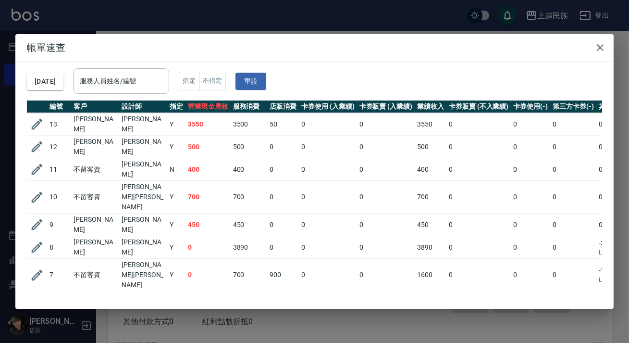
click at [308, 291] on td "0" at bounding box center [328, 302] width 58 height 23
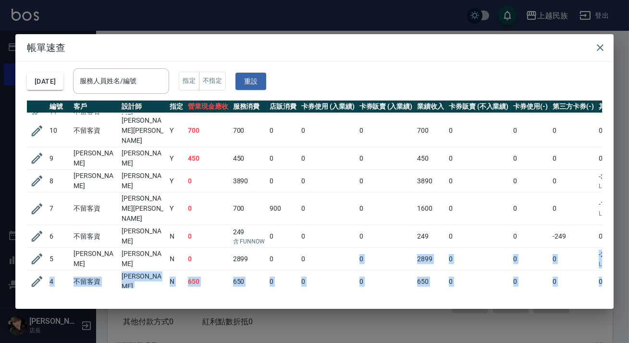
drag, startPoint x: 306, startPoint y: 279, endPoint x: 443, endPoint y: 281, distance: 137.4
click at [443, 281] on div "編號 客戶 設計師 指定 營業現金應收 服務消費 店販消費 卡券使用 (入業績) 卡券販賣 (入業績) 業績收入 卡券販賣 (不入業績) 卡券使用(-) 第三…" at bounding box center [314, 193] width 575 height 187
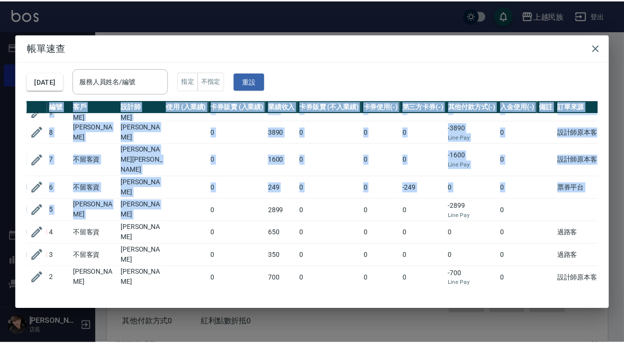
scroll to position [0, 147]
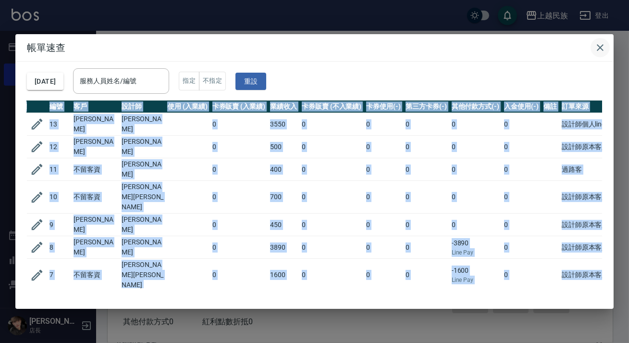
click at [592, 49] on button "button" at bounding box center [599, 47] width 19 height 19
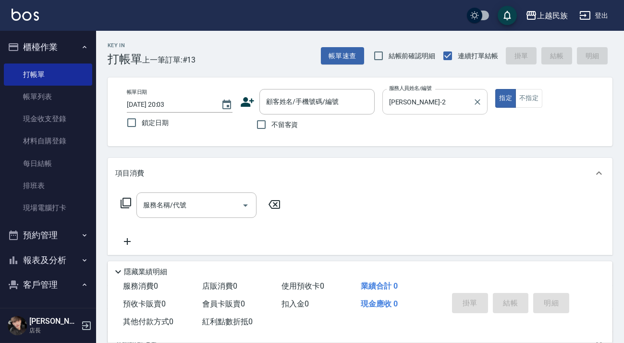
click at [480, 105] on icon "Clear" at bounding box center [478, 102] width 10 height 10
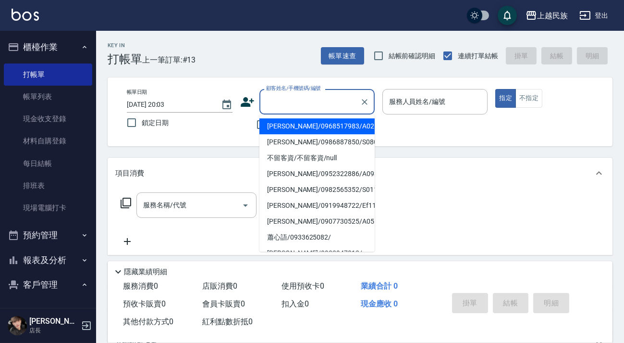
click at [290, 95] on input "顧客姓名/手機號碼/編號" at bounding box center [310, 101] width 92 height 17
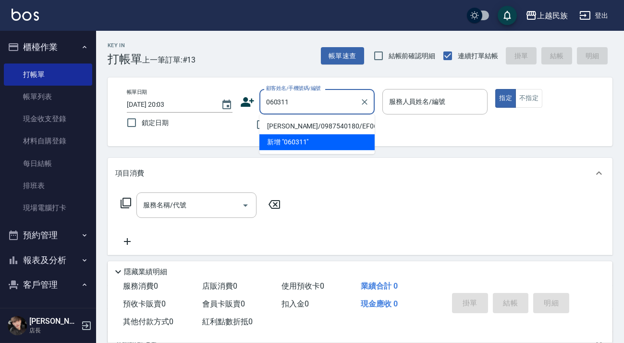
click at [307, 125] on li "陳家政/0987540180/EF060311" at bounding box center [316, 126] width 115 height 16
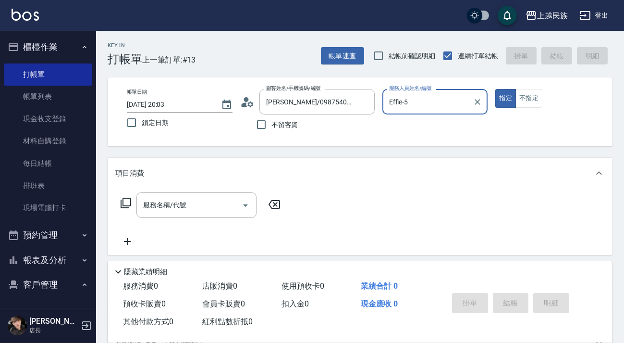
click at [495, 89] on button "指定" at bounding box center [505, 98] width 21 height 19
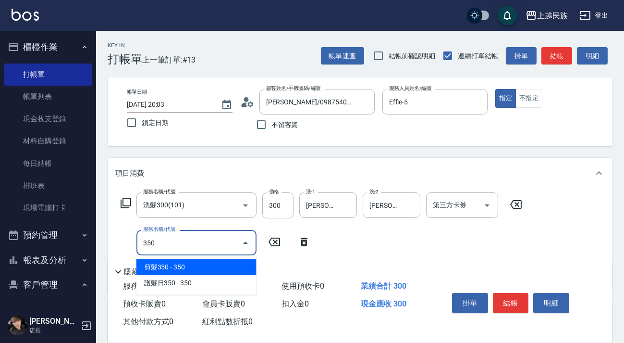
click at [231, 265] on span "剪髮350 - 350" at bounding box center [196, 267] width 120 height 16
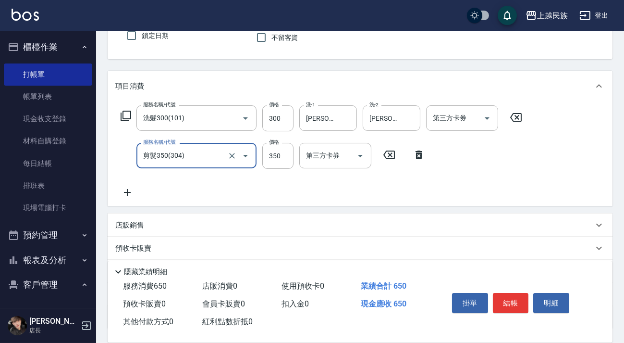
scroll to position [163, 0]
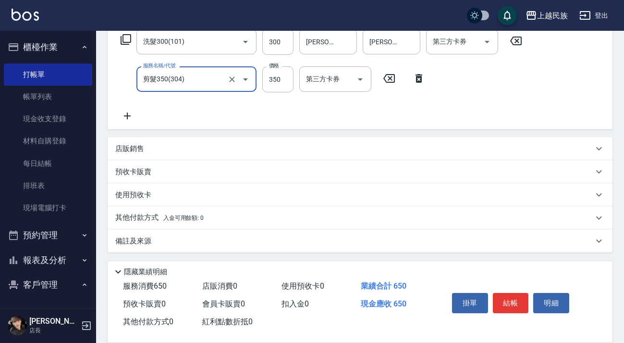
click at [184, 157] on div "店販銷售" at bounding box center [360, 148] width 505 height 23
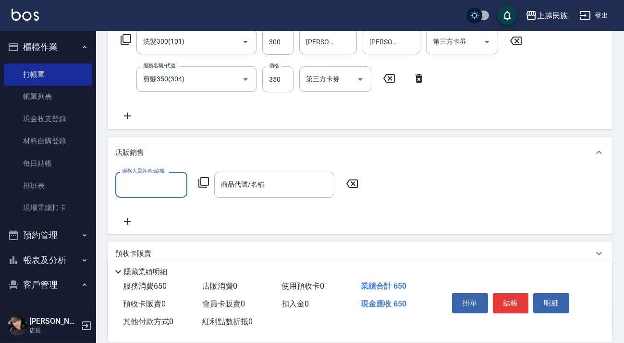
scroll to position [0, 0]
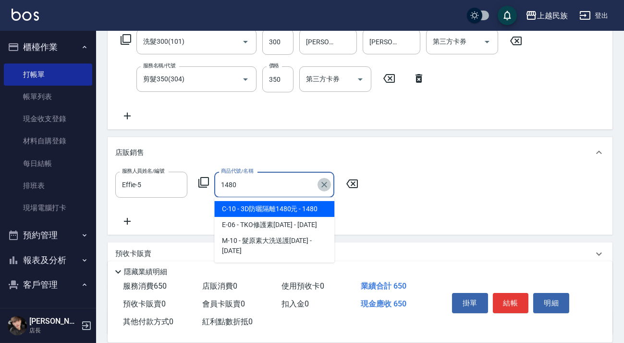
click at [322, 185] on icon "Clear" at bounding box center [324, 185] width 10 height 10
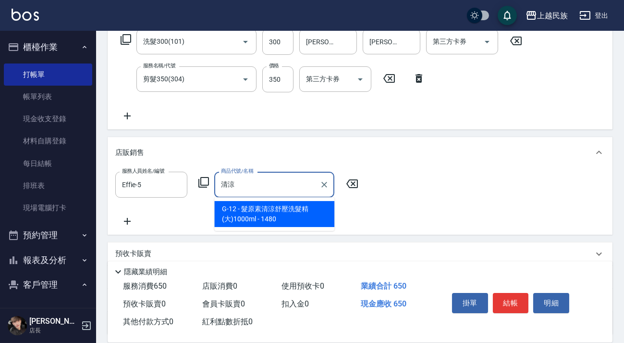
click at [280, 219] on span "G-12 - 髮原素清涼舒壓洗髮精(大)1000ml - 1480" at bounding box center [274, 214] width 120 height 26
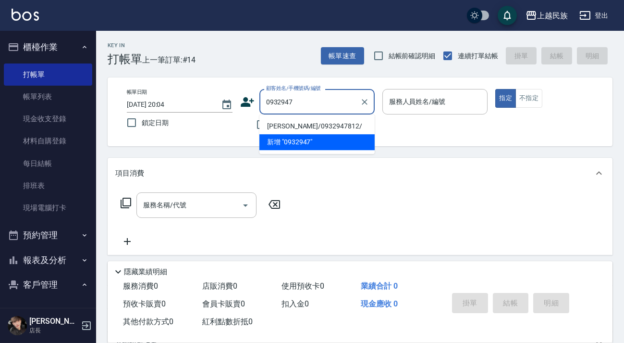
click at [317, 125] on li "林鈺倫/0932947812/" at bounding box center [316, 126] width 115 height 16
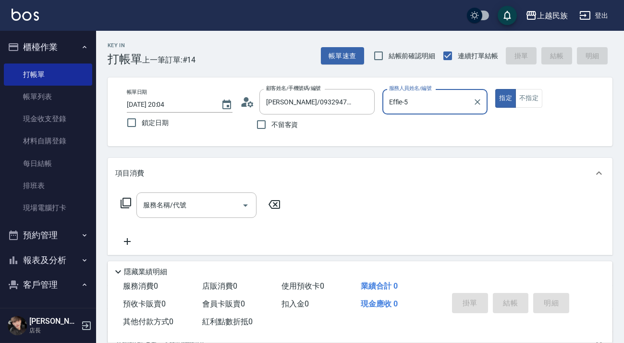
click at [495, 89] on button "指定" at bounding box center [505, 98] width 21 height 19
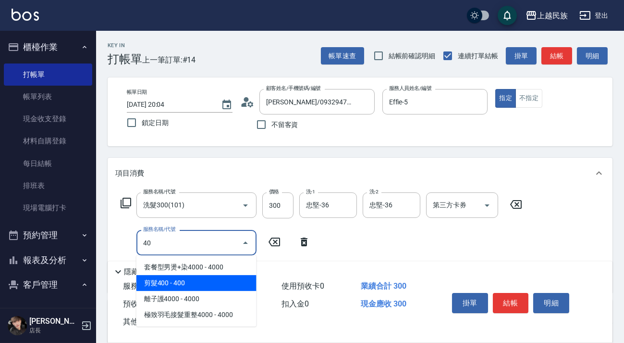
click at [242, 284] on span "剪髮400 - 400" at bounding box center [196, 283] width 120 height 16
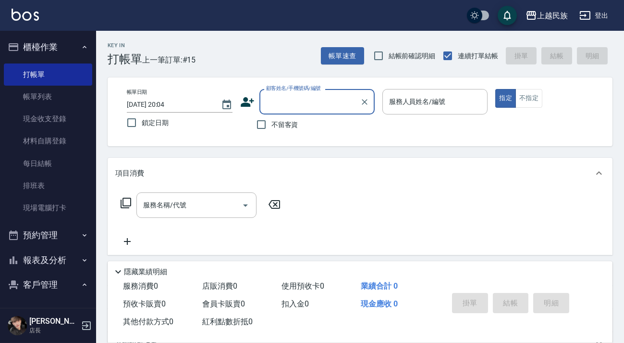
click at [291, 120] on span "不留客資" at bounding box center [284, 125] width 27 height 10
click at [271, 120] on input "不留客資" at bounding box center [261, 124] width 20 height 20
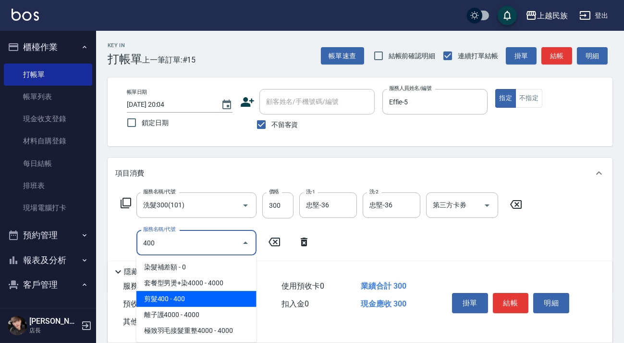
click at [222, 296] on span "剪髮400 - 400" at bounding box center [196, 299] width 120 height 16
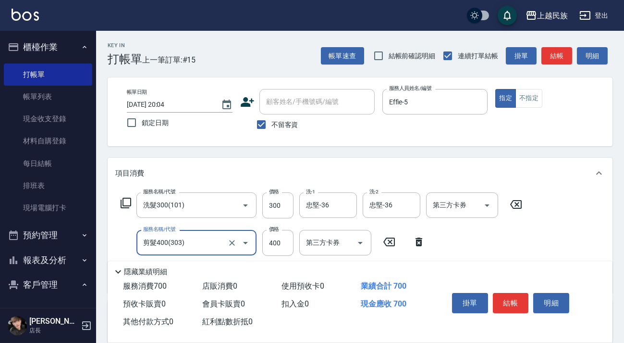
scroll to position [87, 0]
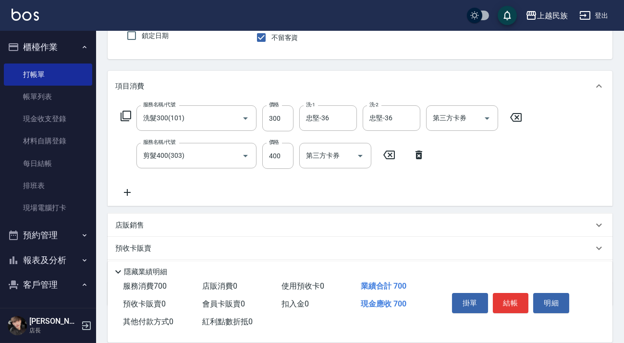
click at [225, 213] on div "店販銷售" at bounding box center [360, 224] width 505 height 23
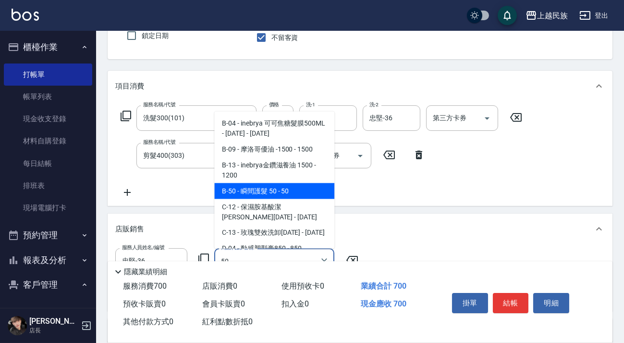
click at [250, 196] on span "B-50 - 瞬間護髮 50 - 50" at bounding box center [274, 191] width 120 height 16
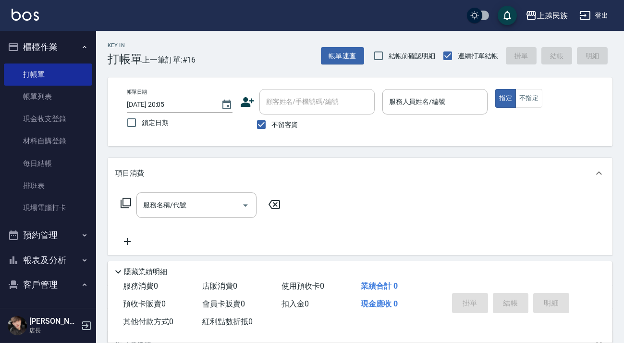
drag, startPoint x: 276, startPoint y: 124, endPoint x: 312, endPoint y: 97, distance: 45.9
click at [276, 124] on span "不留客資" at bounding box center [284, 125] width 27 height 10
click at [271, 124] on input "不留客資" at bounding box center [261, 124] width 20 height 20
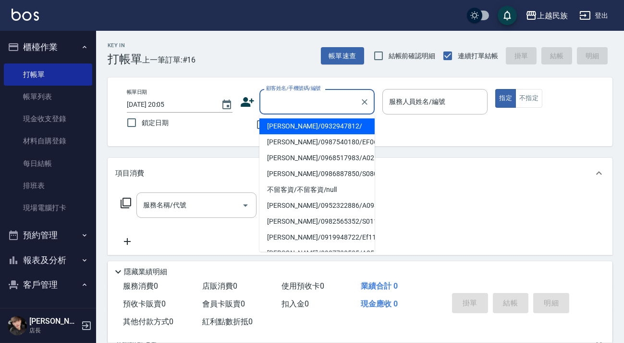
click at [312, 97] on div "顧客姓名/手機號碼/編號 顧客姓名/手機號碼/編號" at bounding box center [316, 101] width 115 height 25
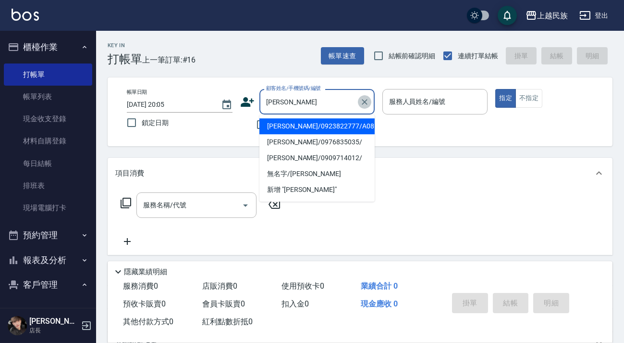
click at [360, 105] on icon "Clear" at bounding box center [365, 102] width 10 height 10
click at [252, 137] on div "帳單日期 2025/10/04 20:05 鎖定日期 顧客姓名/手機號碼/編號 顧客姓名/手機號碼/編號 不留客資 服務人員姓名/編號 服務人員姓名/編號 指…" at bounding box center [360, 111] width 505 height 69
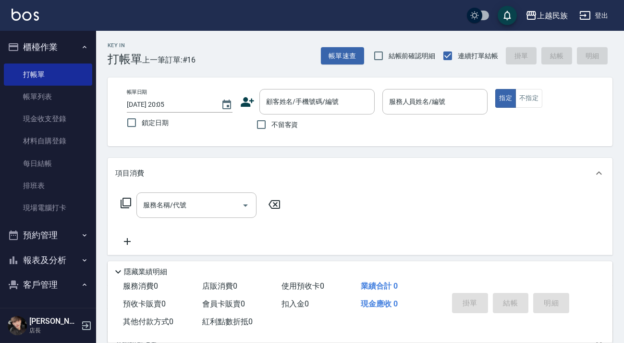
click at [276, 125] on span "不留客資" at bounding box center [284, 125] width 27 height 10
click at [271, 125] on input "不留客資" at bounding box center [261, 124] width 20 height 20
click at [287, 126] on span "不留客資" at bounding box center [284, 125] width 27 height 10
click at [271, 126] on input "不留客資" at bounding box center [261, 124] width 20 height 20
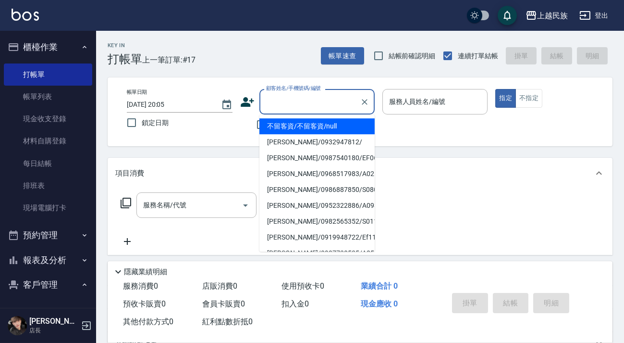
click at [314, 108] on input "顧客姓名/手機號碼/編號" at bounding box center [310, 101] width 92 height 17
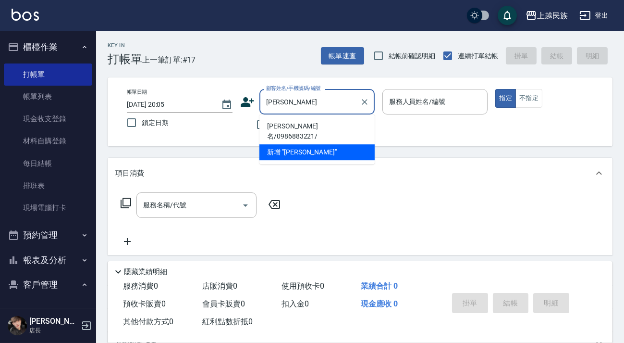
click at [321, 129] on li "謝凱名/0986883221/" at bounding box center [316, 131] width 115 height 26
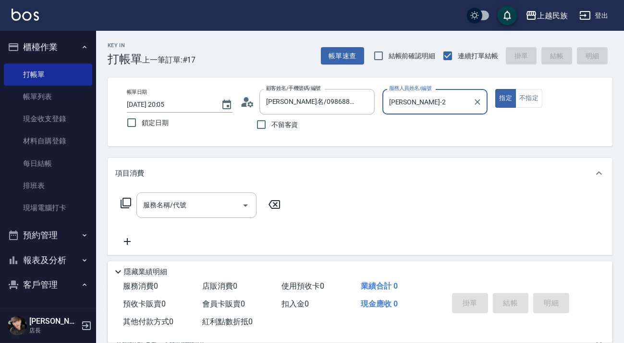
click at [495, 89] on button "指定" at bounding box center [505, 98] width 21 height 19
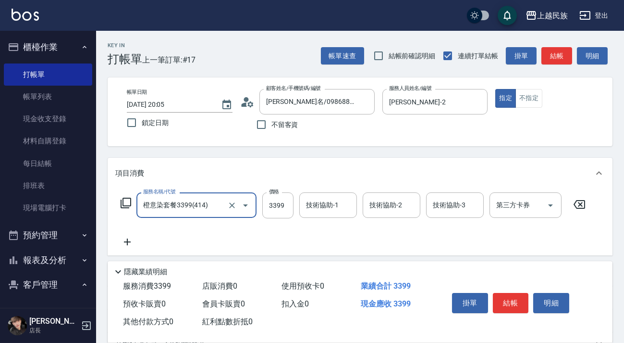
click at [227, 210] on div at bounding box center [238, 204] width 27 height 25
click at [234, 201] on icon "Clear" at bounding box center [232, 205] width 10 height 10
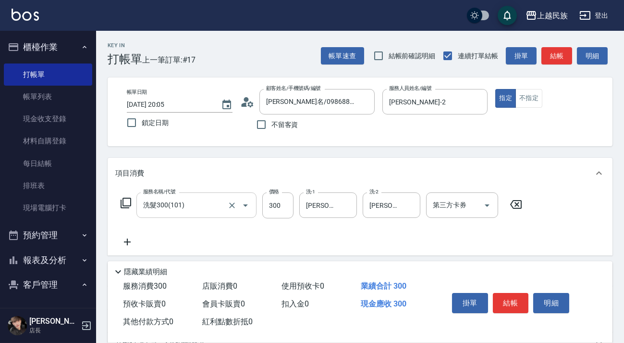
click at [128, 241] on icon at bounding box center [127, 242] width 24 height 12
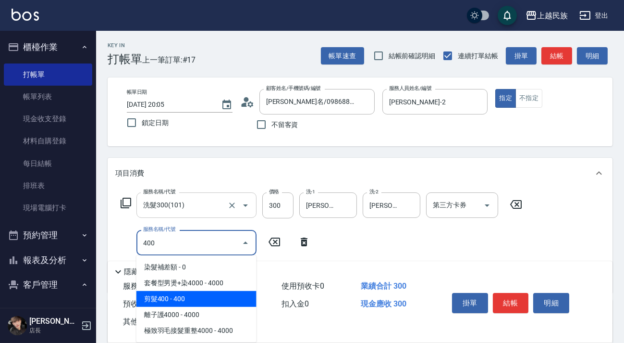
drag, startPoint x: 168, startPoint y: 304, endPoint x: 322, endPoint y: 262, distance: 159.8
click at [169, 304] on span "剪髮400 - 400" at bounding box center [196, 299] width 120 height 16
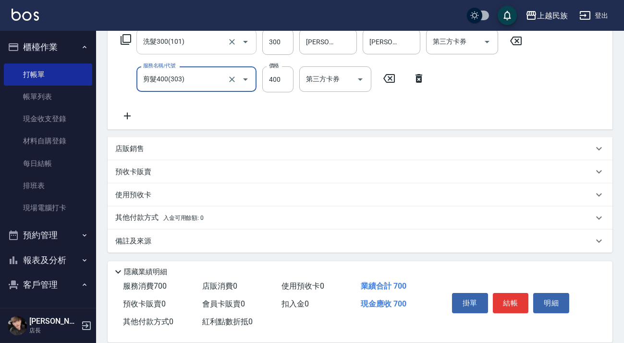
click at [386, 240] on div "備註及來源" at bounding box center [354, 241] width 478 height 10
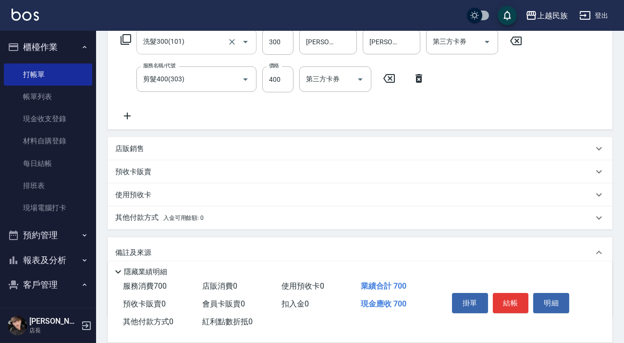
scroll to position [228, 0]
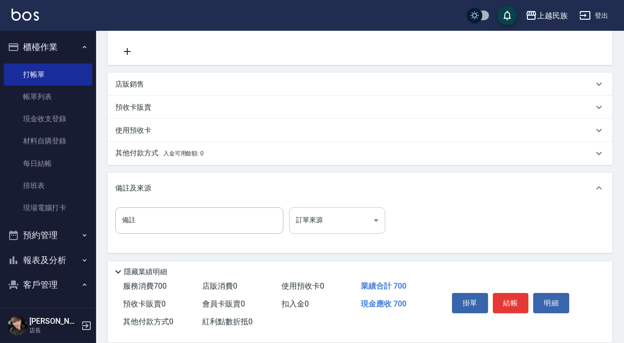
click at [371, 216] on body "上越民族 登出 櫃檯作業 打帳單 帳單列表 現金收支登錄 材料自購登錄 每日結帳 排班表 現場電腦打卡 預約管理 預約管理 單日預約紀錄 單週預約紀錄 報表及…" at bounding box center [312, 57] width 624 height 571
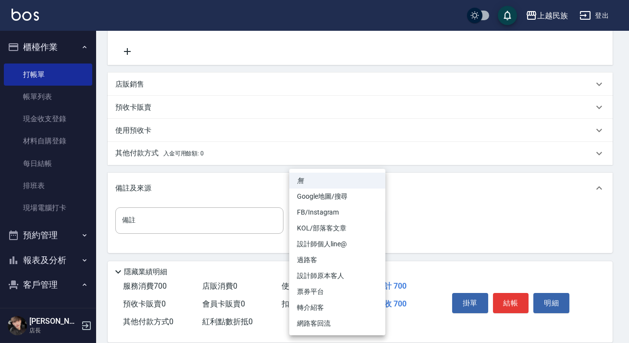
click at [351, 273] on li "設計師原本客人" at bounding box center [337, 276] width 96 height 16
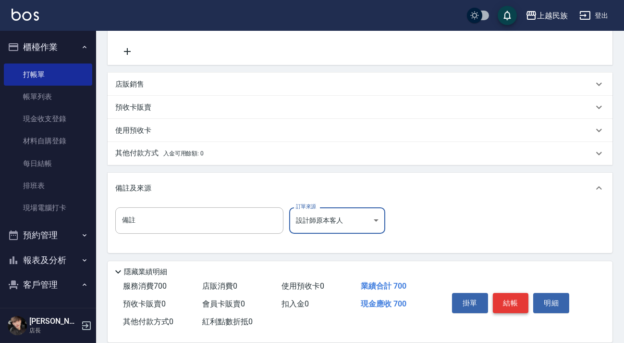
click at [504, 295] on button "結帳" at bounding box center [511, 303] width 36 height 20
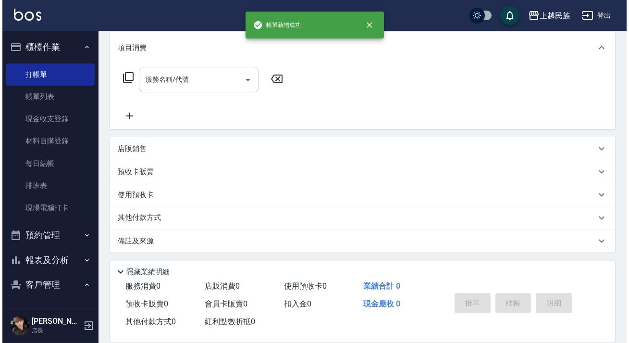
scroll to position [0, 0]
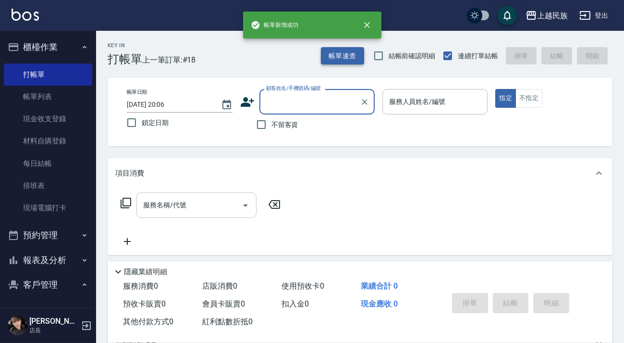
click at [336, 58] on button "帳單速查" at bounding box center [342, 56] width 43 height 18
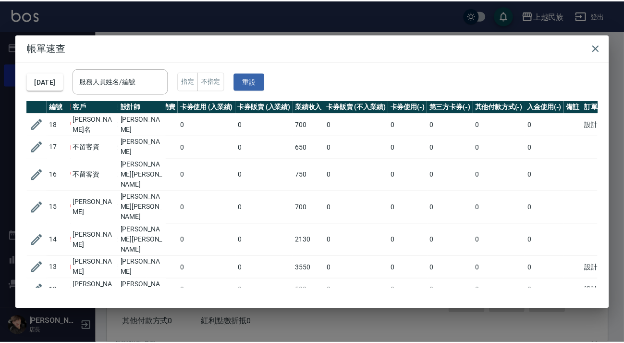
scroll to position [0, 147]
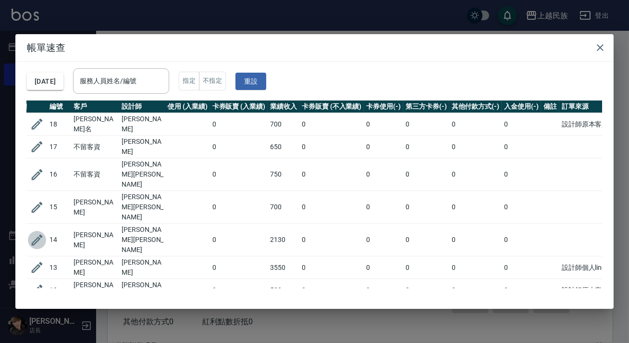
click at [36, 234] on icon "button" at bounding box center [37, 239] width 11 height 11
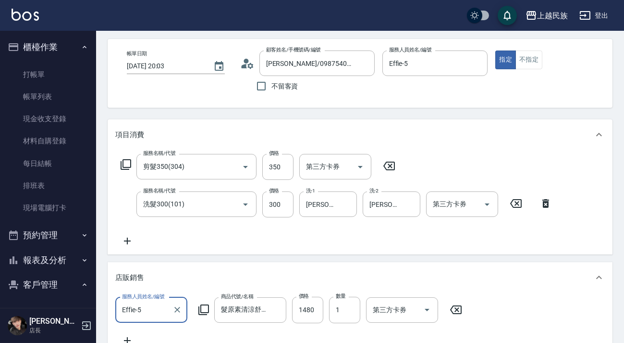
scroll to position [282, 0]
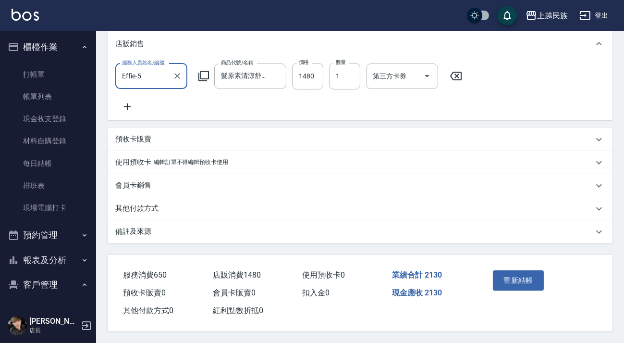
click at [289, 234] on div "備註及來源" at bounding box center [360, 231] width 505 height 23
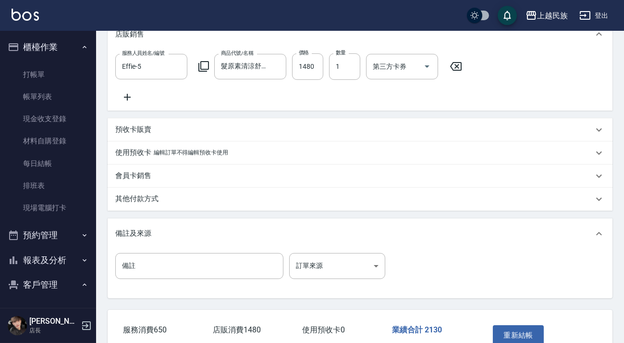
scroll to position [346, 0]
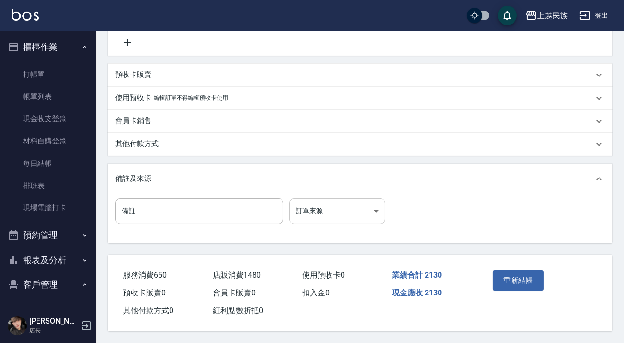
click at [374, 215] on body "上越民族 登出 櫃檯作業 打帳單 帳單列表 現金收支登錄 材料自購登錄 每日結帳 排班表 現場電腦打卡 預約管理 預約管理 單日預約紀錄 單週預約紀錄 報表及…" at bounding box center [312, 3] width 624 height 679
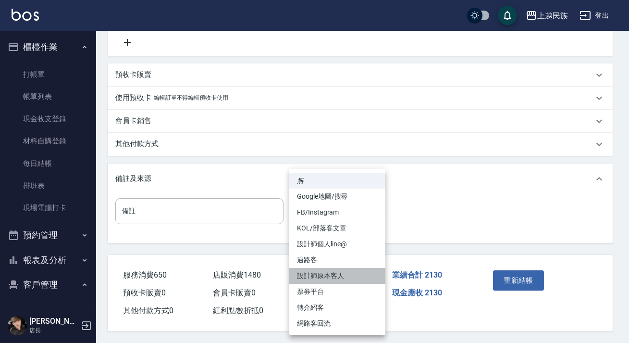
click at [354, 273] on li "設計師原本客人" at bounding box center [337, 276] width 96 height 16
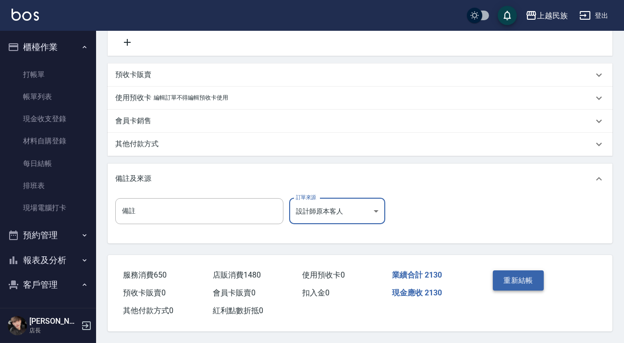
click at [500, 278] on button "重新結帳" at bounding box center [518, 280] width 51 height 20
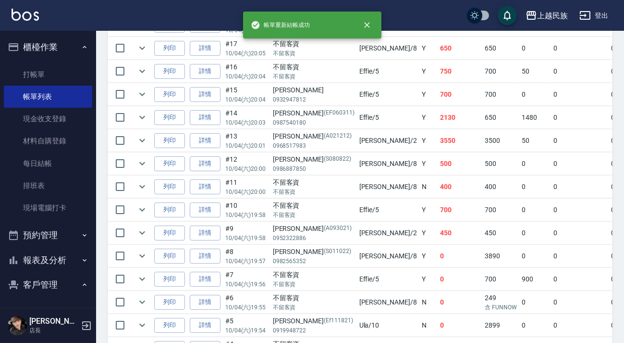
scroll to position [435, 0]
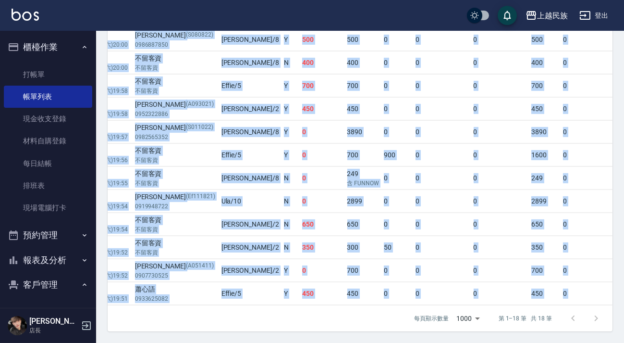
drag, startPoint x: 374, startPoint y: 297, endPoint x: 628, endPoint y: 303, distance: 254.7
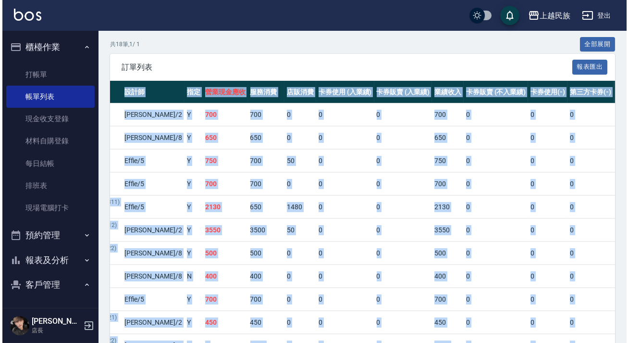
scroll to position [0, 0]
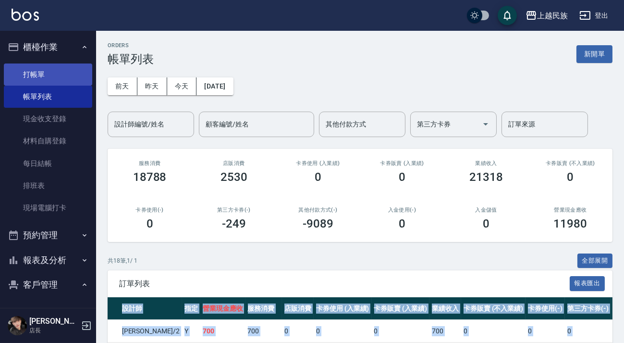
click at [86, 83] on link "打帳單" at bounding box center [48, 74] width 88 height 22
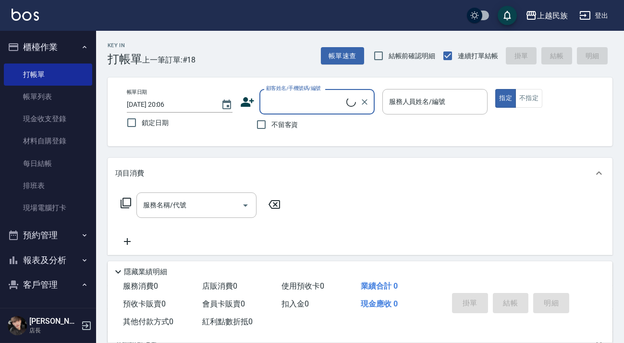
click at [367, 67] on div "Key In 打帳單 上一筆訂單:#18 帳單速查 結帳前確認明細 連續打單結帳 掛單 結帳 明細 帳單日期 2025/10/04 20:06 鎖定日期 顧客…" at bounding box center [360, 249] width 528 height 437
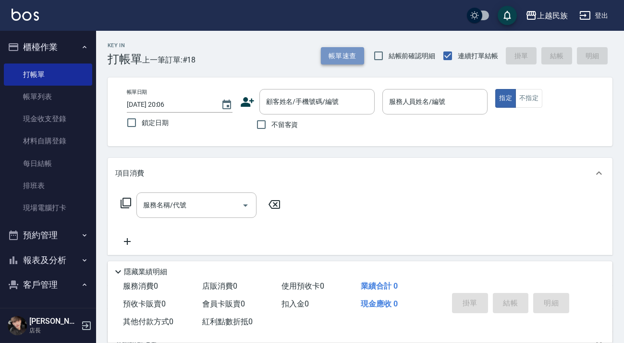
click at [353, 54] on button "帳單速查" at bounding box center [342, 56] width 43 height 18
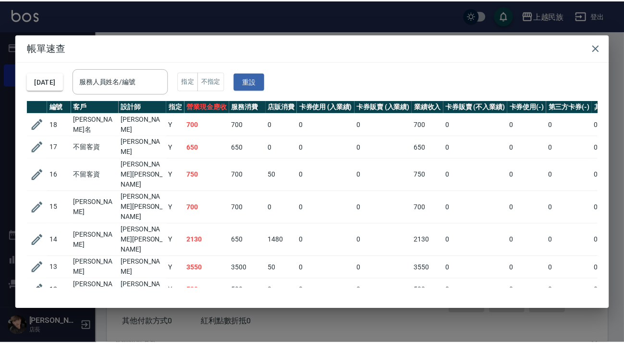
scroll to position [0, 147]
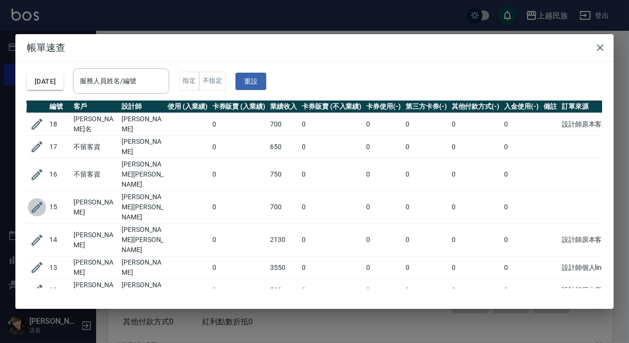
click at [31, 200] on icon "button" at bounding box center [37, 207] width 14 height 14
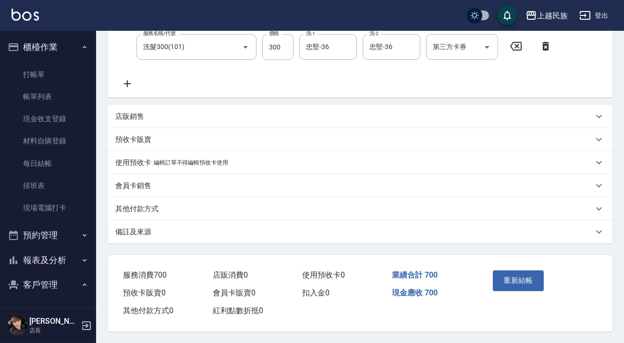
drag, startPoint x: 364, startPoint y: 236, endPoint x: 385, endPoint y: 233, distance: 21.4
click at [365, 236] on div "備註及來源" at bounding box center [360, 231] width 505 height 23
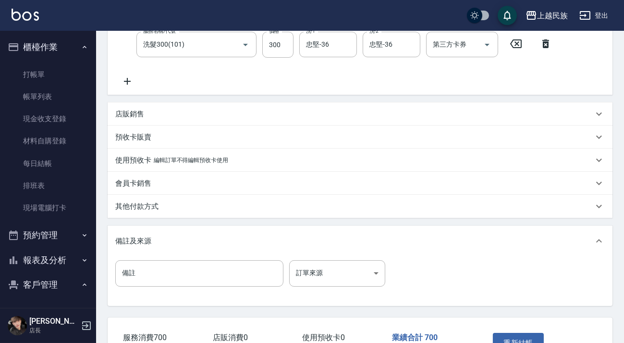
scroll to position [262, 0]
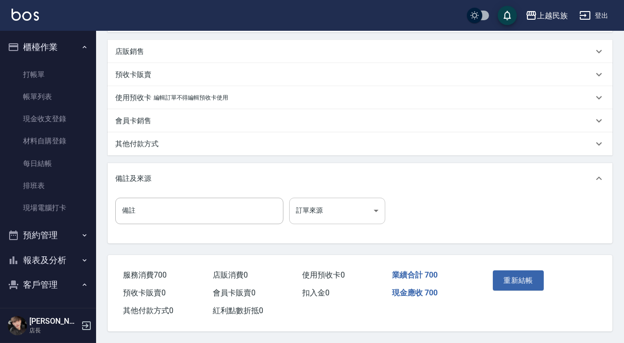
click at [382, 210] on body "上越民族 登出 櫃檯作業 打帳單 帳單列表 現金收支登錄 材料自購登錄 每日結帳 排班表 現場電腦打卡 預約管理 預約管理 單日預約紀錄 單週預約紀錄 報表及…" at bounding box center [312, 41] width 624 height 603
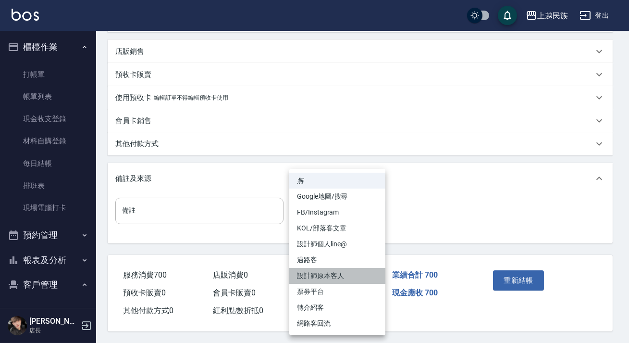
click at [358, 272] on li "設計師原本客人" at bounding box center [337, 276] width 96 height 16
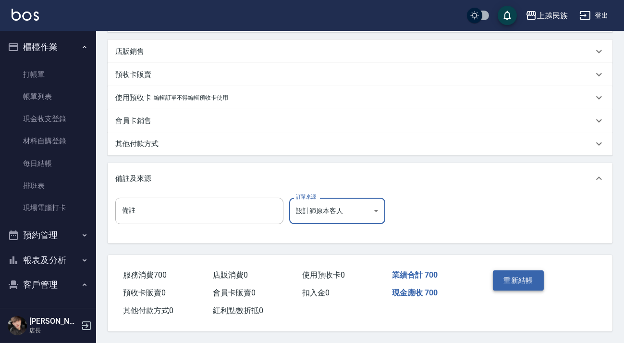
click at [512, 275] on button "重新結帳" at bounding box center [518, 280] width 51 height 20
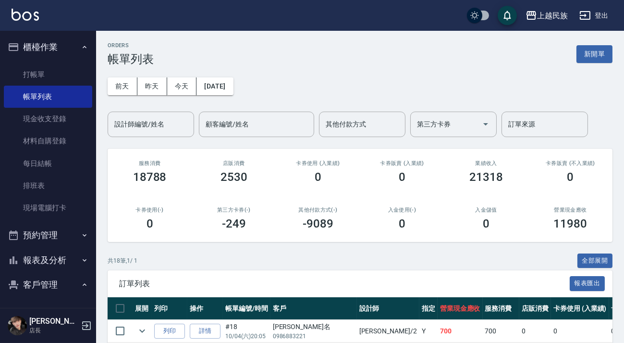
drag, startPoint x: 588, startPoint y: 53, endPoint x: 561, endPoint y: 69, distance: 31.0
click at [588, 53] on button "新開單" at bounding box center [595, 54] width 36 height 18
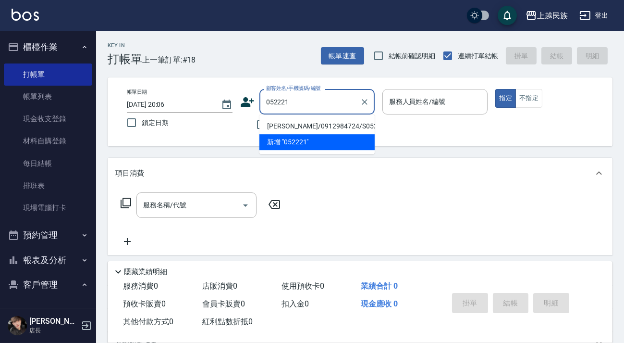
click at [319, 123] on li "洪惠娟/0912984724/S052221" at bounding box center [316, 126] width 115 height 16
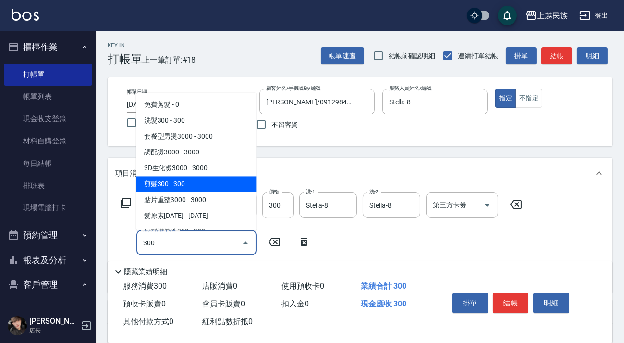
click at [221, 183] on span "剪髮300 - 300" at bounding box center [196, 184] width 120 height 16
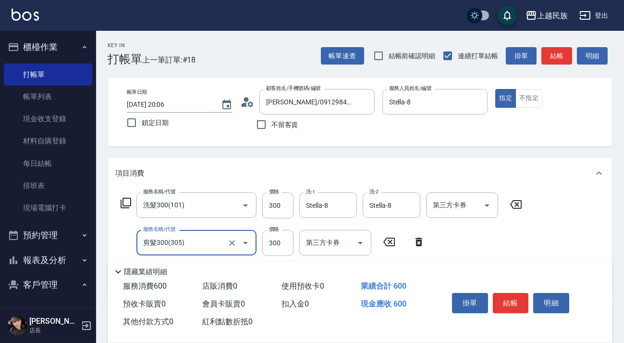
scroll to position [87, 0]
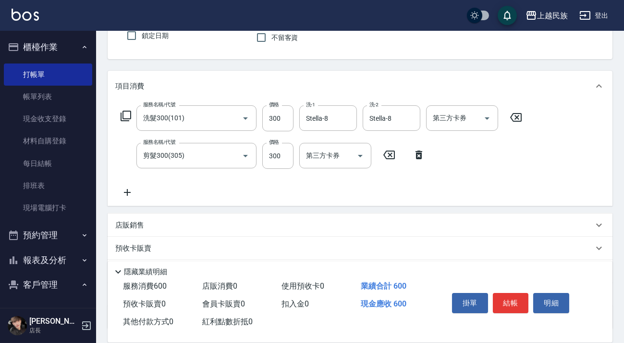
click at [139, 194] on div "服務名稱/代號 洗髮300(101) 服務名稱/代號 價格 300 價格 洗-1 Stella-8 洗-1 洗-2 Stella-8 洗-2 第三方卡券 第三…" at bounding box center [321, 151] width 413 height 93
click at [130, 195] on icon at bounding box center [127, 192] width 24 height 12
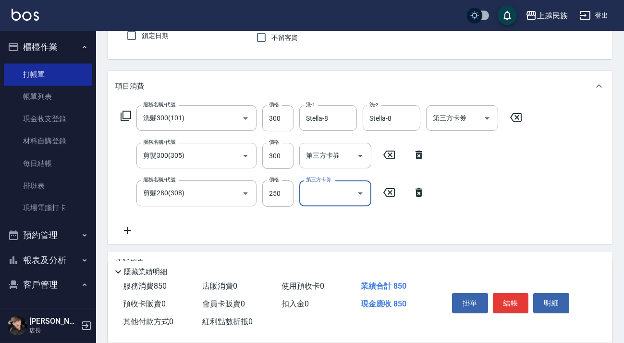
scroll to position [201, 0]
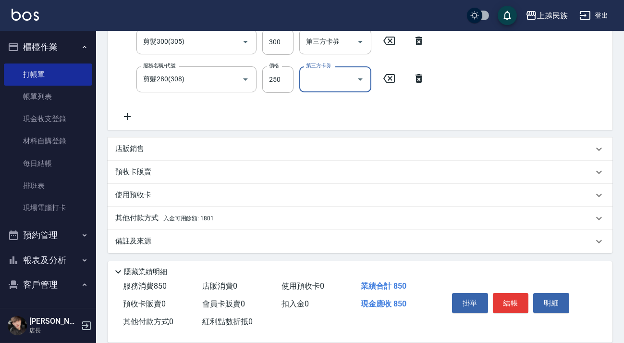
drag, startPoint x: 247, startPoint y: 213, endPoint x: 250, endPoint y: 209, distance: 5.1
click at [248, 211] on div "其他付款方式 入金可用餘額: 1801" at bounding box center [360, 218] width 505 height 23
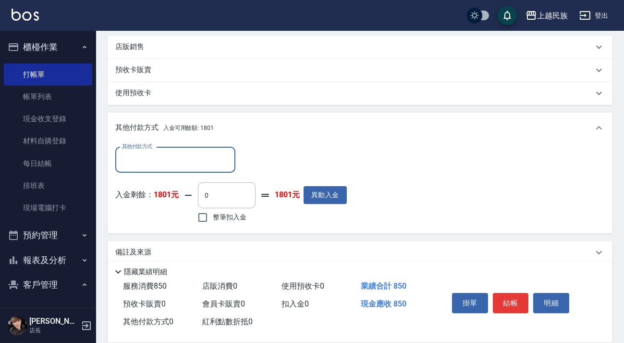
scroll to position [0, 0]
click at [218, 216] on span "整筆扣入金" at bounding box center [230, 217] width 34 height 10
click at [213, 216] on input "整筆扣入金" at bounding box center [203, 217] width 20 height 20
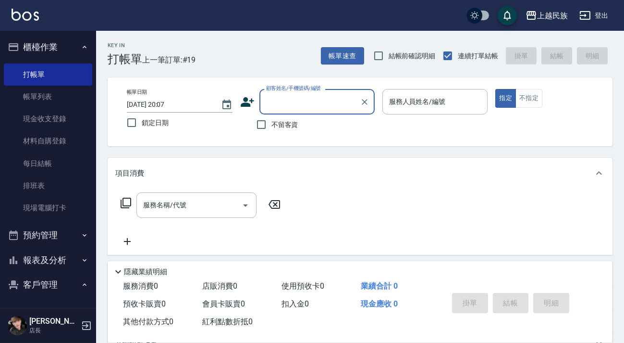
click at [288, 123] on span "不留客資" at bounding box center [284, 125] width 27 height 10
click at [327, 108] on input "顧客姓名/手機號碼/編號" at bounding box center [310, 101] width 92 height 17
click at [307, 159] on div "項目消費" at bounding box center [360, 173] width 505 height 31
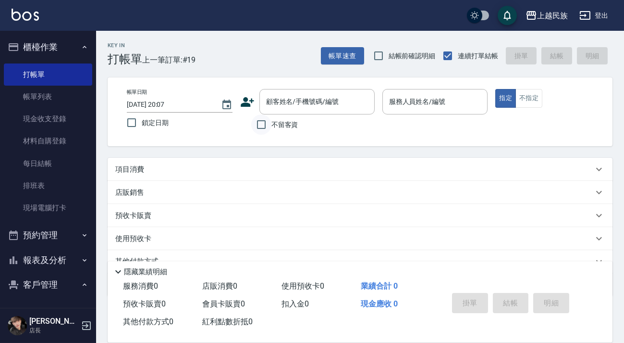
click at [270, 127] on input "不留客資" at bounding box center [261, 124] width 20 height 20
click at [284, 168] on div "項目消費" at bounding box center [354, 169] width 478 height 10
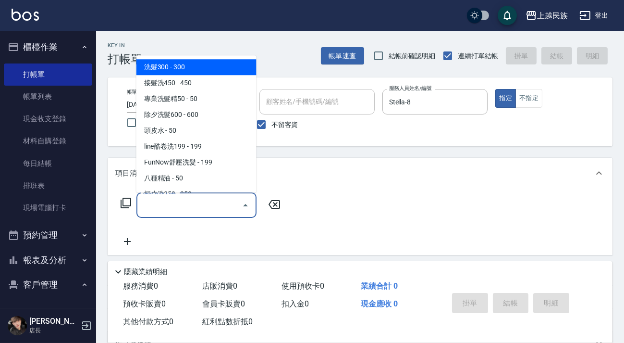
click at [207, 207] on input "服務名稱/代號" at bounding box center [189, 204] width 97 height 17
click at [195, 62] on span "洗髮300 - 300" at bounding box center [196, 67] width 120 height 16
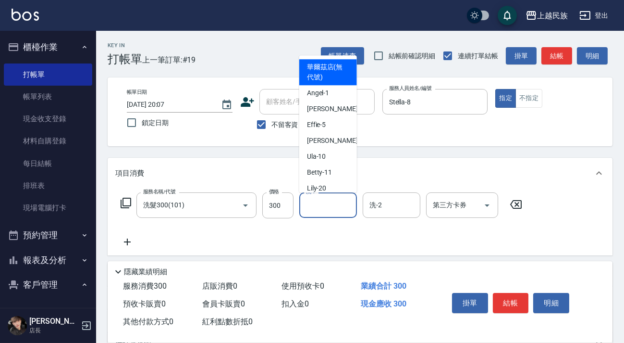
click at [313, 199] on div "洗-1 洗-1" at bounding box center [328, 204] width 58 height 25
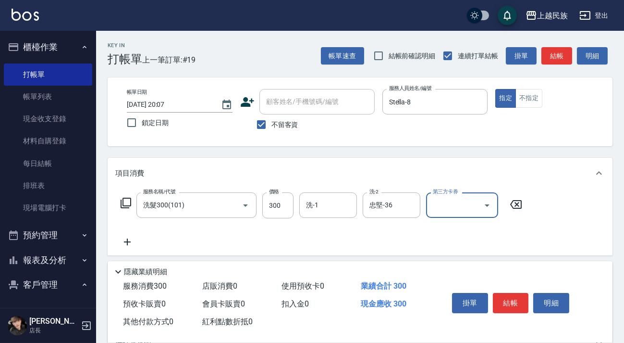
click at [131, 239] on icon at bounding box center [127, 242] width 24 height 12
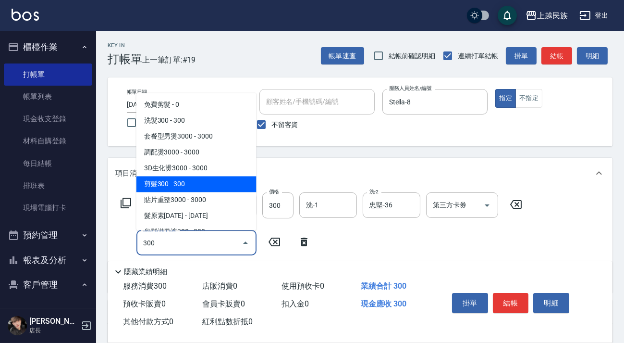
click at [205, 177] on span "剪髮300 - 300" at bounding box center [196, 184] width 120 height 16
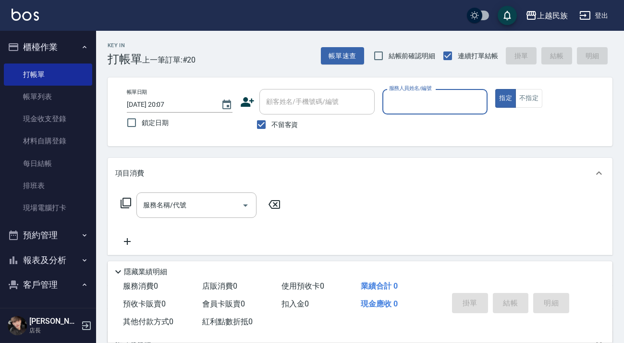
drag, startPoint x: 281, startPoint y: 121, endPoint x: 295, endPoint y: 101, distance: 24.4
click at [282, 119] on label "不留客資" at bounding box center [274, 124] width 47 height 20
click at [271, 119] on input "不留客資" at bounding box center [261, 124] width 20 height 20
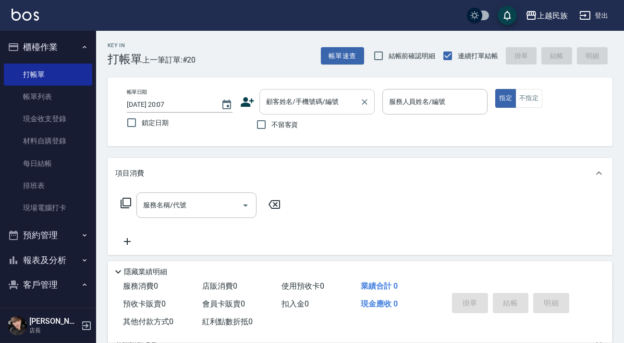
click at [298, 100] on div "顧客姓名/手機號碼/編號 顧客姓名/手機號碼/編號" at bounding box center [316, 101] width 115 height 25
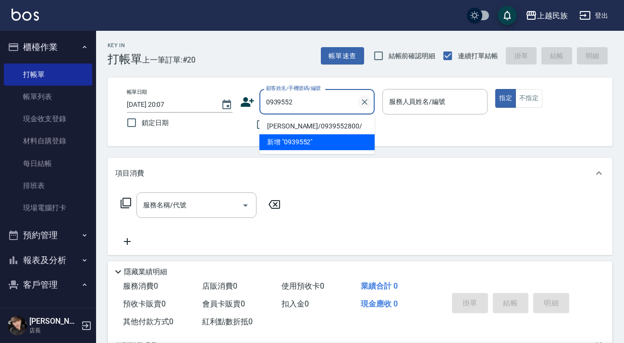
click at [360, 103] on icon "Clear" at bounding box center [365, 102] width 10 height 10
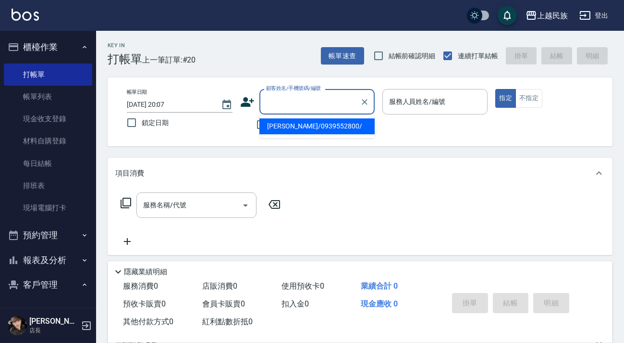
click at [264, 148] on div "Key In 打帳單 上一筆訂單:#20 帳單速查 結帳前確認明細 連續打單結帳 掛單 結帳 明細 帳單日期 2025/10/04 20:07 鎖定日期 顧客…" at bounding box center [360, 249] width 528 height 437
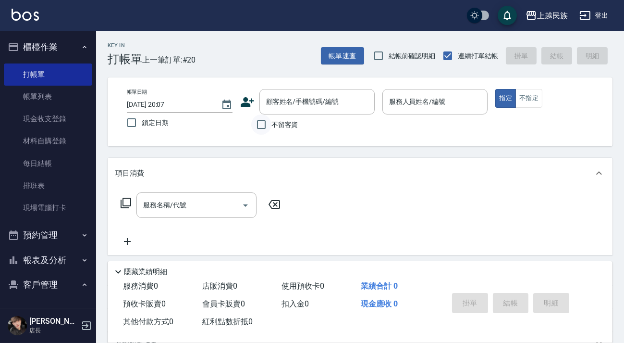
click at [269, 130] on input "不留客資" at bounding box center [261, 124] width 20 height 20
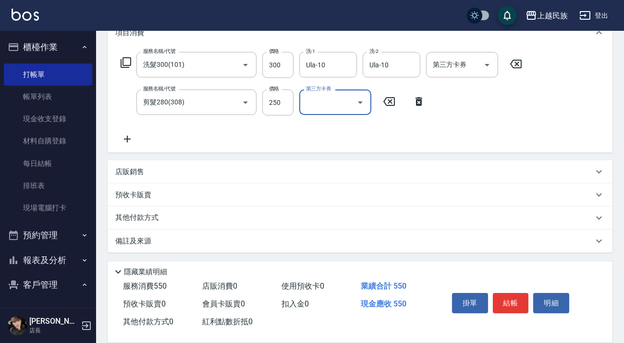
drag, startPoint x: 299, startPoint y: 246, endPoint x: 307, endPoint y: 243, distance: 8.4
click at [300, 246] on div "備註及來源" at bounding box center [360, 240] width 505 height 23
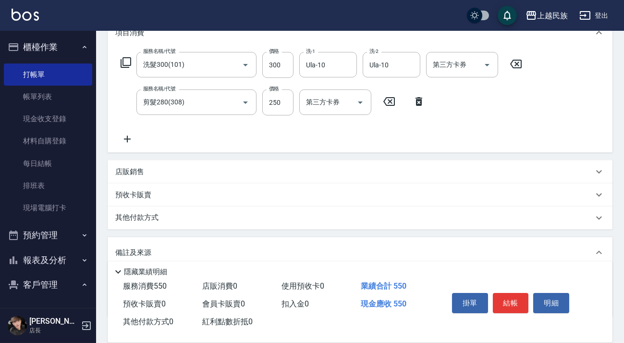
scroll to position [204, 0]
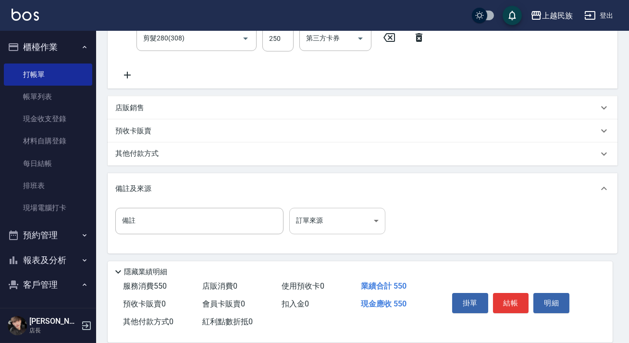
click at [364, 221] on body "上越民族 登出 櫃檯作業 打帳單 帳單列表 現金收支登錄 材料自購登錄 每日結帳 排班表 現場電腦打卡 預約管理 預約管理 單日預約紀錄 單週預約紀錄 報表及…" at bounding box center [314, 70] width 629 height 548
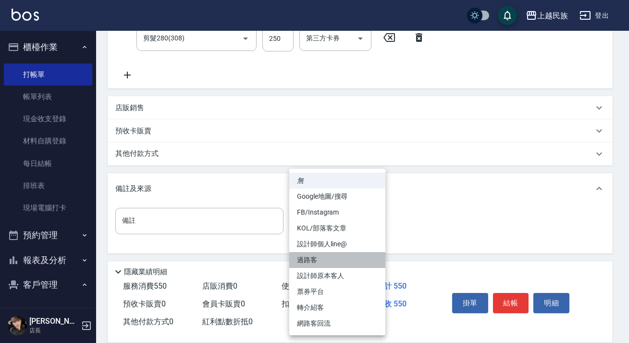
click at [348, 258] on li "過路客" at bounding box center [337, 260] width 96 height 16
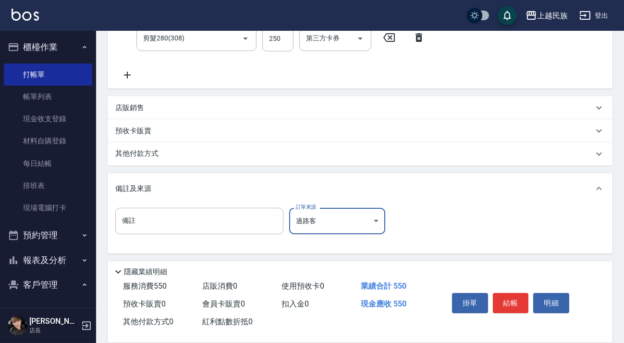
click at [513, 303] on button "結帳" at bounding box center [511, 303] width 36 height 20
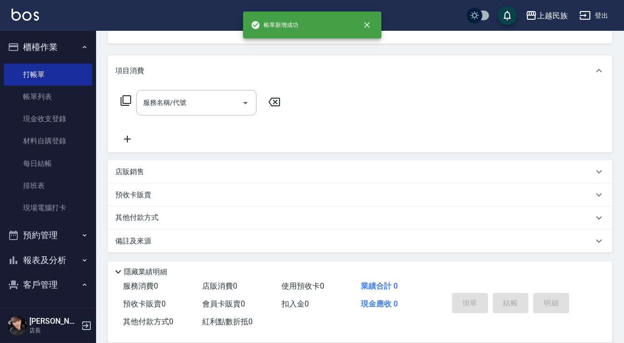
scroll to position [0, 0]
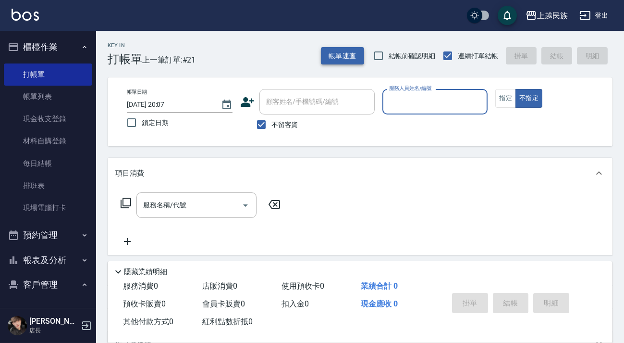
click at [348, 57] on button "帳單速查" at bounding box center [342, 56] width 43 height 18
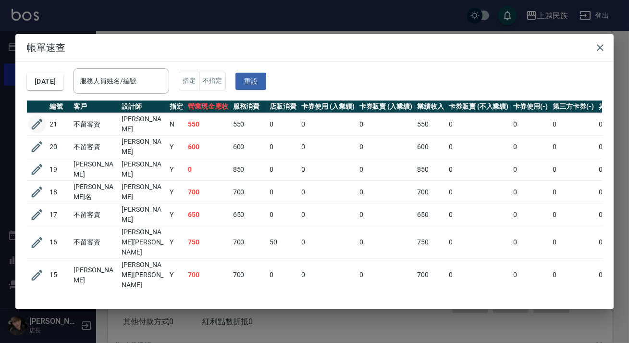
click at [40, 119] on icon "button" at bounding box center [37, 124] width 11 height 11
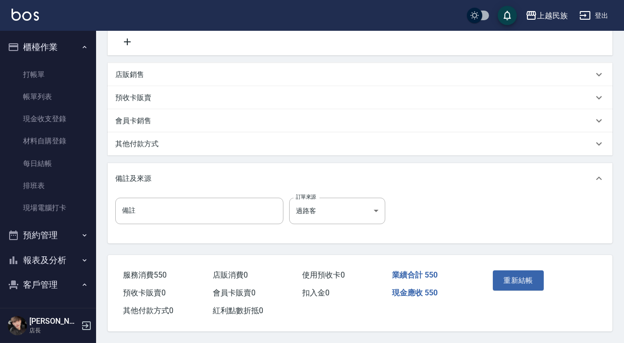
scroll to position [196, 0]
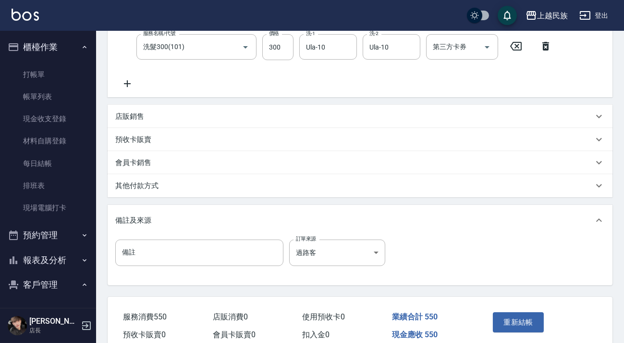
click at [222, 181] on div "其他付款方式" at bounding box center [354, 186] width 478 height 10
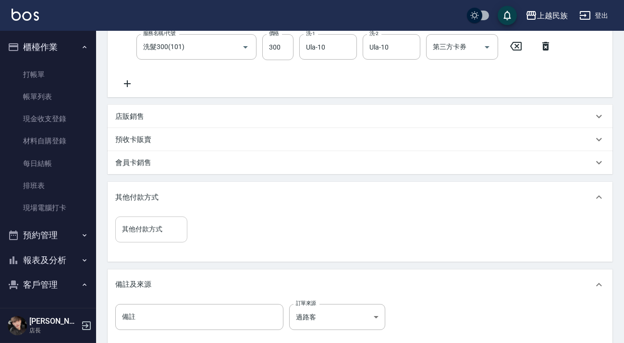
click at [168, 225] on input "其他付款方式" at bounding box center [151, 229] width 63 height 17
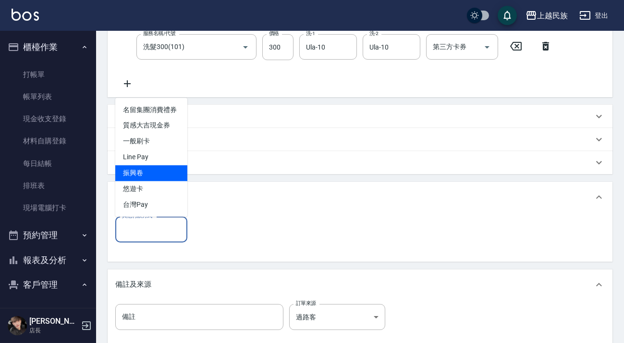
click at [154, 166] on span "振興卷" at bounding box center [151, 173] width 72 height 16
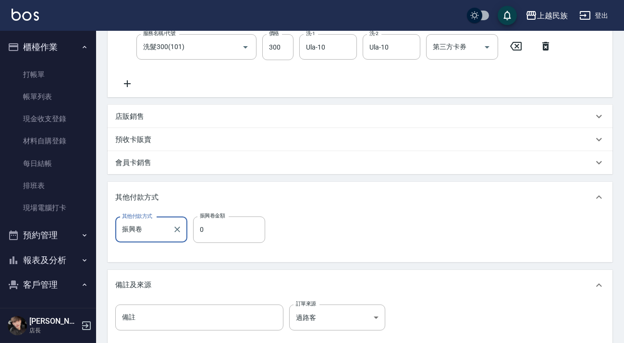
drag, startPoint x: 178, startPoint y: 232, endPoint x: 163, endPoint y: 229, distance: 15.3
click at [178, 233] on icon "Clear" at bounding box center [177, 229] width 10 height 10
click at [163, 229] on input "其他付款方式" at bounding box center [151, 229] width 63 height 17
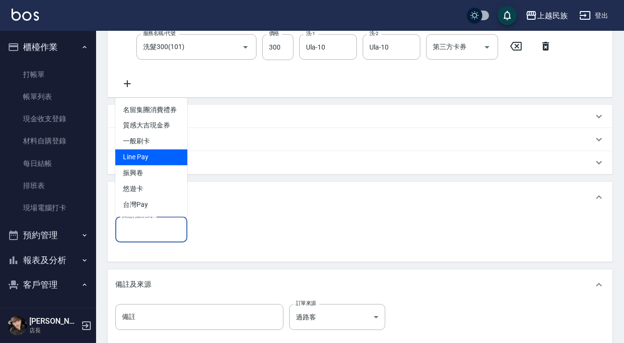
click at [163, 152] on span "Line Pay" at bounding box center [151, 157] width 72 height 16
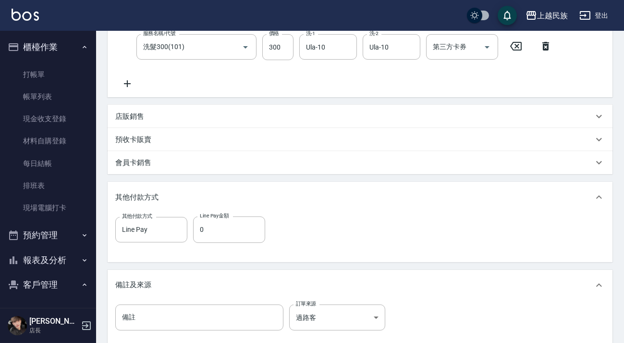
click at [193, 212] on div "其他付款方式 Line Pay 其他付款方式 Line Pay金額 0 Line Pay金額" at bounding box center [360, 236] width 505 height 49
click at [199, 232] on input "0" at bounding box center [229, 229] width 72 height 26
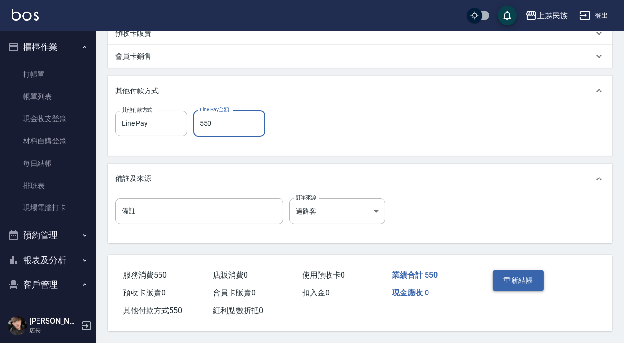
click at [530, 278] on button "重新結帳" at bounding box center [518, 280] width 51 height 20
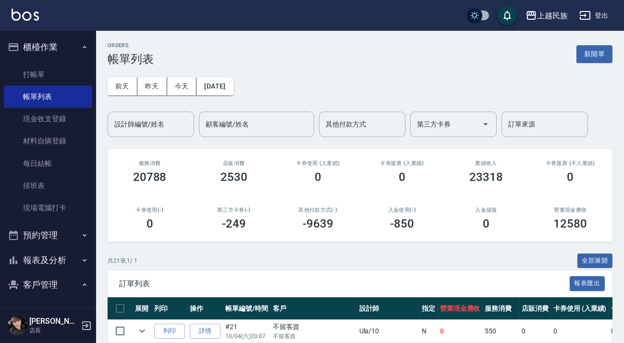
click at [582, 42] on div "ORDERS 帳單列表 新開單" at bounding box center [360, 54] width 505 height 24
click at [580, 54] on button "新開單" at bounding box center [595, 54] width 36 height 18
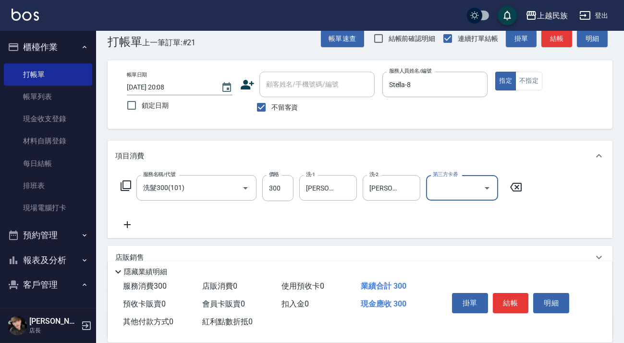
scroll to position [61, 0]
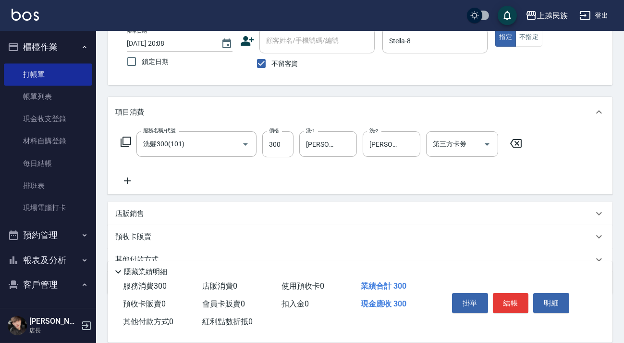
drag, startPoint x: 165, startPoint y: 216, endPoint x: 170, endPoint y: 214, distance: 5.2
click at [168, 216] on div "店販銷售" at bounding box center [354, 214] width 478 height 10
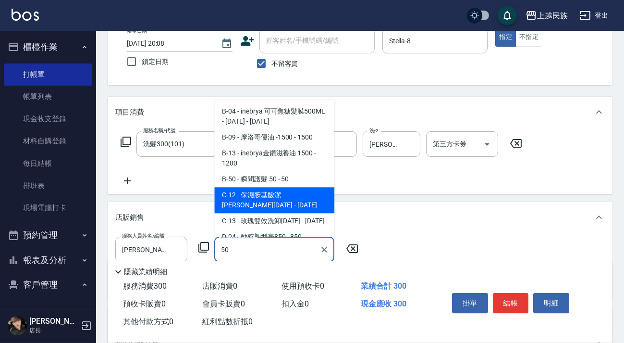
click at [238, 187] on span "C-12 - 保濕胺基酸潔顏露1500 - 1500" at bounding box center [274, 200] width 120 height 26
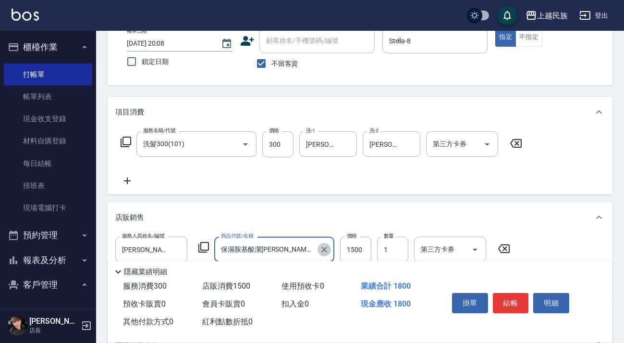
drag, startPoint x: 322, startPoint y: 248, endPoint x: 301, endPoint y: 250, distance: 21.2
click at [322, 249] on icon "Clear" at bounding box center [324, 250] width 10 height 10
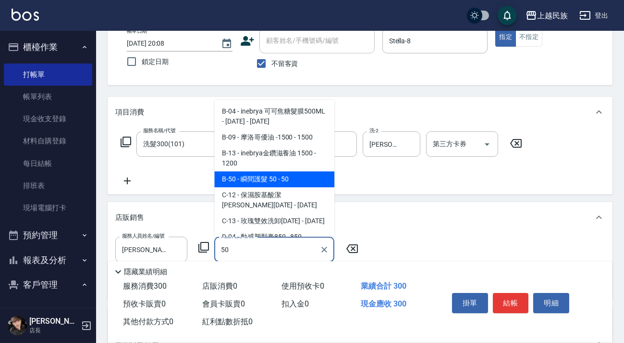
click at [298, 181] on span "B-50 - 瞬間護髮 50 - 50" at bounding box center [274, 179] width 120 height 16
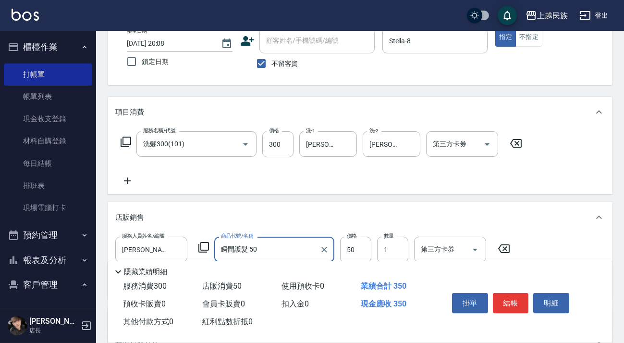
scroll to position [185, 0]
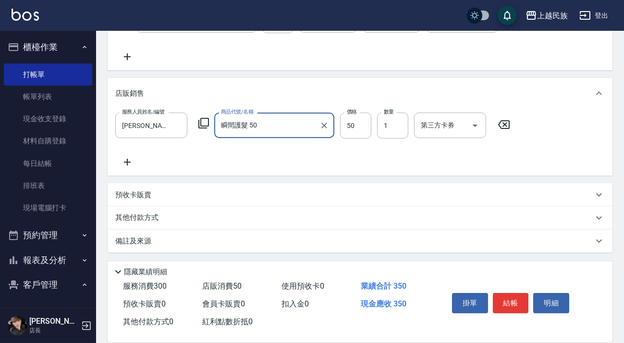
click at [123, 162] on icon at bounding box center [127, 162] width 24 height 12
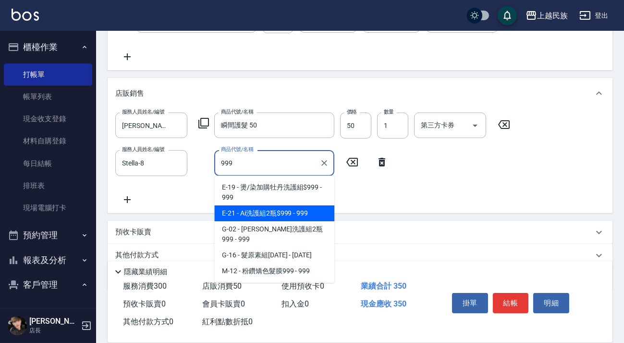
click at [263, 213] on span "E-21 - Ai洗護組2瓶$999 - 999" at bounding box center [274, 213] width 120 height 16
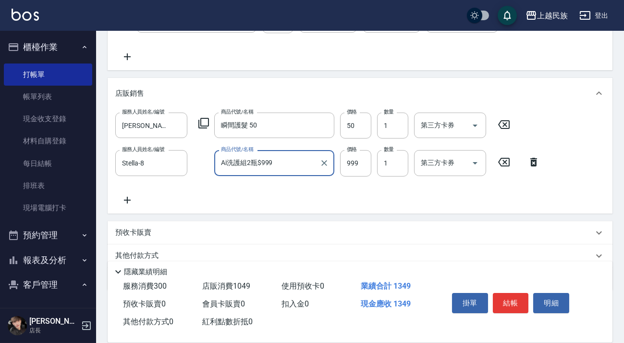
scroll to position [222, 0]
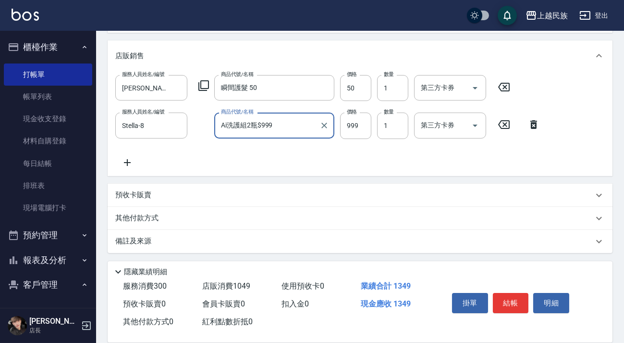
click at [226, 222] on div "其他付款方式" at bounding box center [354, 218] width 478 height 11
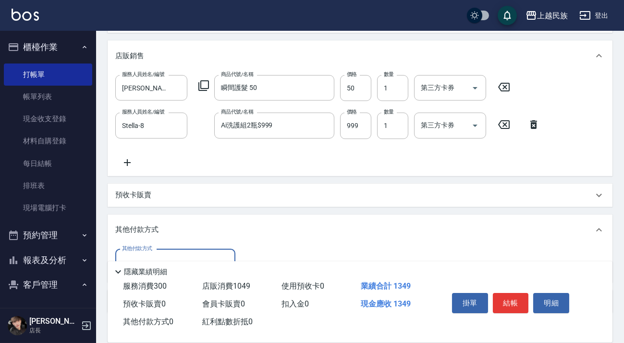
scroll to position [282, 0]
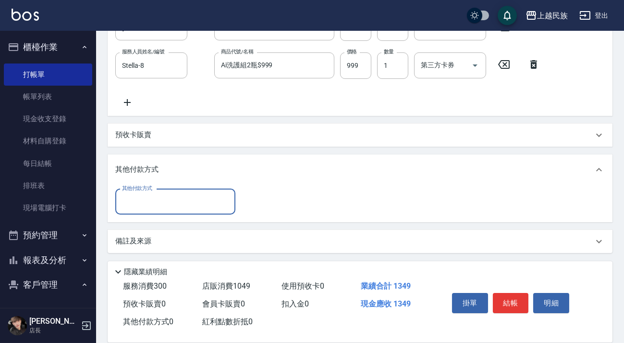
click at [202, 199] on input "其他付款方式" at bounding box center [175, 201] width 111 height 17
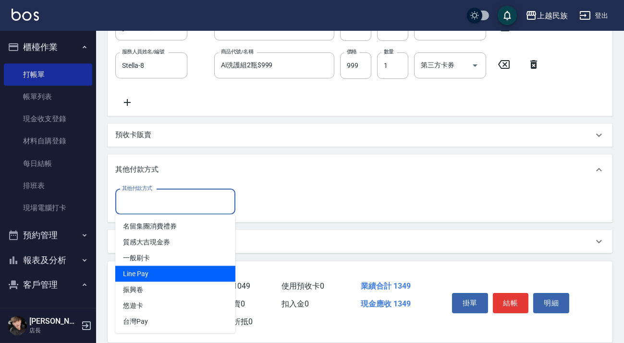
click at [195, 270] on span "Line Pay" at bounding box center [175, 274] width 120 height 16
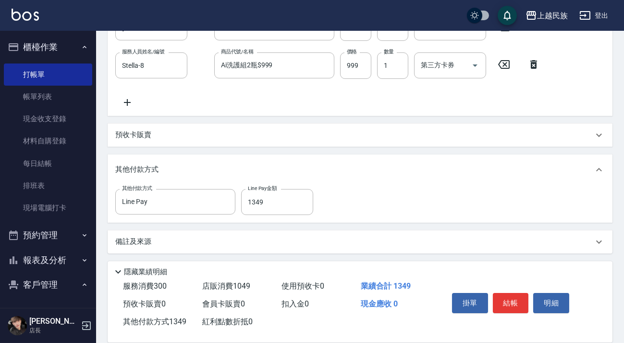
click at [332, 250] on div "備註及來源" at bounding box center [360, 241] width 505 height 23
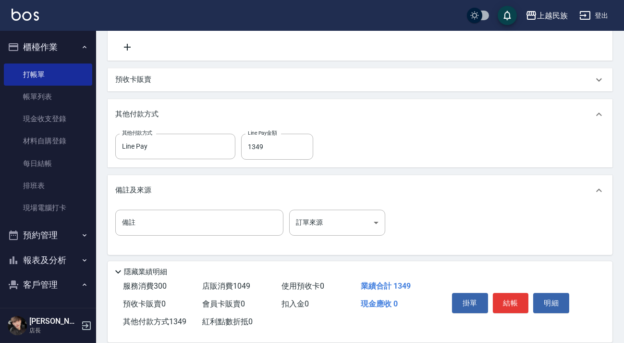
scroll to position [340, 0]
click at [360, 218] on body "上越民族 登出 櫃檯作業 打帳單 帳單列表 現金收支登錄 材料自購登錄 每日結帳 排班表 現場電腦打卡 預約管理 預約管理 單日預約紀錄 單週預約紀錄 報表及…" at bounding box center [312, 1] width 624 height 683
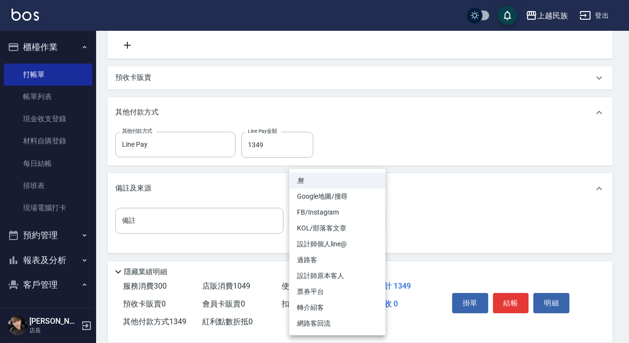
click at [354, 277] on li "設計師原本客人" at bounding box center [337, 276] width 96 height 16
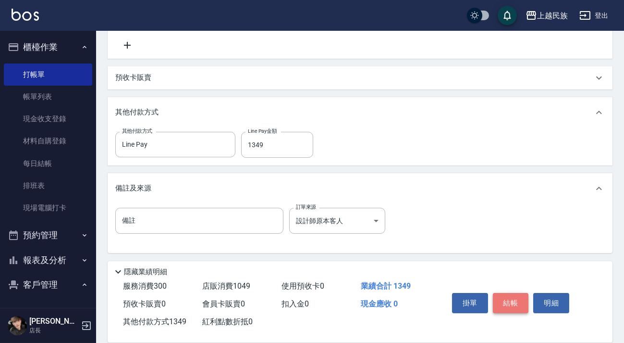
click at [507, 300] on button "結帳" at bounding box center [511, 303] width 36 height 20
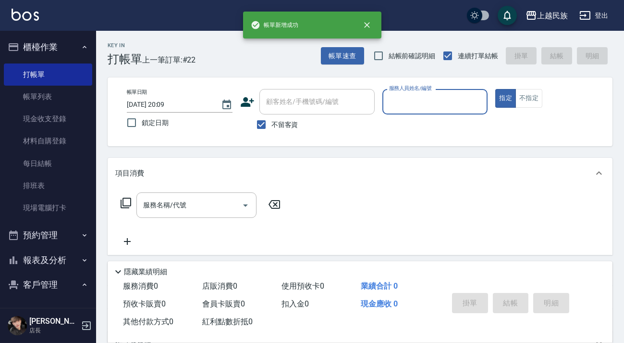
scroll to position [0, 0]
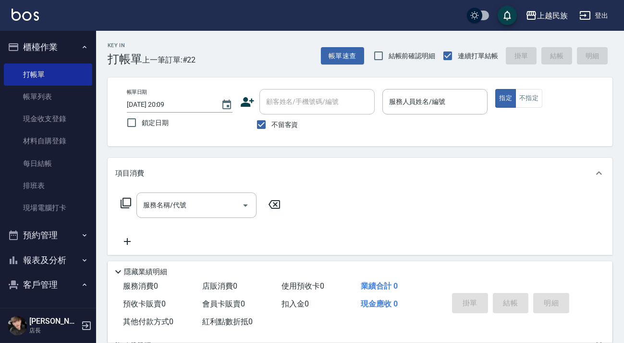
drag, startPoint x: 288, startPoint y: 123, endPoint x: 301, endPoint y: 101, distance: 24.6
click at [288, 122] on span "不留客資" at bounding box center [284, 125] width 27 height 10
click at [271, 122] on input "不留客資" at bounding box center [261, 124] width 20 height 20
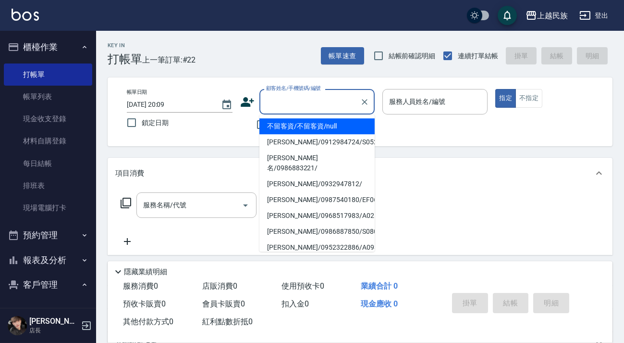
click at [301, 101] on input "顧客姓名/手機號碼/編號" at bounding box center [310, 101] width 92 height 17
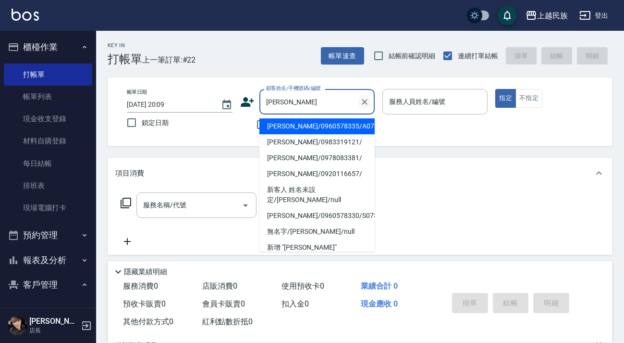
click at [366, 104] on icon "Clear" at bounding box center [365, 102] width 10 height 10
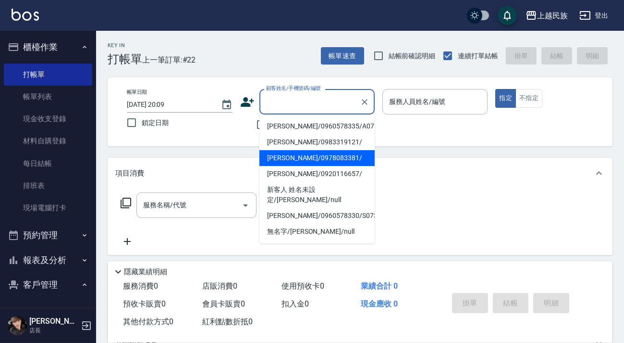
click at [243, 148] on div "Key In 打帳單 上一筆訂單:#22 帳單速查 結帳前確認明細 連續打單結帳 掛單 結帳 明細 帳單日期 2025/10/04 20:09 鎖定日期 顧客…" at bounding box center [360, 249] width 528 height 437
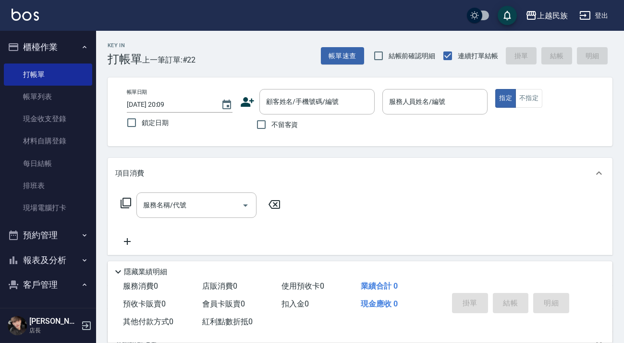
click at [288, 127] on span "不留客資" at bounding box center [284, 125] width 27 height 10
click at [271, 127] on input "不留客資" at bounding box center [261, 124] width 20 height 20
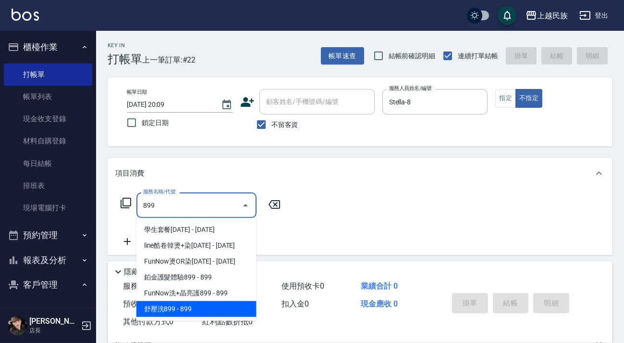
click at [220, 303] on span "舒壓洗899 - 899" at bounding box center [196, 309] width 120 height 16
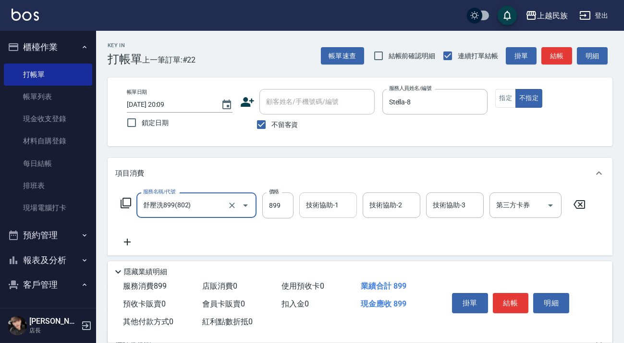
click at [337, 195] on div "技術協助-1" at bounding box center [328, 204] width 58 height 25
click at [245, 135] on div "帳單日期 2025/10/04 20:09 鎖定日期 顧客姓名/手機號碼/編號 顧客姓名/手機號碼/編號 不留客資 服務人員姓名/編號 Stella-8 服務…" at bounding box center [360, 111] width 505 height 69
click at [285, 120] on span "不留客資" at bounding box center [284, 125] width 27 height 10
click at [271, 120] on input "不留客資" at bounding box center [261, 124] width 20 height 20
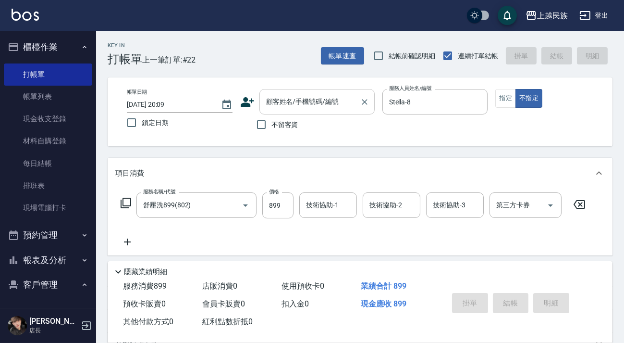
click at [310, 103] on input "顧客姓名/手機號碼/編號" at bounding box center [310, 101] width 92 height 17
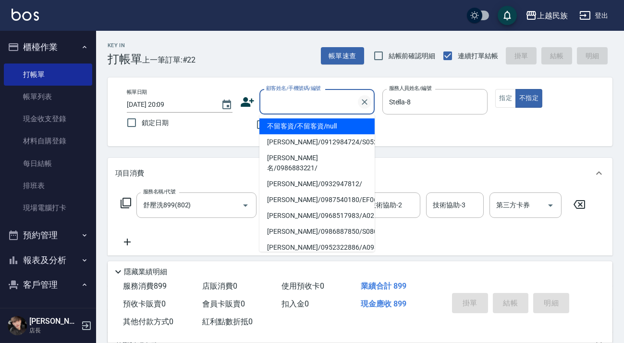
click at [362, 100] on icon "Clear" at bounding box center [365, 102] width 10 height 10
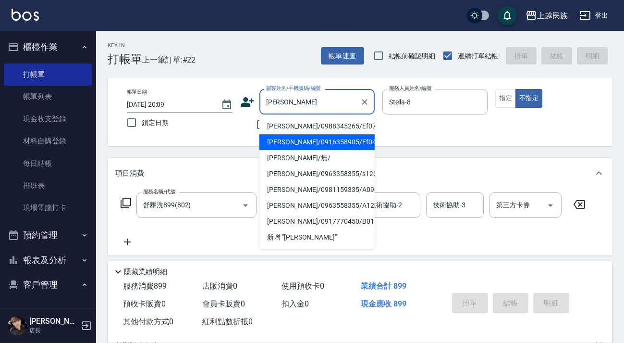
click at [308, 141] on li "陳麗香/0916358905/Ef040822" at bounding box center [316, 142] width 115 height 16
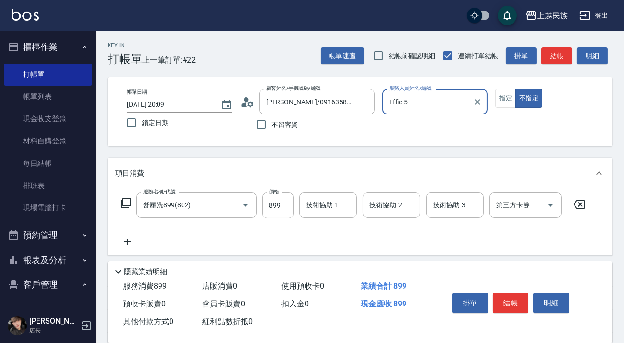
click at [516, 89] on button "不指定" at bounding box center [529, 98] width 27 height 19
click at [504, 109] on div "帳單日期 2025/10/04 20:09 鎖定日期 顧客姓名/手機號碼/編號 陳麗香/0916358905/Ef040822 顧客姓名/手機號碼/編號 不留…" at bounding box center [360, 112] width 482 height 46
click at [511, 104] on button "指定" at bounding box center [505, 98] width 21 height 19
drag, startPoint x: 582, startPoint y: 202, endPoint x: 539, endPoint y: 202, distance: 42.8
click at [581, 202] on icon at bounding box center [580, 204] width 12 height 9
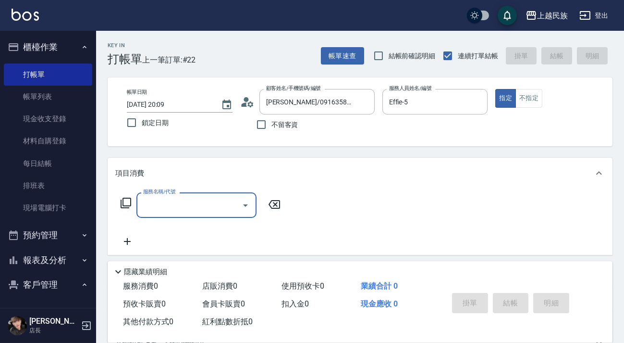
click at [224, 200] on input "服務名稱/代號" at bounding box center [189, 204] width 97 height 17
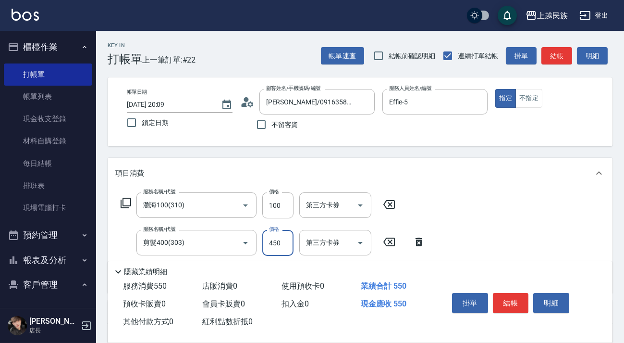
scroll to position [163, 0]
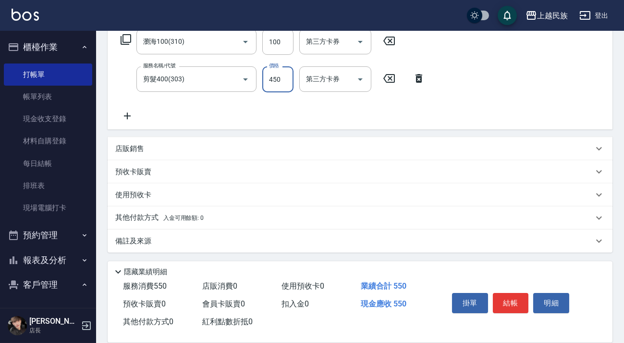
drag, startPoint x: 226, startPoint y: 222, endPoint x: 249, endPoint y: 222, distance: 23.1
click at [229, 222] on div "其他付款方式 入金可用餘額: 0" at bounding box center [354, 217] width 478 height 11
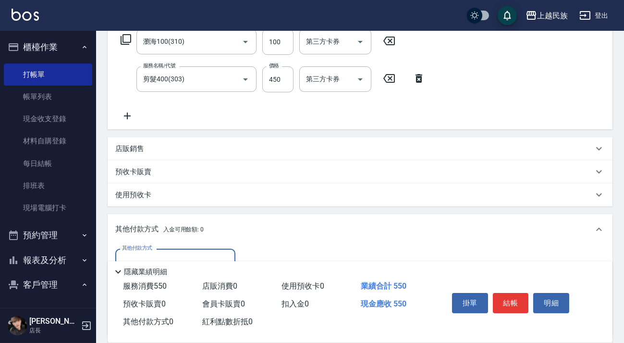
scroll to position [276, 0]
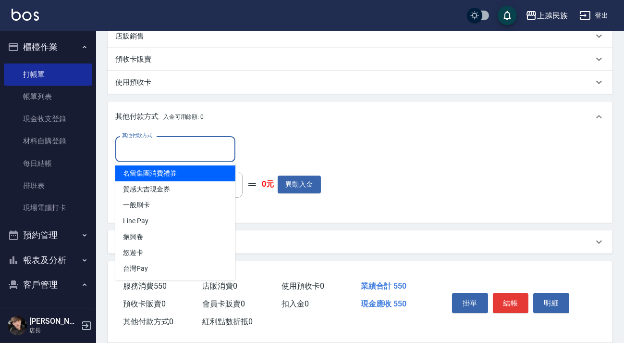
click at [211, 148] on input "其他付款方式" at bounding box center [175, 148] width 111 height 17
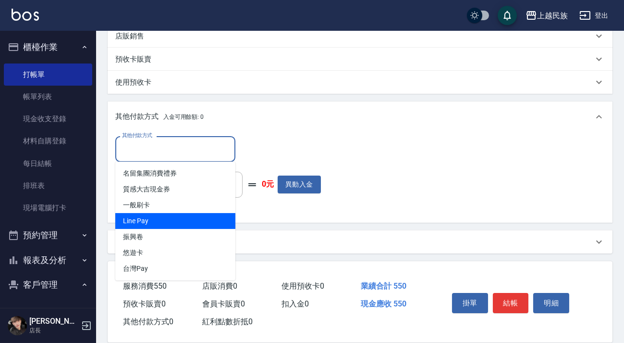
click at [201, 216] on span "Line Pay" at bounding box center [175, 221] width 120 height 16
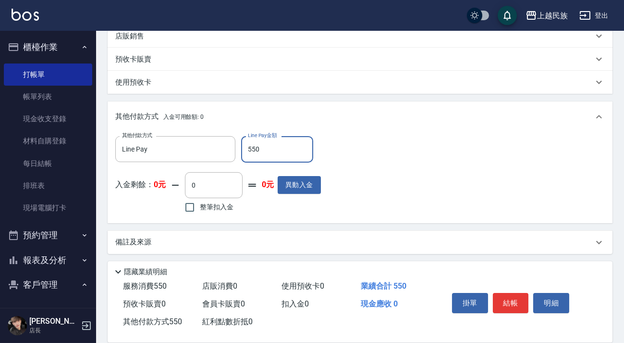
click at [484, 261] on div "隱藏業績明細" at bounding box center [360, 269] width 505 height 16
click at [478, 243] on div "備註及來源" at bounding box center [354, 242] width 478 height 10
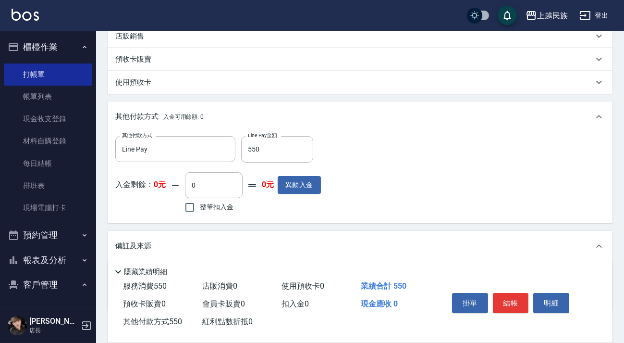
scroll to position [333, 0]
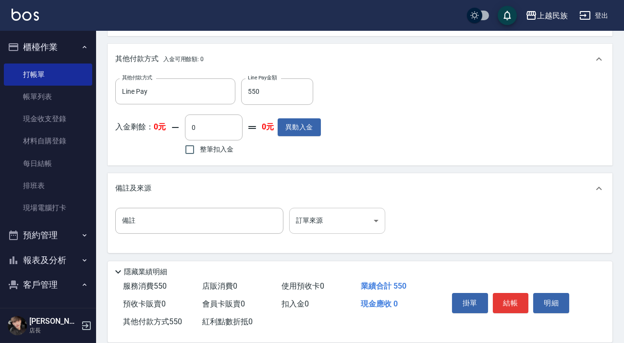
click at [383, 221] on body "上越民族 登出 櫃檯作業 打帳單 帳單列表 現金收支登錄 材料自購登錄 每日結帳 排班表 現場電腦打卡 預約管理 預約管理 單日預約紀錄 單週預約紀錄 報表及…" at bounding box center [312, 5] width 624 height 676
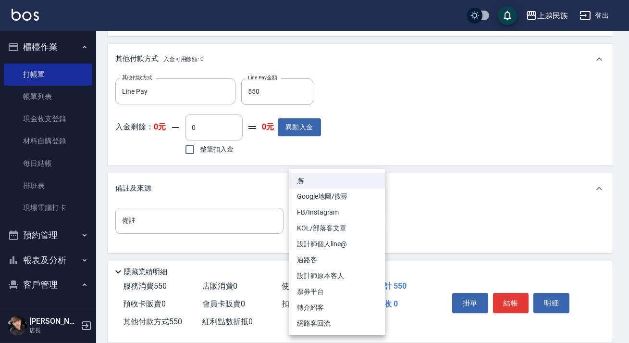
click at [351, 276] on li "設計師原本客人" at bounding box center [337, 276] width 96 height 16
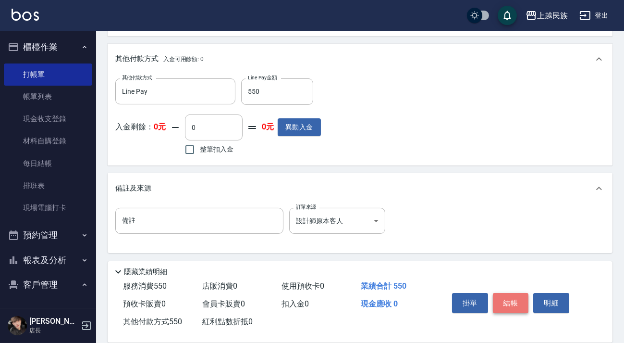
click at [517, 299] on button "結帳" at bounding box center [511, 303] width 36 height 20
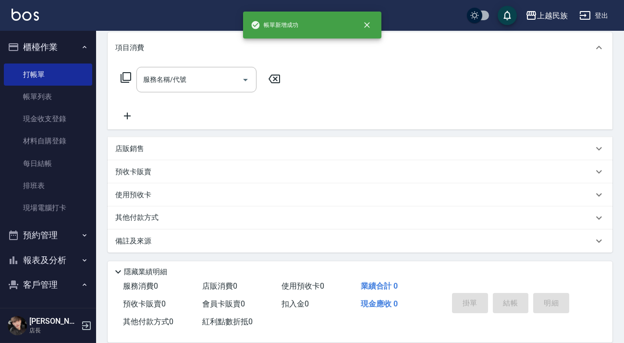
scroll to position [0, 0]
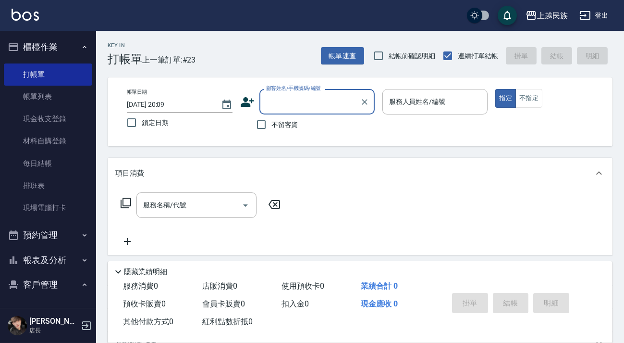
click at [54, 248] on button "報表及分析" at bounding box center [48, 259] width 88 height 25
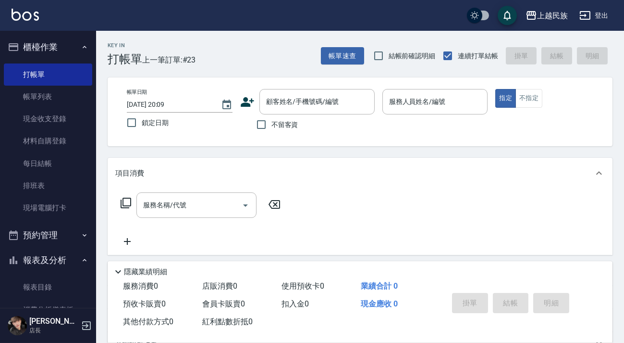
scroll to position [174, 0]
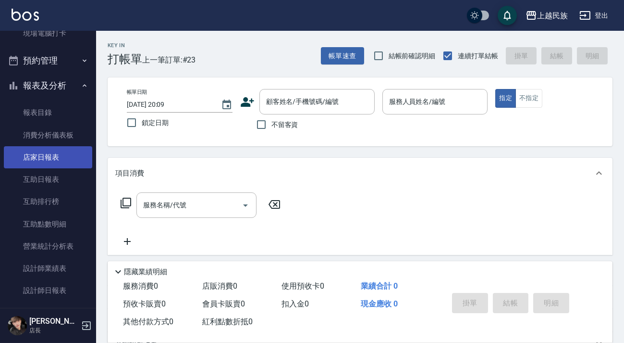
click at [55, 155] on link "店家日報表" at bounding box center [48, 157] width 88 height 22
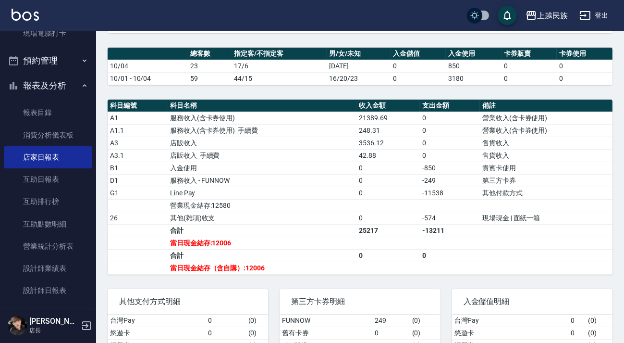
scroll to position [73, 0]
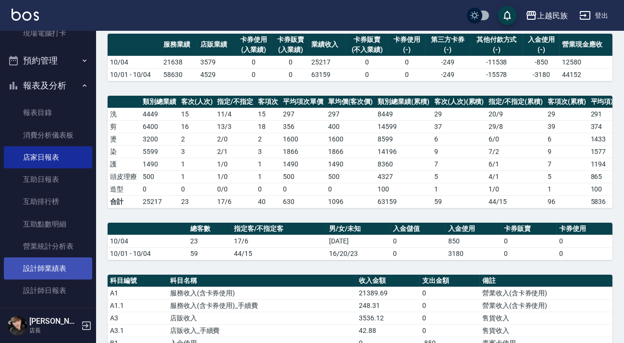
click at [49, 262] on link "設計師業績表" at bounding box center [48, 268] width 88 height 22
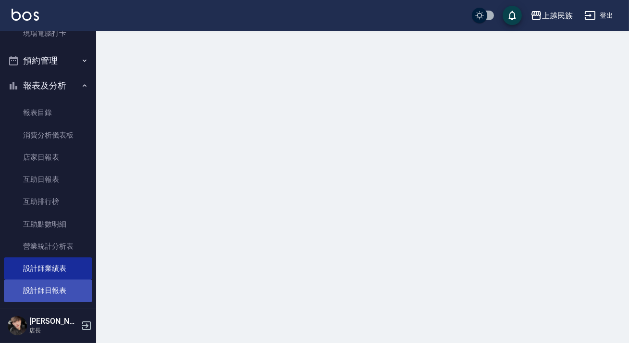
click at [56, 283] on link "設計師日報表" at bounding box center [48, 290] width 88 height 22
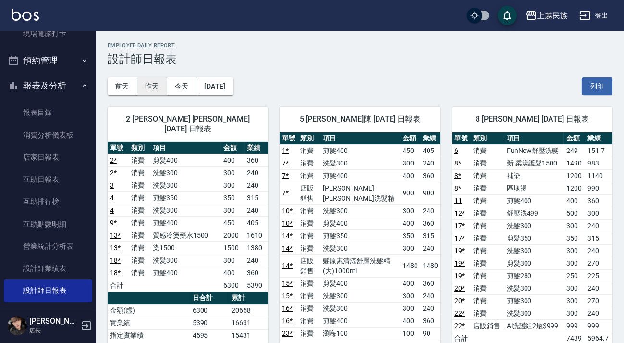
click at [154, 87] on button "昨天" at bounding box center [152, 86] width 30 height 18
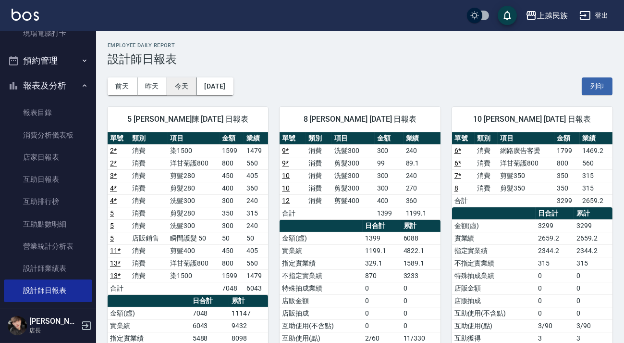
click at [183, 79] on button "今天" at bounding box center [182, 86] width 30 height 18
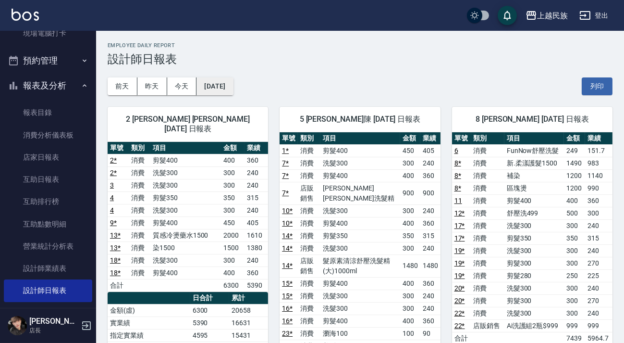
click at [225, 86] on button "2025/10/04" at bounding box center [214, 86] width 37 height 18
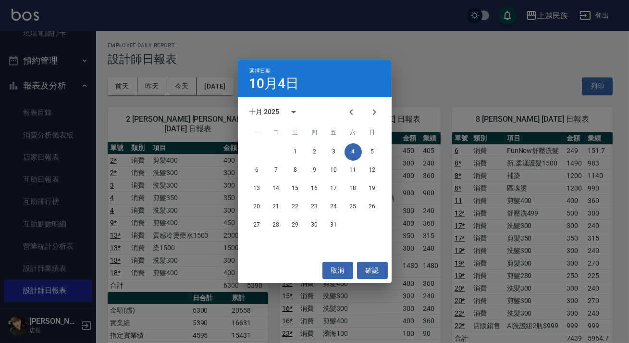
click at [205, 144] on div "選擇日期 10月4日 十月 2025 一 二 三 四 五 六 日 1 2 3 4 5 6 7 8 9 10 11 12 13 14 15 16 17 18 1…" at bounding box center [314, 171] width 629 height 343
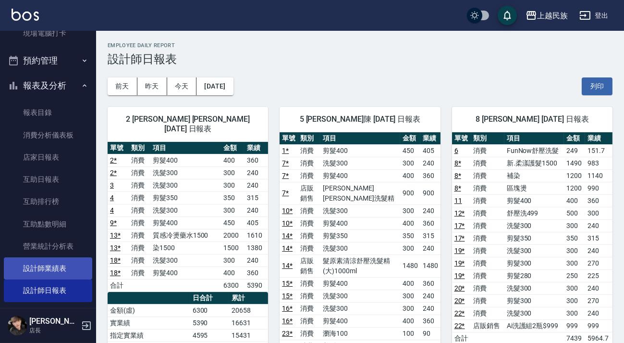
scroll to position [218, 0]
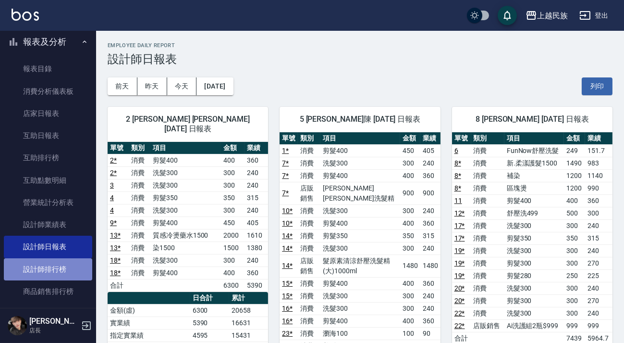
click at [64, 264] on link "設計師排行榜" at bounding box center [48, 269] width 88 height 22
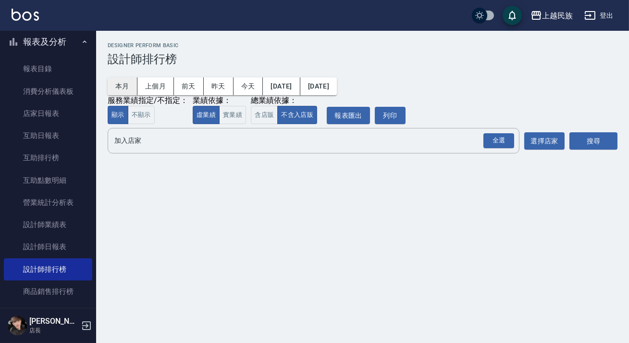
click at [130, 92] on button "本月" at bounding box center [123, 86] width 30 height 18
drag, startPoint x: 260, startPoint y: 117, endPoint x: 297, endPoint y: 117, distance: 37.5
click at [261, 115] on button "含店販" at bounding box center [264, 115] width 27 height 19
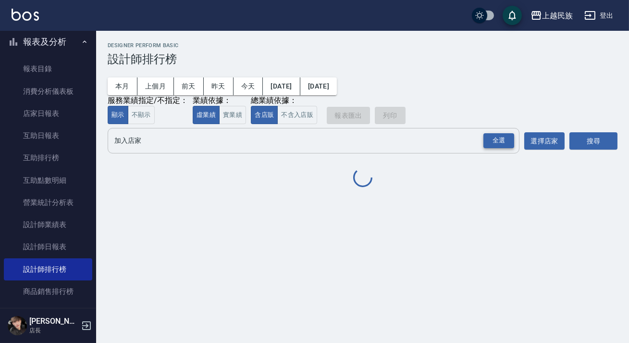
click at [502, 144] on div "全選" at bounding box center [498, 140] width 31 height 15
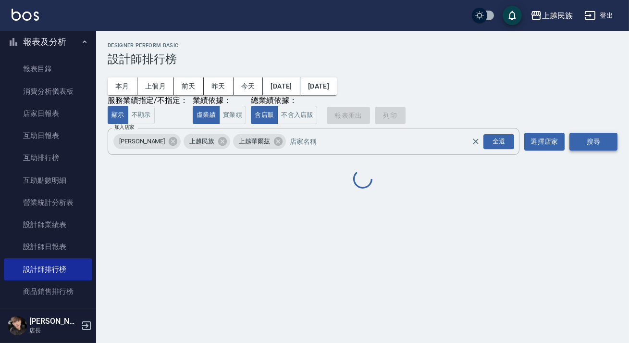
click at [586, 142] on button "搜尋" at bounding box center [593, 142] width 48 height 18
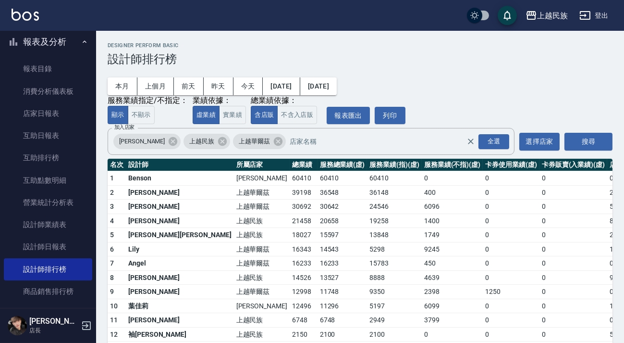
click at [596, 22] on button "登出" at bounding box center [594, 16] width 37 height 18
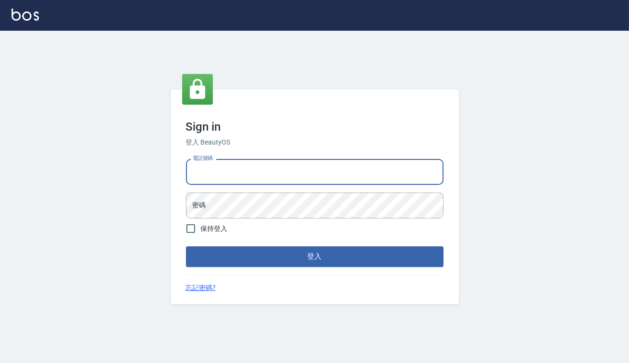
type input "0938317317"
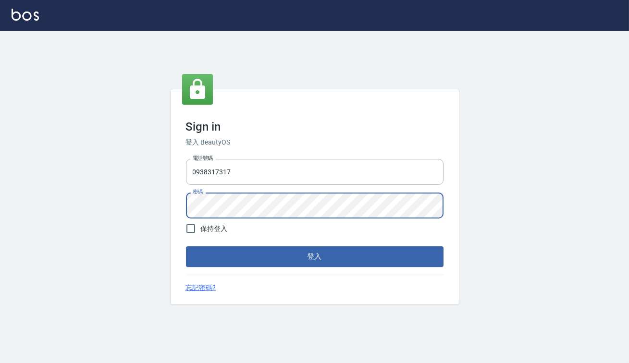
click at [186, 246] on button "登入" at bounding box center [315, 256] width 258 height 20
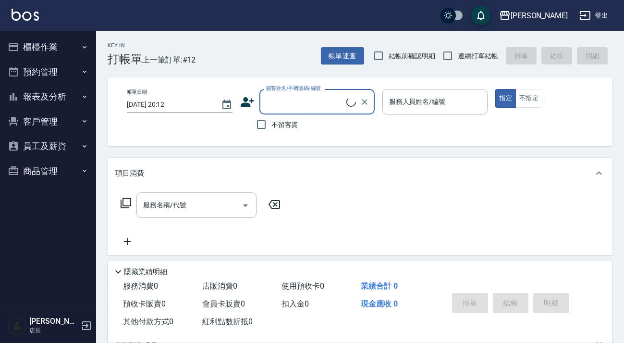
click at [62, 103] on button "報表及分析" at bounding box center [48, 96] width 88 height 25
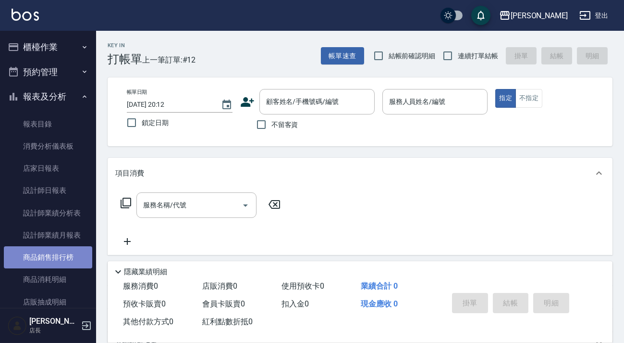
click at [68, 258] on link "商品銷售排行榜" at bounding box center [48, 257] width 88 height 22
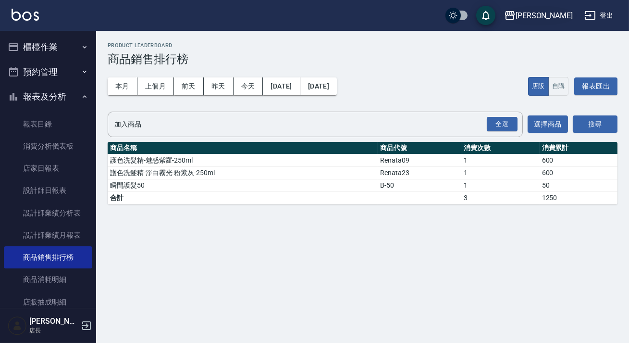
click at [552, 19] on div "[PERSON_NAME]" at bounding box center [544, 16] width 57 height 12
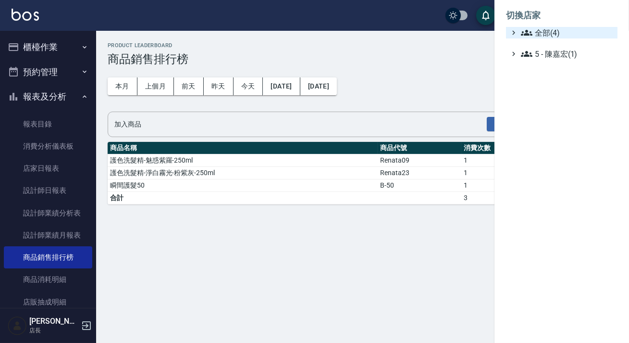
click at [533, 32] on span "全部(4)" at bounding box center [567, 33] width 93 height 12
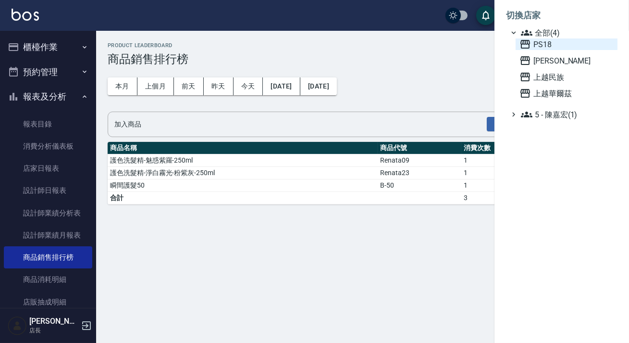
click at [536, 46] on span "PS18" at bounding box center [566, 44] width 94 height 12
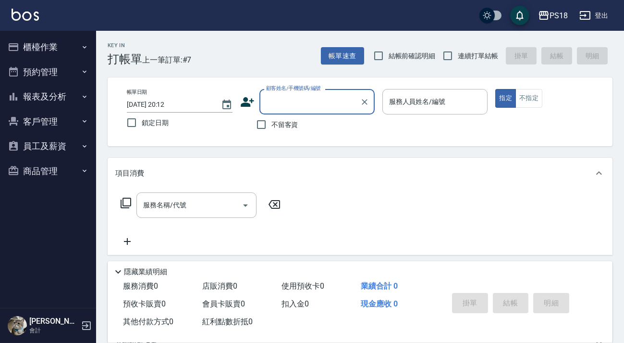
click at [64, 92] on button "報表及分析" at bounding box center [48, 96] width 88 height 25
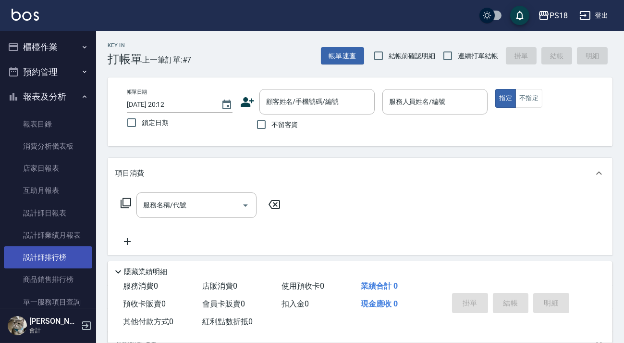
click at [59, 257] on link "設計師排行榜" at bounding box center [48, 257] width 88 height 22
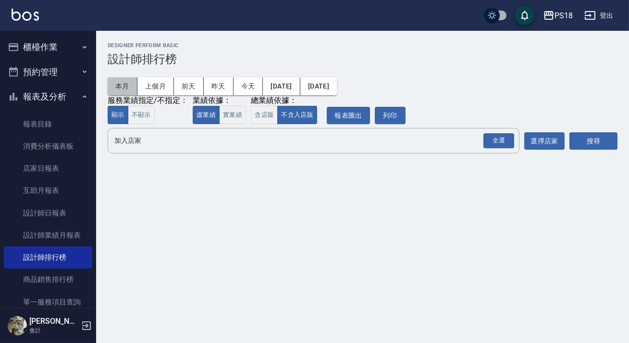
drag, startPoint x: 119, startPoint y: 83, endPoint x: 205, endPoint y: 103, distance: 88.3
click at [120, 83] on button "本月" at bounding box center [123, 86] width 30 height 18
click at [277, 120] on div "含店販 不含入店販" at bounding box center [284, 115] width 66 height 19
click at [252, 114] on button "含店販" at bounding box center [264, 115] width 27 height 19
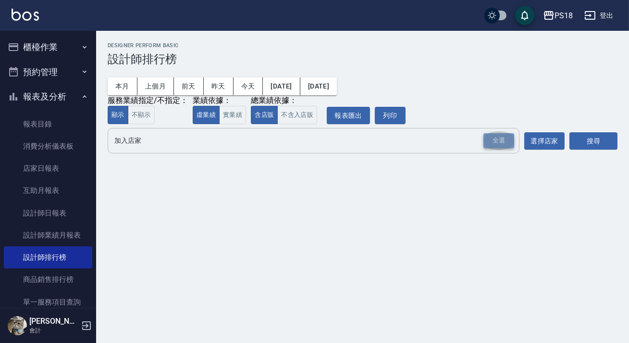
drag, startPoint x: 499, startPoint y: 147, endPoint x: 523, endPoint y: 145, distance: 23.6
click at [500, 146] on div "全選" at bounding box center [498, 140] width 31 height 15
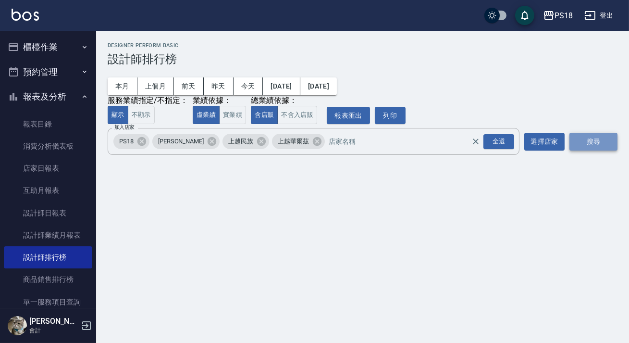
click at [572, 144] on button "搜尋" at bounding box center [593, 142] width 48 height 18
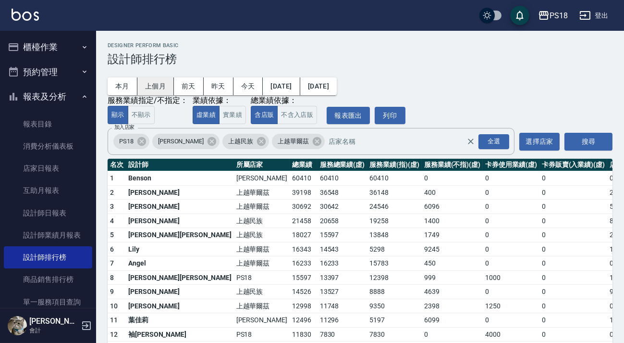
click at [145, 80] on button "上個月" at bounding box center [155, 86] width 37 height 18
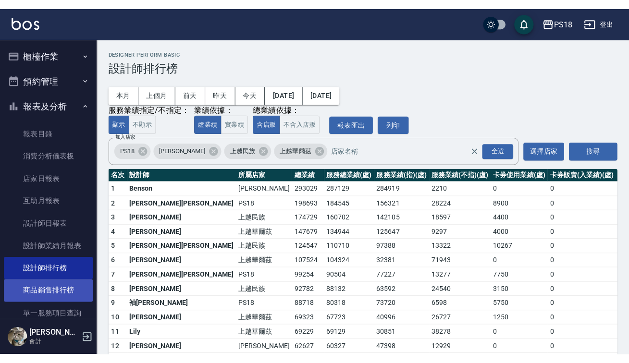
scroll to position [87, 0]
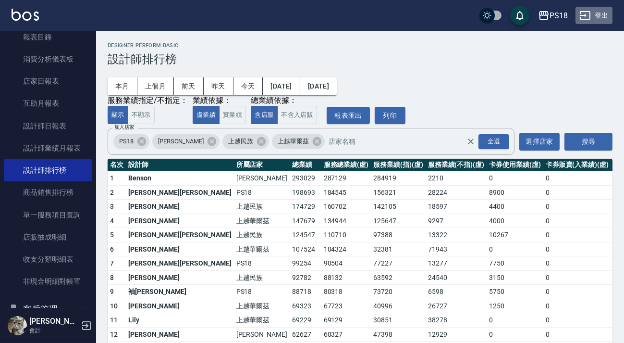
click at [600, 15] on button "登出" at bounding box center [594, 16] width 37 height 18
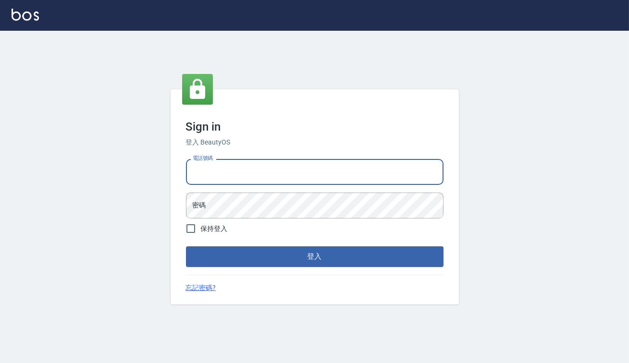
type input "0938917261"
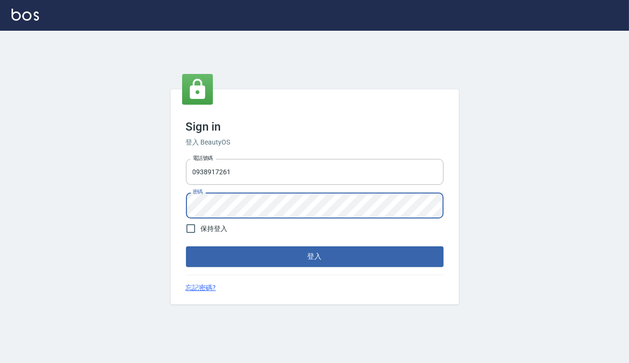
click at [186, 246] on button "登入" at bounding box center [315, 256] width 258 height 20
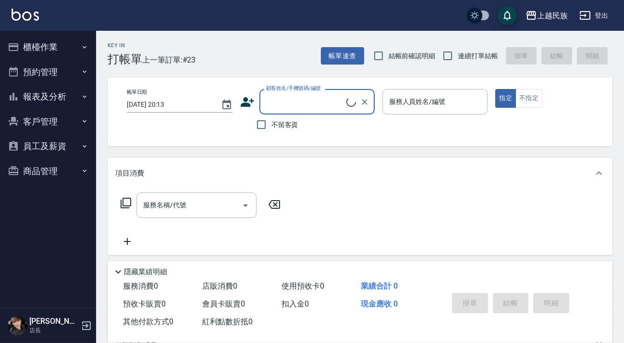
click at [45, 97] on button "報表及分析" at bounding box center [48, 96] width 88 height 25
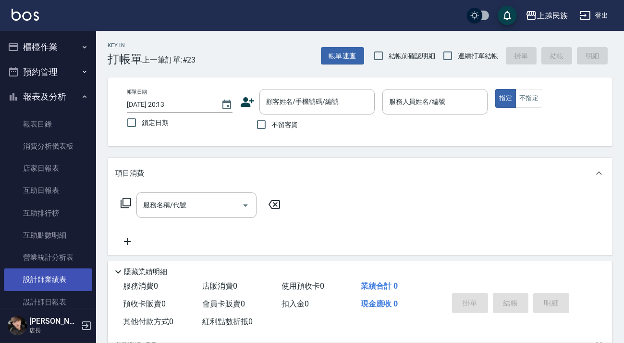
click at [57, 277] on link "設計師業績表" at bounding box center [48, 279] width 88 height 22
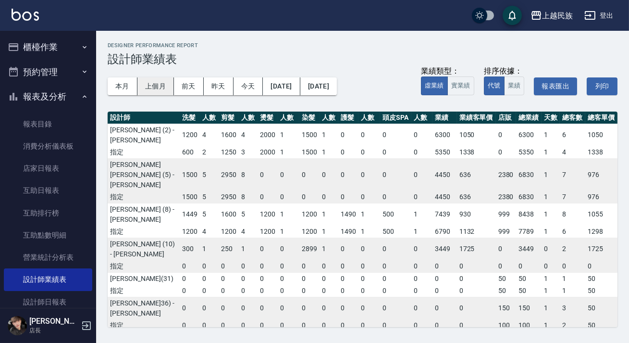
click at [163, 87] on button "上個月" at bounding box center [155, 86] width 37 height 18
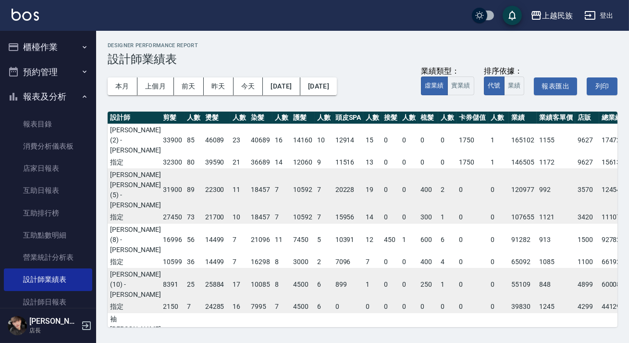
scroll to position [0, 77]
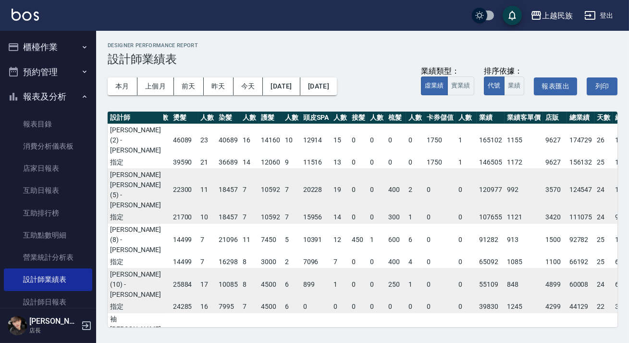
click at [258, 328] on div "上越民族 2025-09 設計師業績表 列印時間： 2025-10-04-20:14 Designer Performance Report 設計師業績表 本…" at bounding box center [362, 184] width 533 height 307
click at [259, 327] on div "上越民族 2025-09 設計師業績表 列印時間： 2025-10-04-20:14 Designer Performance Report 設計師業績表 本…" at bounding box center [362, 184] width 533 height 307
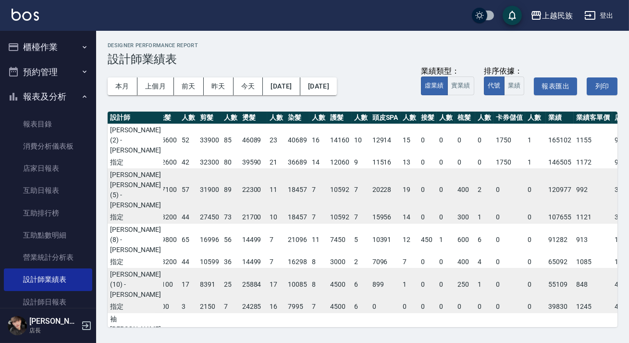
scroll to position [0, 0]
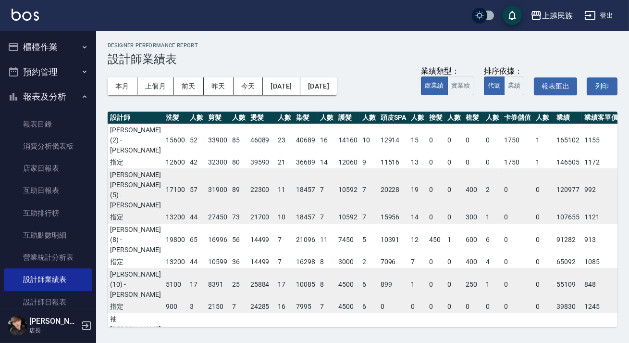
drag, startPoint x: 501, startPoint y: 318, endPoint x: 516, endPoint y: 319, distance: 14.9
click at [516, 319] on tbody "Alan (2) - Alan 15600 52 33900 85 46089 23 40689 16 14160 10 12914 15 0 0 0 0 1…" at bounding box center [427, 284] width 639 height 323
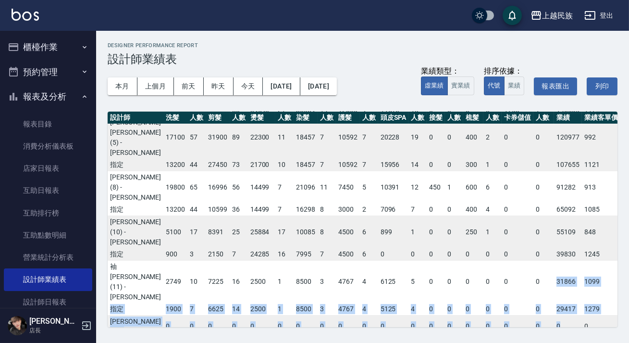
click at [533, 315] on td "0" at bounding box center [543, 326] width 21 height 23
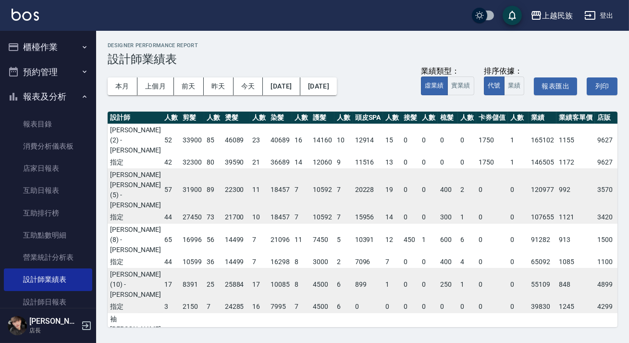
scroll to position [0, 0]
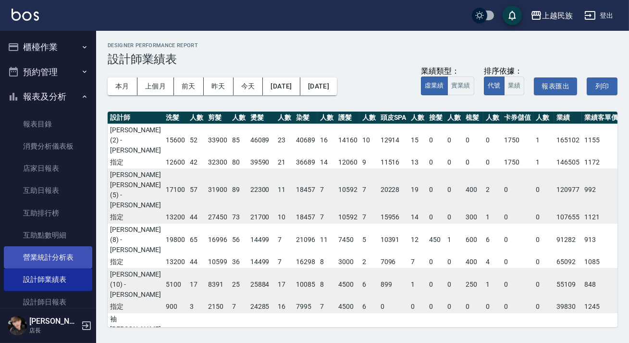
click at [76, 264] on link "營業統計分析表" at bounding box center [48, 257] width 88 height 22
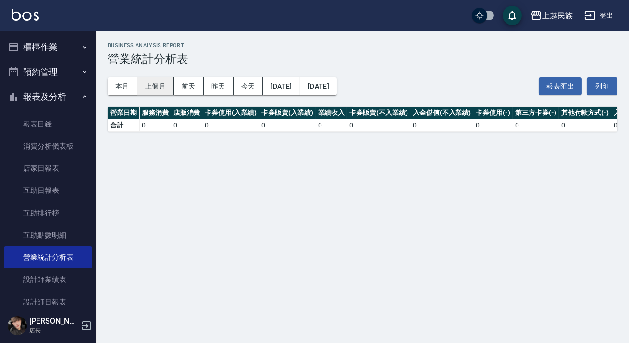
click at [152, 89] on button "上個月" at bounding box center [155, 86] width 37 height 18
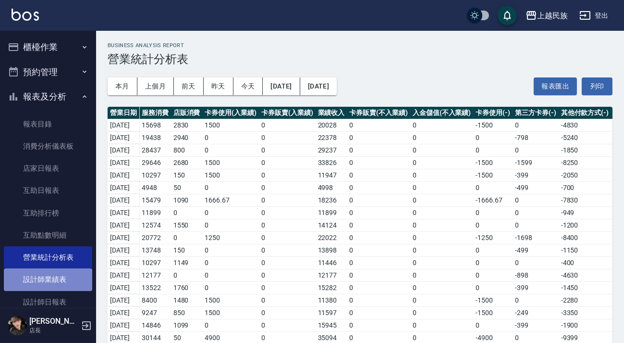
click at [59, 272] on link "設計師業績表" at bounding box center [48, 279] width 88 height 22
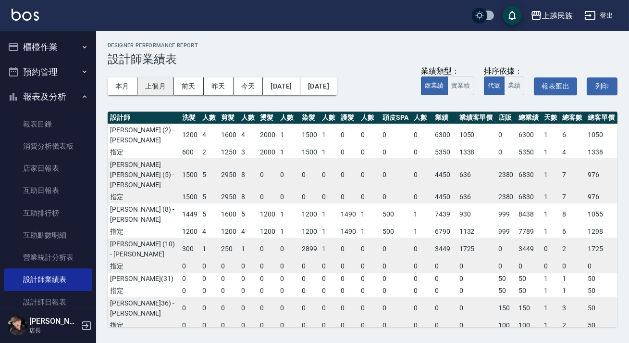
click at [157, 88] on button "上個月" at bounding box center [155, 86] width 37 height 18
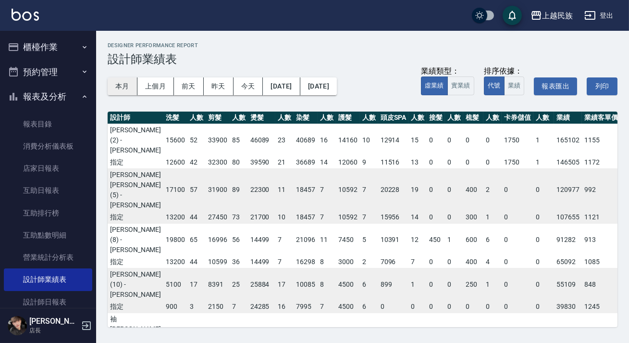
click at [113, 91] on button "本月" at bounding box center [123, 86] width 30 height 18
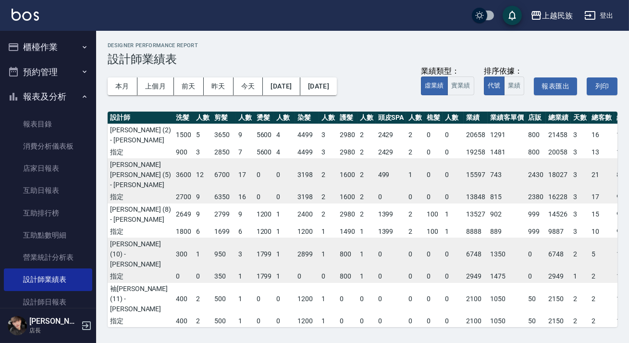
click at [72, 48] on button "櫃檯作業" at bounding box center [48, 47] width 88 height 25
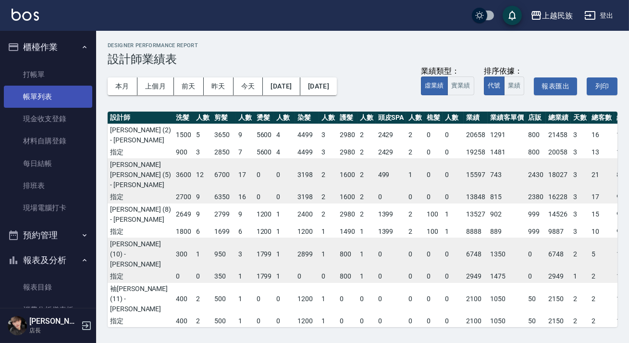
click at [57, 94] on link "帳單列表" at bounding box center [48, 97] width 88 height 22
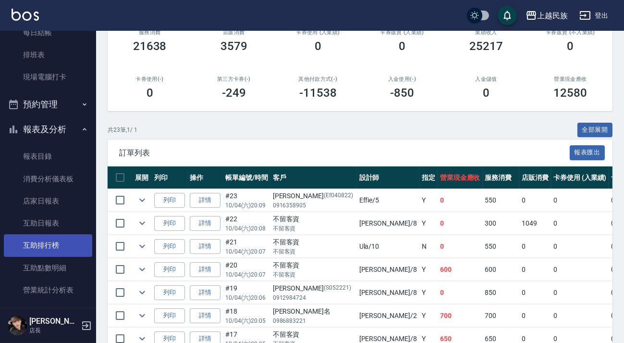
scroll to position [218, 0]
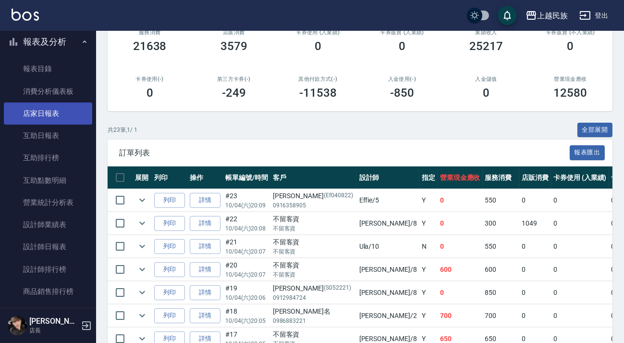
click at [61, 118] on link "店家日報表" at bounding box center [48, 113] width 88 height 22
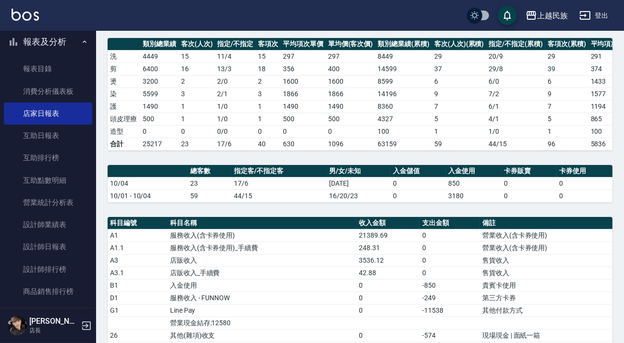
scroll to position [218, 0]
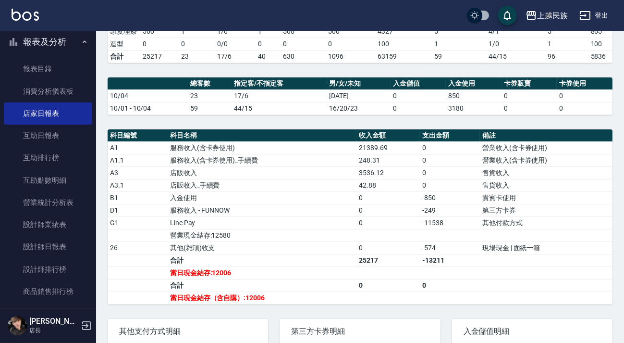
drag, startPoint x: 184, startPoint y: 294, endPoint x: 189, endPoint y: 291, distance: 6.0
click at [189, 291] on td "合計" at bounding box center [262, 285] width 189 height 12
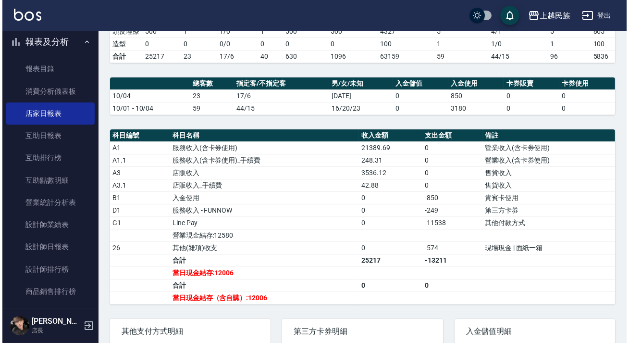
scroll to position [0, 0]
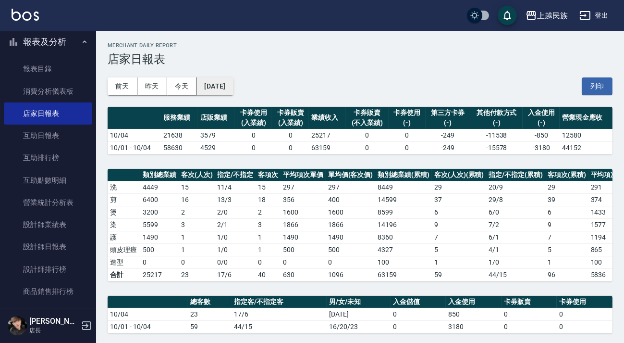
click at [233, 87] on button "2025/10/04" at bounding box center [214, 86] width 37 height 18
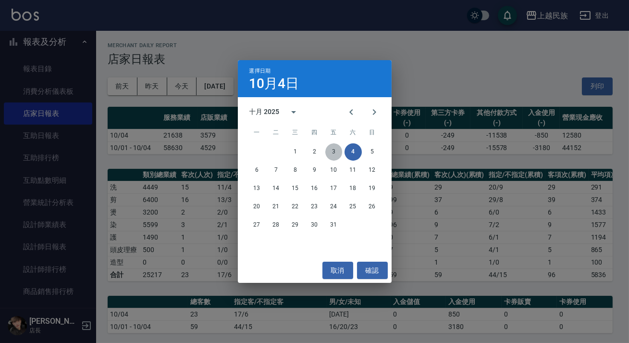
click at [339, 151] on button "3" at bounding box center [333, 151] width 17 height 17
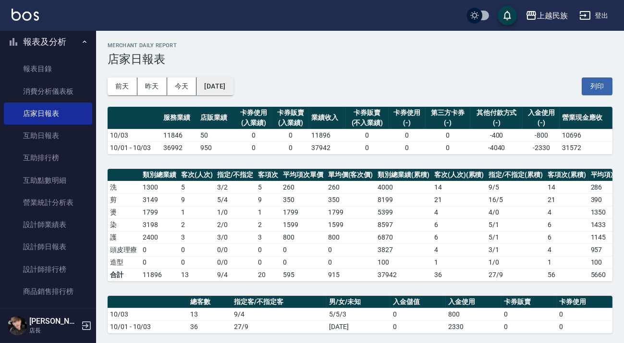
click at [229, 84] on button "2025/10/03" at bounding box center [214, 86] width 37 height 18
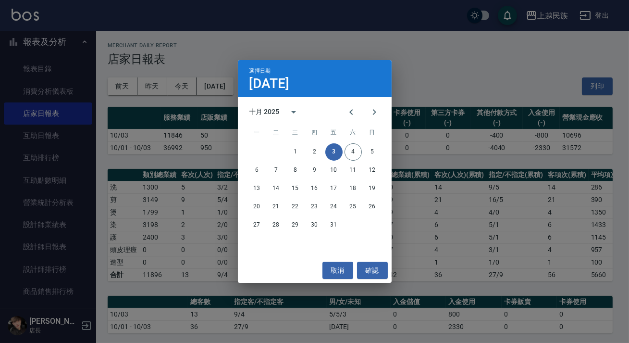
click at [218, 122] on div "選擇日期 10月3日 十月 2025 一 二 三 四 五 六 日 1 2 3 4 5 6 7 8 9 10 11 12 13 14 15 16 17 18 1…" at bounding box center [314, 171] width 629 height 343
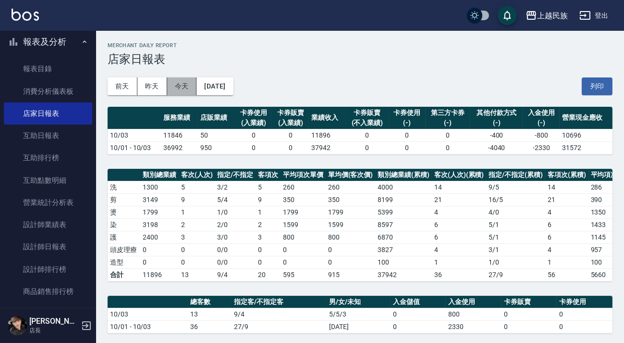
click at [178, 92] on button "今天" at bounding box center [182, 86] width 30 height 18
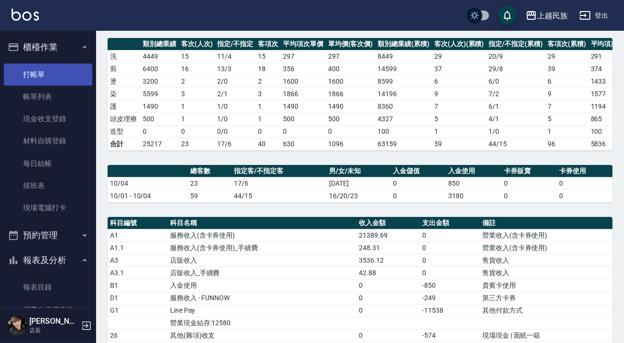
click at [59, 77] on link "打帳單" at bounding box center [48, 74] width 88 height 22
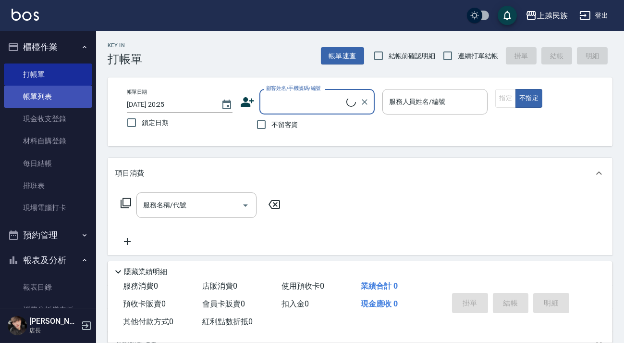
click at [48, 94] on link "帳單列表" at bounding box center [48, 97] width 88 height 22
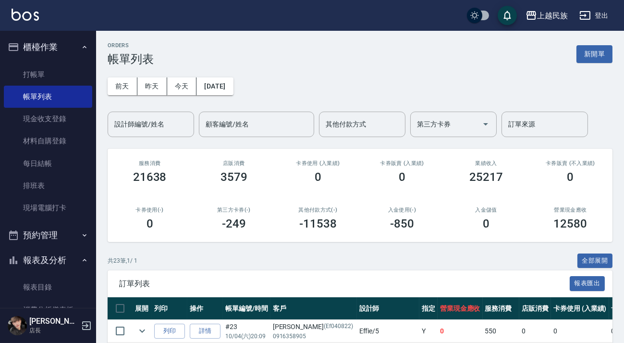
scroll to position [174, 0]
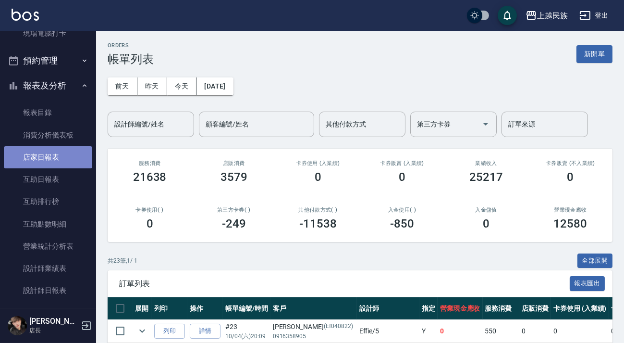
click at [54, 161] on link "店家日報表" at bounding box center [48, 157] width 88 height 22
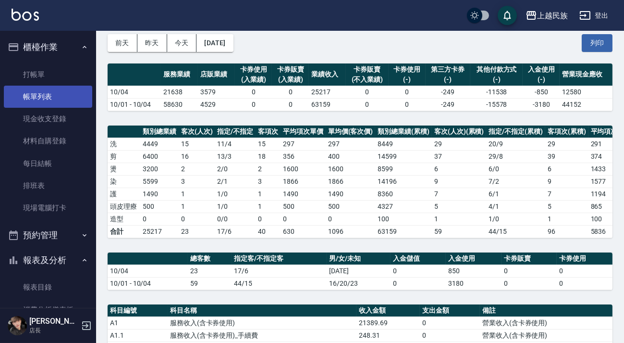
click at [62, 101] on link "帳單列表" at bounding box center [48, 97] width 88 height 22
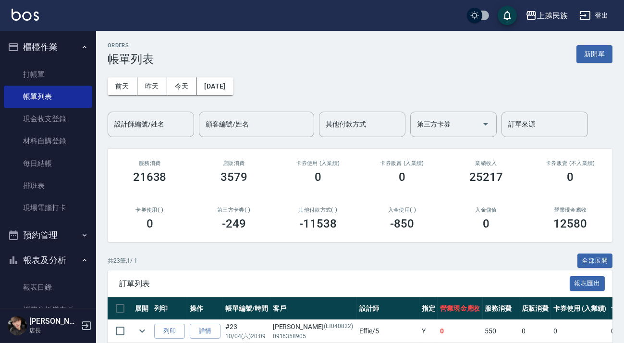
click at [74, 48] on button "櫃檯作業" at bounding box center [48, 47] width 88 height 25
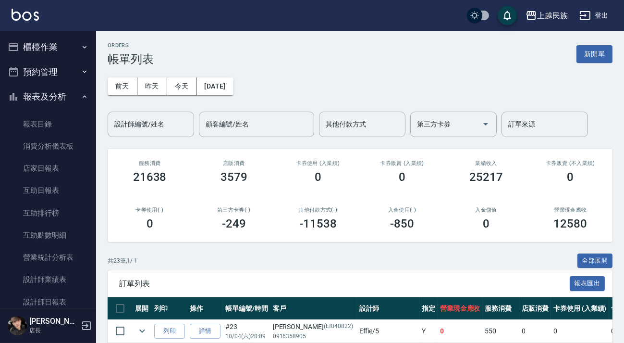
click at [81, 47] on icon "button" at bounding box center [85, 47] width 8 height 8
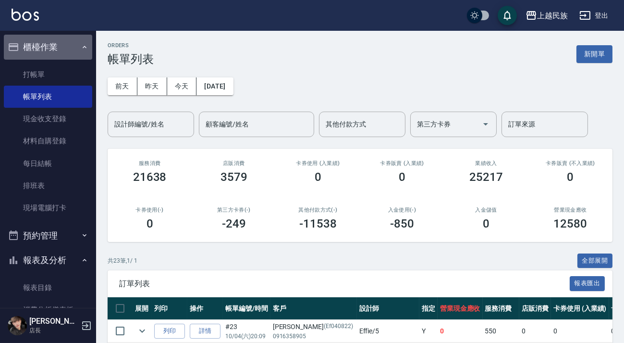
click at [81, 47] on icon "button" at bounding box center [85, 47] width 8 height 8
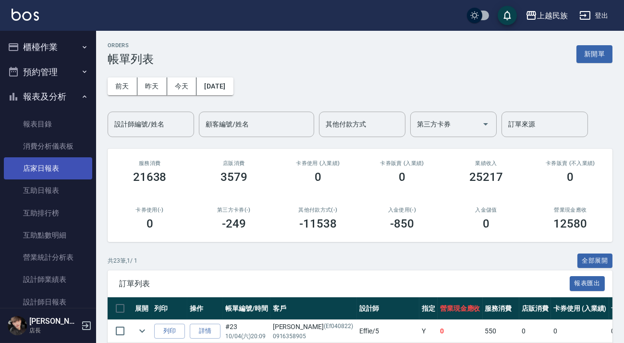
click at [64, 161] on link "店家日報表" at bounding box center [48, 168] width 88 height 22
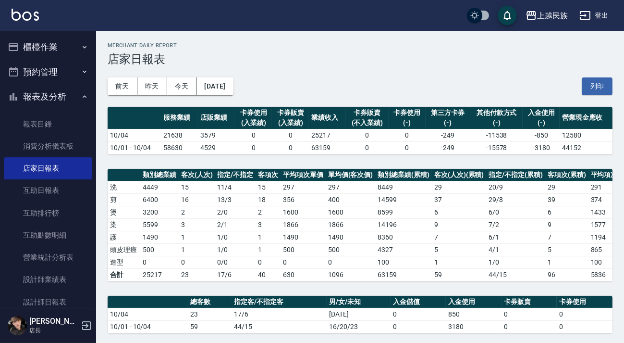
click at [73, 95] on button "報表及分析" at bounding box center [48, 96] width 88 height 25
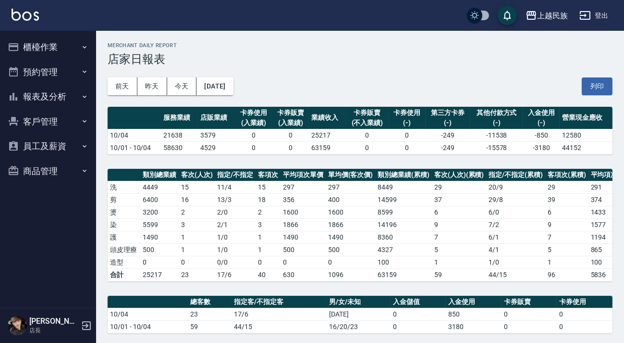
click at [76, 52] on button "櫃檯作業" at bounding box center [48, 47] width 88 height 25
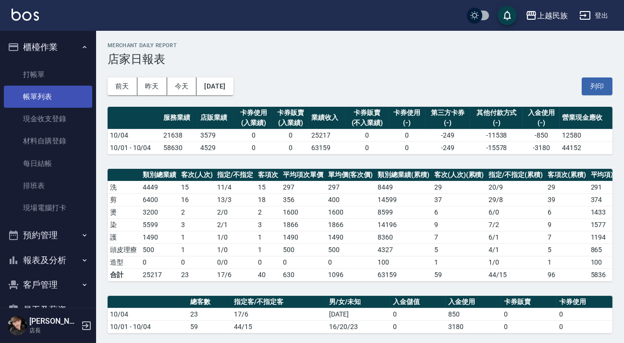
click at [67, 97] on link "帳單列表" at bounding box center [48, 97] width 88 height 22
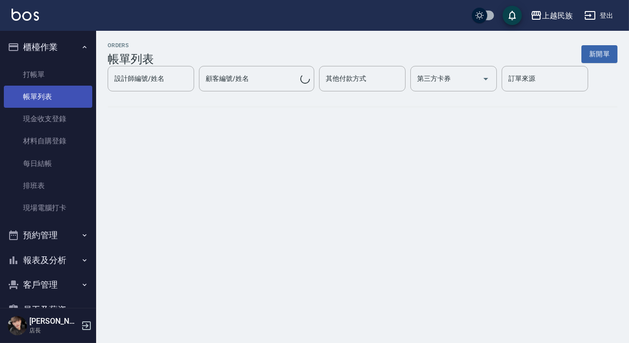
click at [66, 100] on link "帳單列表" at bounding box center [48, 97] width 88 height 22
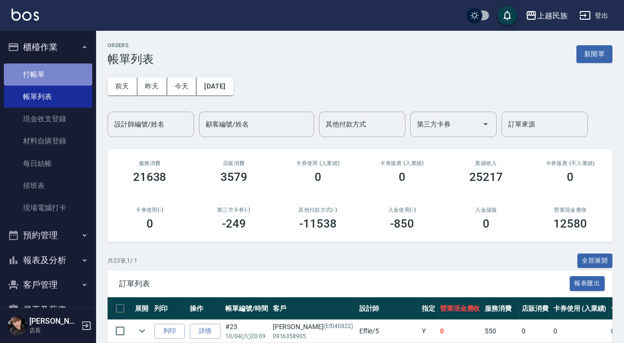
click at [71, 75] on link "打帳單" at bounding box center [48, 74] width 88 height 22
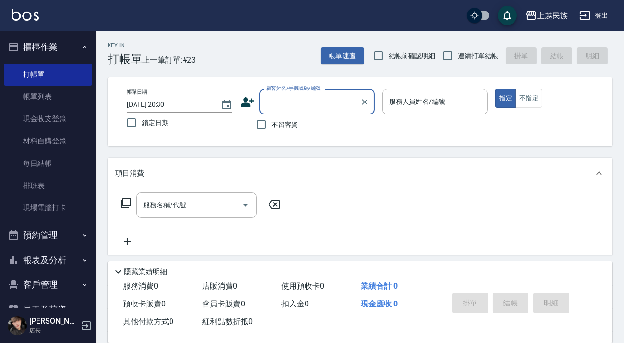
click at [282, 129] on span "不留客資" at bounding box center [284, 125] width 27 height 10
click at [271, 129] on input "不留客資" at bounding box center [261, 124] width 20 height 20
checkbox input "true"
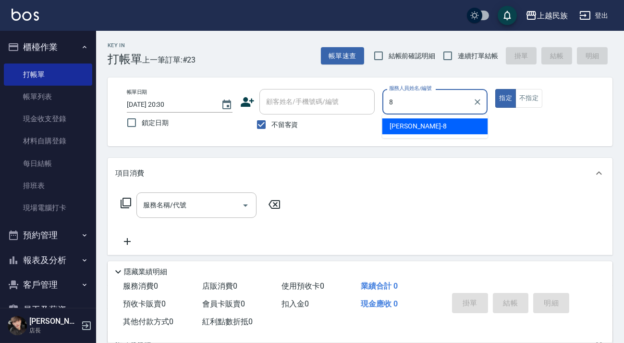
type input "Stella-8"
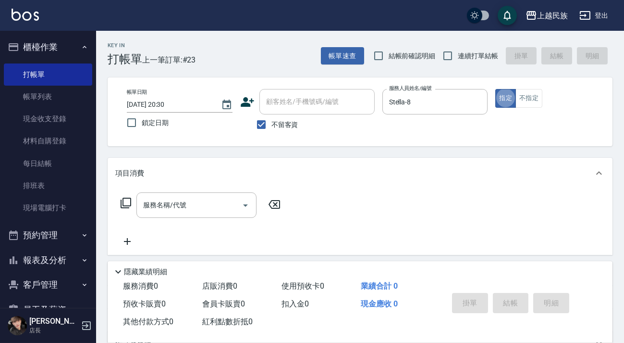
type button "true"
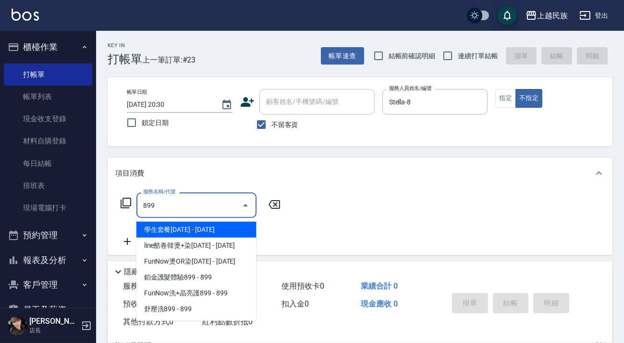
click at [213, 316] on span "舒壓洗899 - 899" at bounding box center [196, 309] width 120 height 16
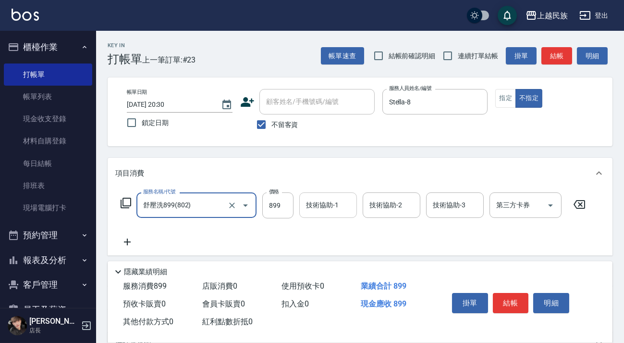
type input "舒壓洗899(802)"
click at [320, 210] on input "技術協助-1" at bounding box center [328, 204] width 49 height 17
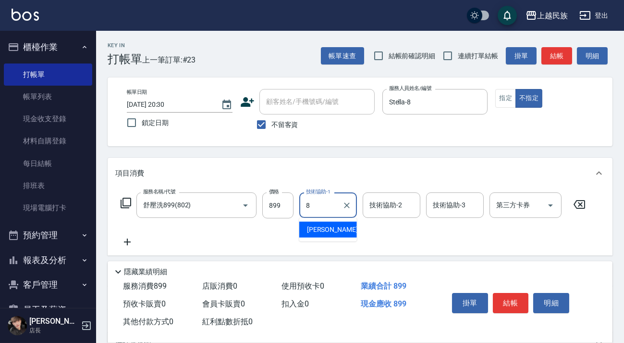
type input "Stella-8"
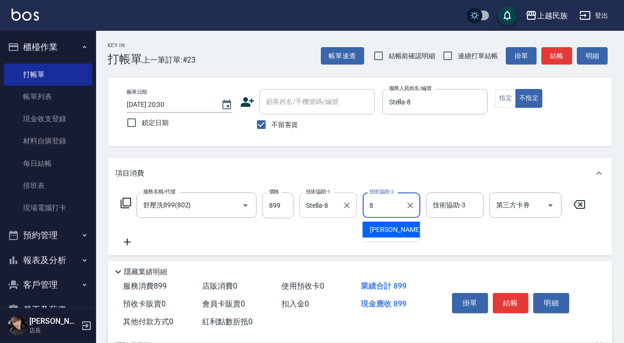
type input "Stella-8"
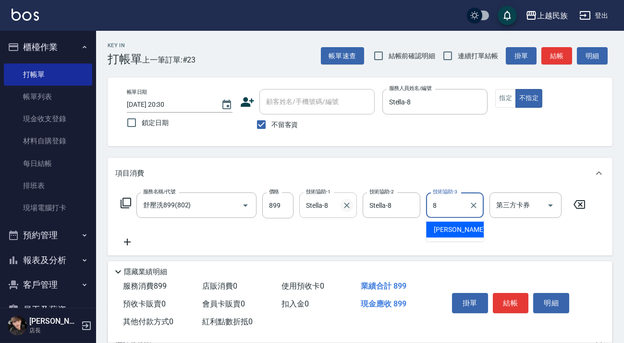
type input "Stella-8"
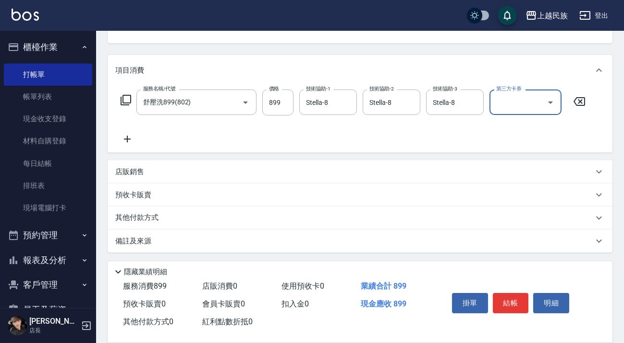
click at [219, 215] on div "其他付款方式" at bounding box center [354, 217] width 478 height 11
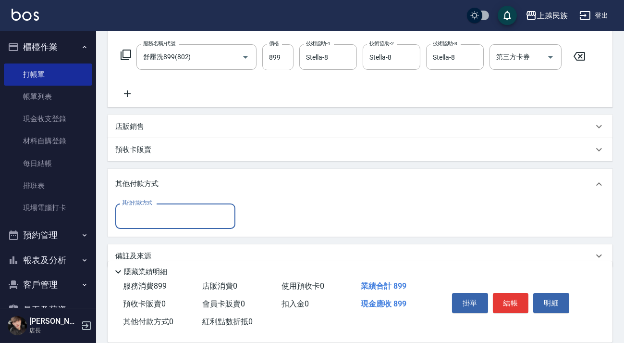
click at [209, 206] on div "其他付款方式" at bounding box center [175, 215] width 120 height 25
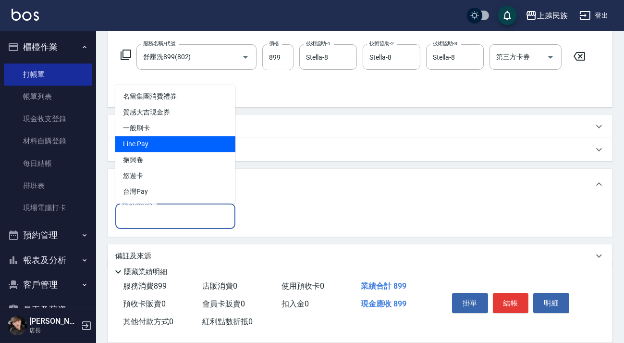
click at [189, 147] on span "Line Pay" at bounding box center [175, 144] width 120 height 16
type input "Line Pay"
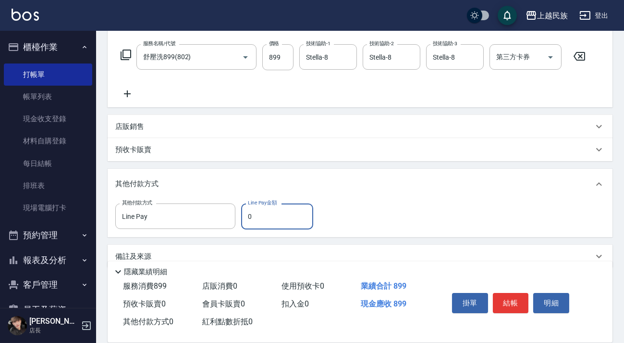
click at [254, 220] on input "0" at bounding box center [277, 216] width 72 height 26
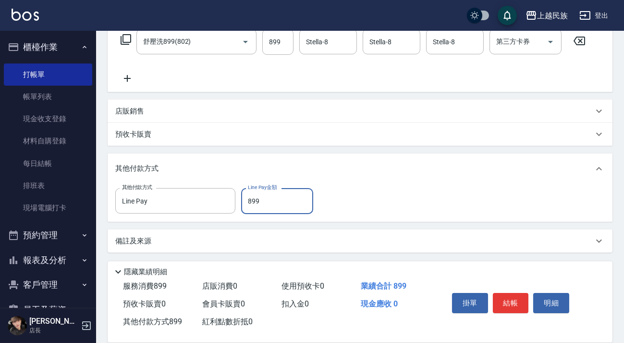
type input "899"
drag, startPoint x: 389, startPoint y: 245, endPoint x: 426, endPoint y: 244, distance: 36.5
click at [389, 244] on div "備註及來源" at bounding box center [354, 241] width 478 height 10
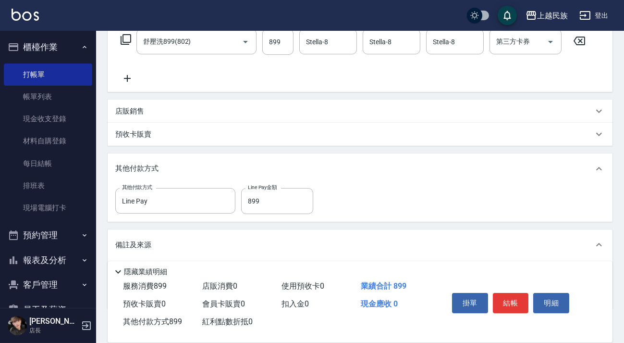
scroll to position [220, 0]
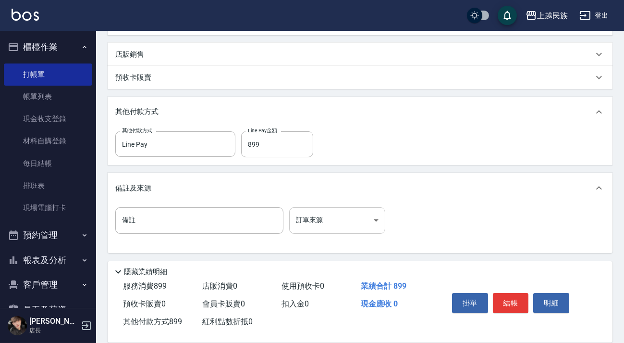
click at [361, 217] on body "上越民族 登出 櫃檯作業 打帳單 帳單列表 現金收支登錄 材料自購登錄 每日結帳 排班表 現場電腦打卡 預約管理 預約管理 單日預約紀錄 單週預約紀錄 報表及…" at bounding box center [312, 61] width 624 height 563
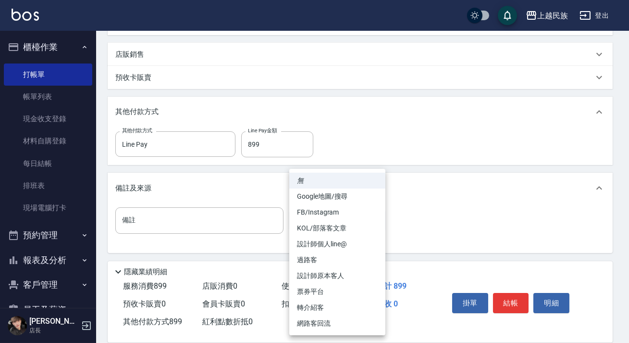
click at [352, 257] on li "過路客" at bounding box center [337, 260] width 96 height 16
type input "過路客"
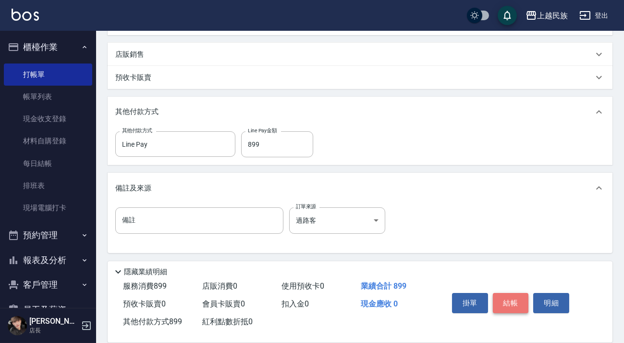
click at [504, 298] on button "結帳" at bounding box center [511, 303] width 36 height 20
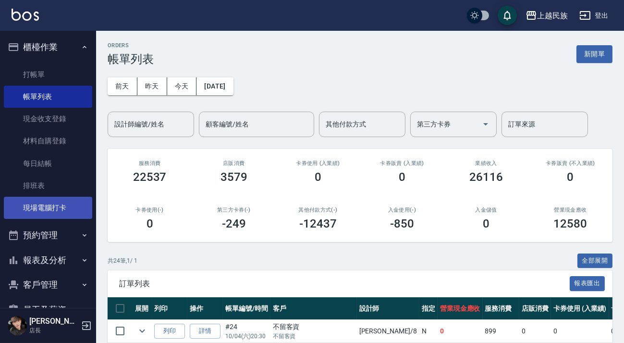
click at [56, 213] on link "現場電腦打卡" at bounding box center [48, 207] width 88 height 22
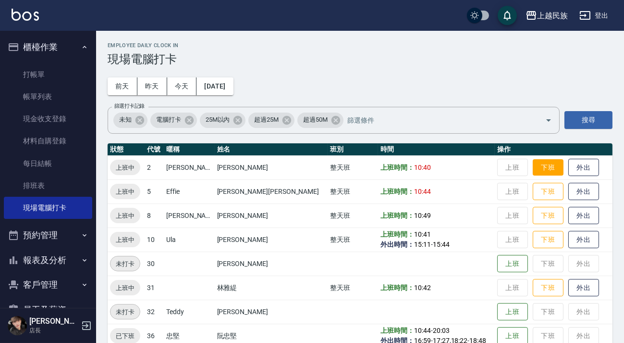
click at [536, 170] on button "下班" at bounding box center [548, 167] width 31 height 17
click at [533, 195] on button "下班" at bounding box center [548, 191] width 31 height 17
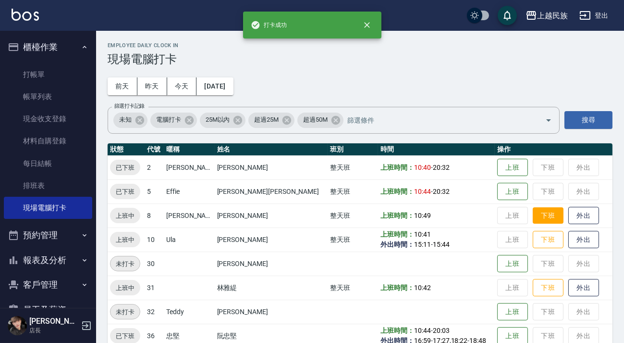
click at [533, 216] on button "下班" at bounding box center [548, 215] width 31 height 17
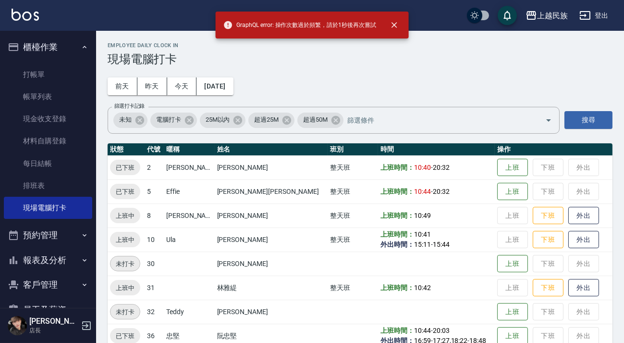
click at [497, 219] on td "上班 下班 外出" at bounding box center [554, 215] width 118 height 24
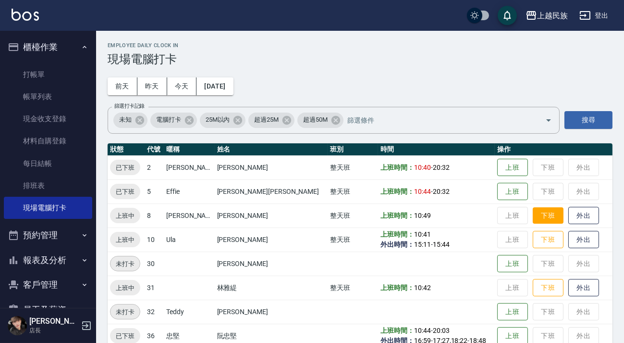
click at [533, 216] on button "下班" at bounding box center [548, 215] width 31 height 17
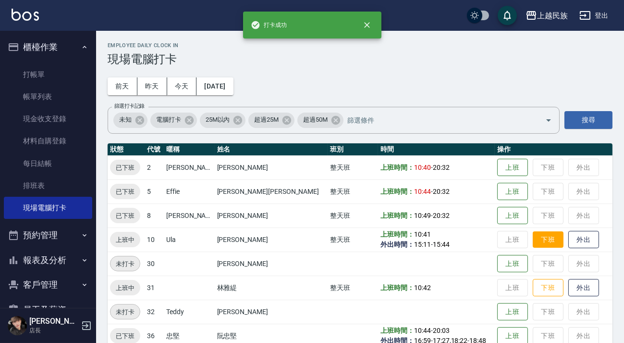
click at [533, 243] on button "下班" at bounding box center [548, 239] width 31 height 17
click at [533, 288] on button "下班" at bounding box center [548, 287] width 31 height 17
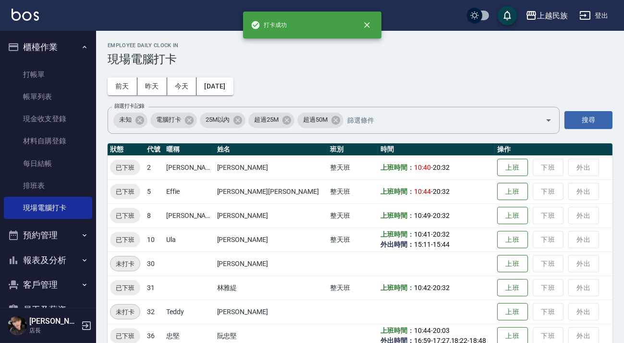
click at [599, 17] on button "登出" at bounding box center [594, 16] width 37 height 18
